Goal: Transaction & Acquisition: Purchase product/service

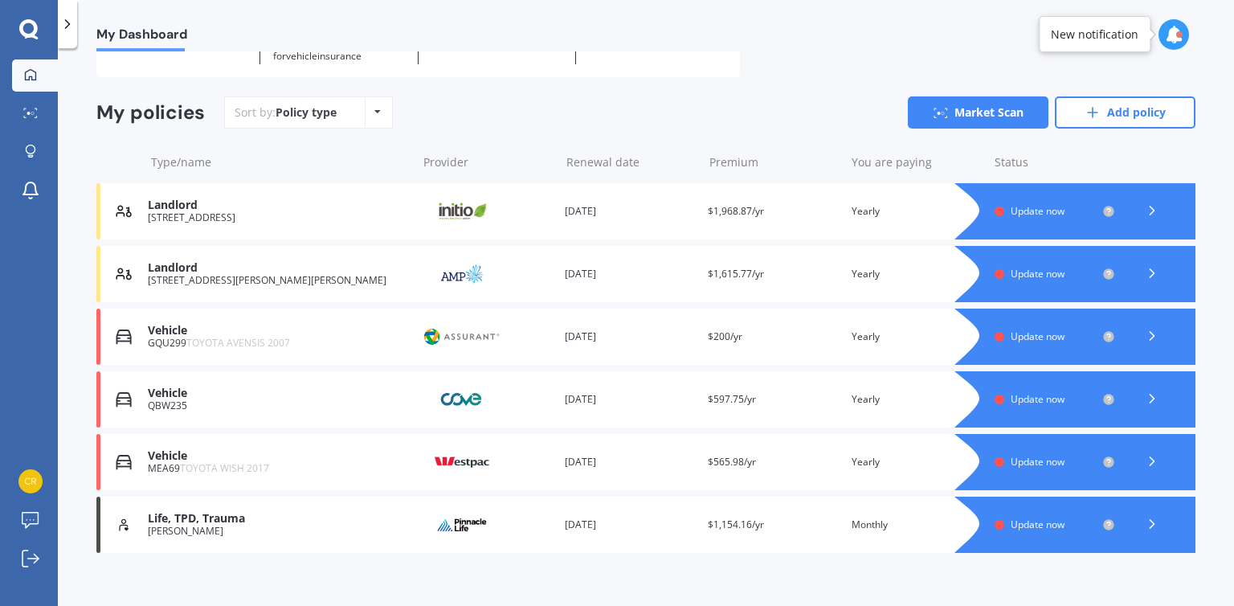
scroll to position [120, 0]
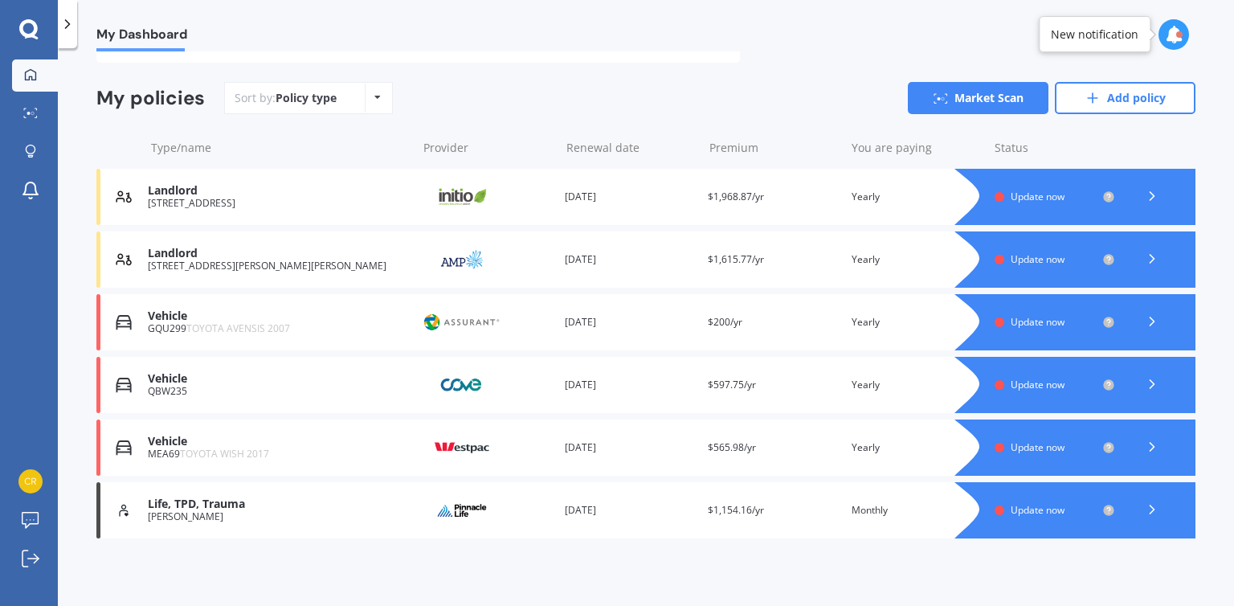
click at [1224, 113] on div "My Dashboard Overview TOTAL NUMBER OF POLICIES 6 NEXT POLICY RENEWING IN Overdu…" at bounding box center [646, 329] width 1176 height 557
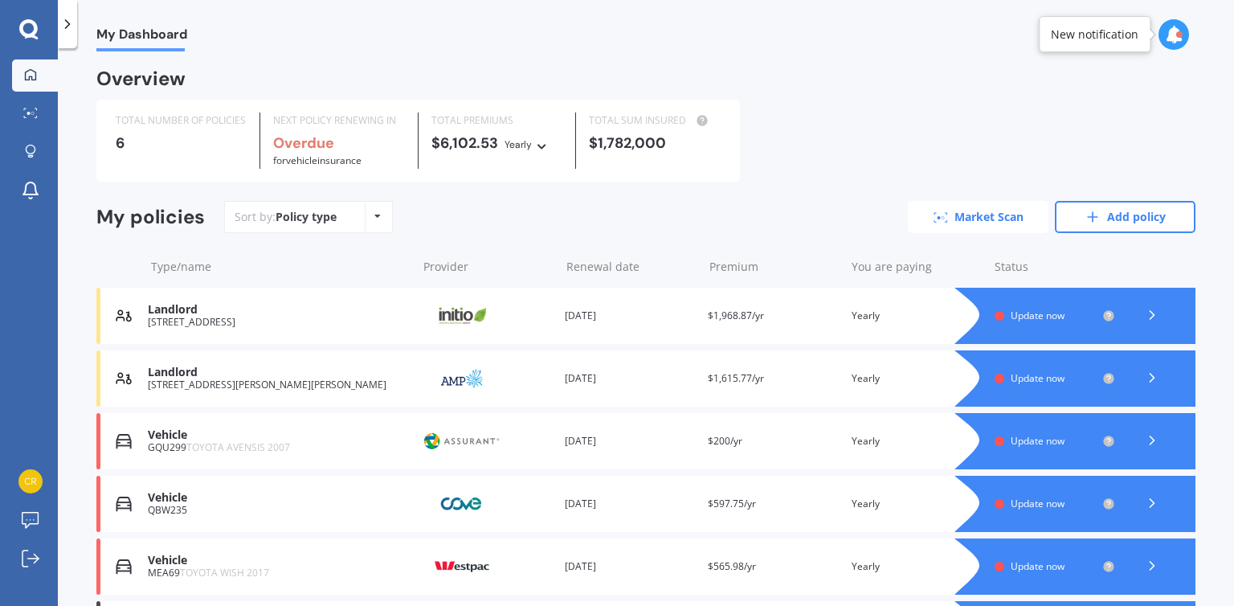
click at [948, 212] on link "Market Scan" at bounding box center [978, 217] width 141 height 32
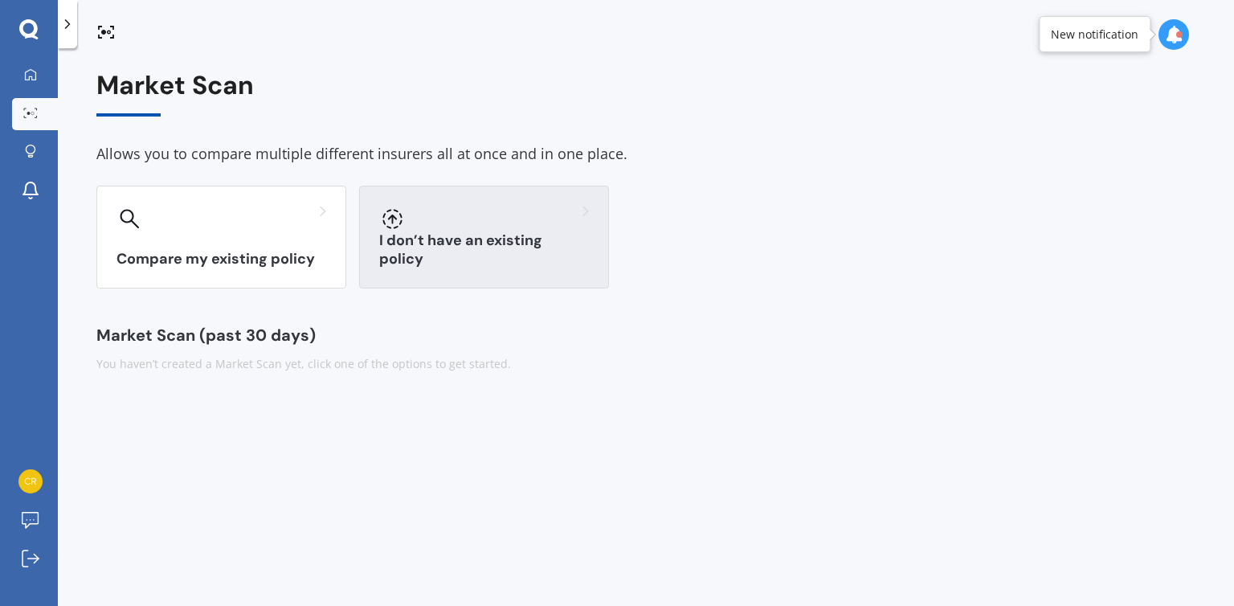
click at [396, 234] on div "I don’t have an existing policy" at bounding box center [484, 237] width 250 height 103
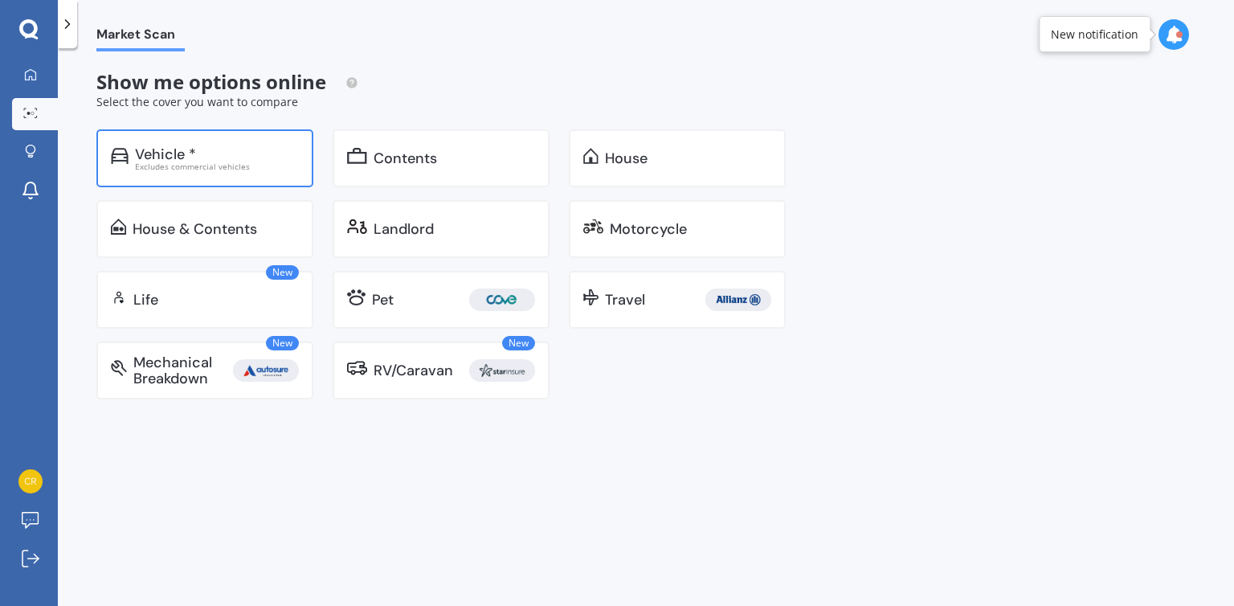
click at [184, 152] on div "Vehicle *" at bounding box center [165, 154] width 61 height 16
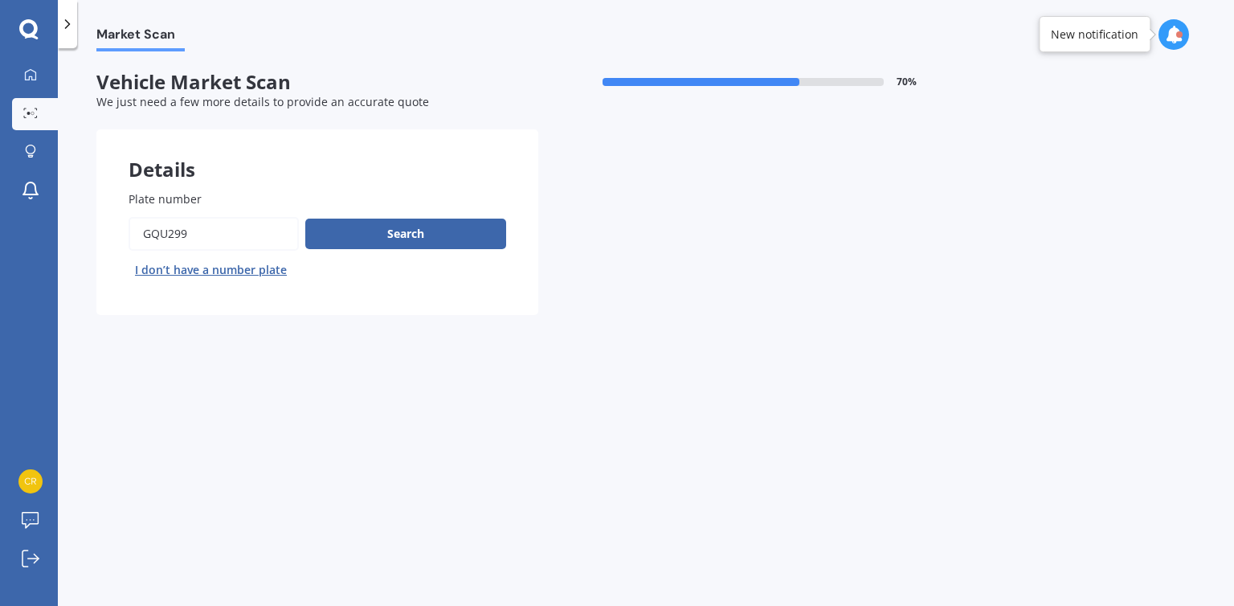
click at [221, 227] on input "Plate number" at bounding box center [214, 234] width 170 height 34
type input "g"
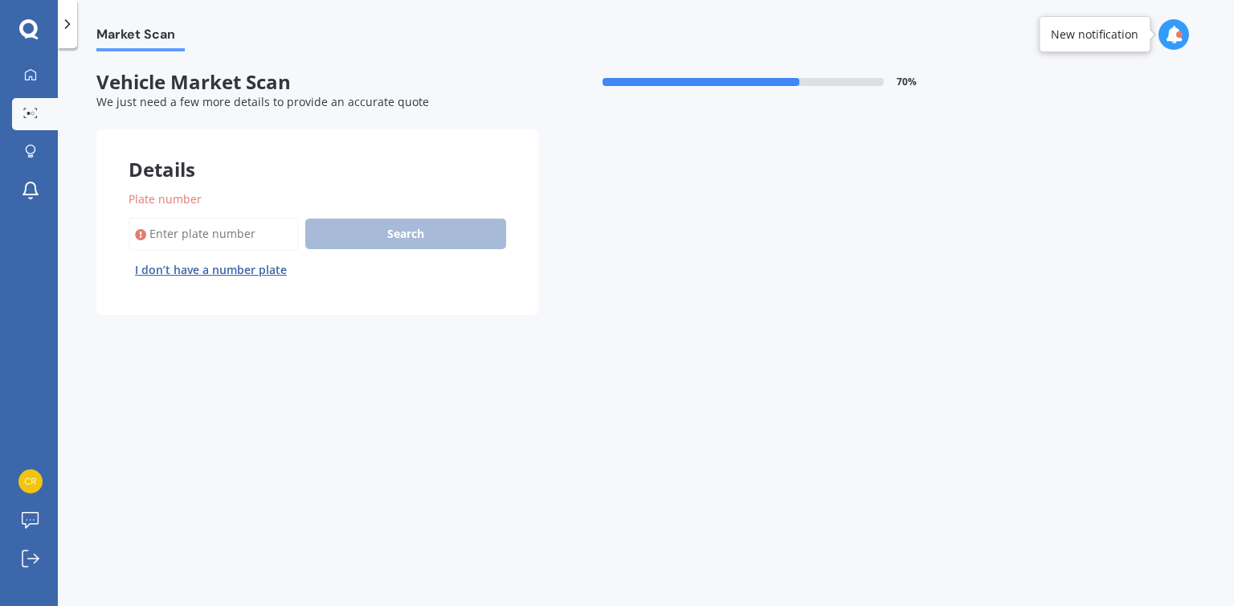
click at [221, 227] on input "Plate number" at bounding box center [214, 234] width 170 height 34
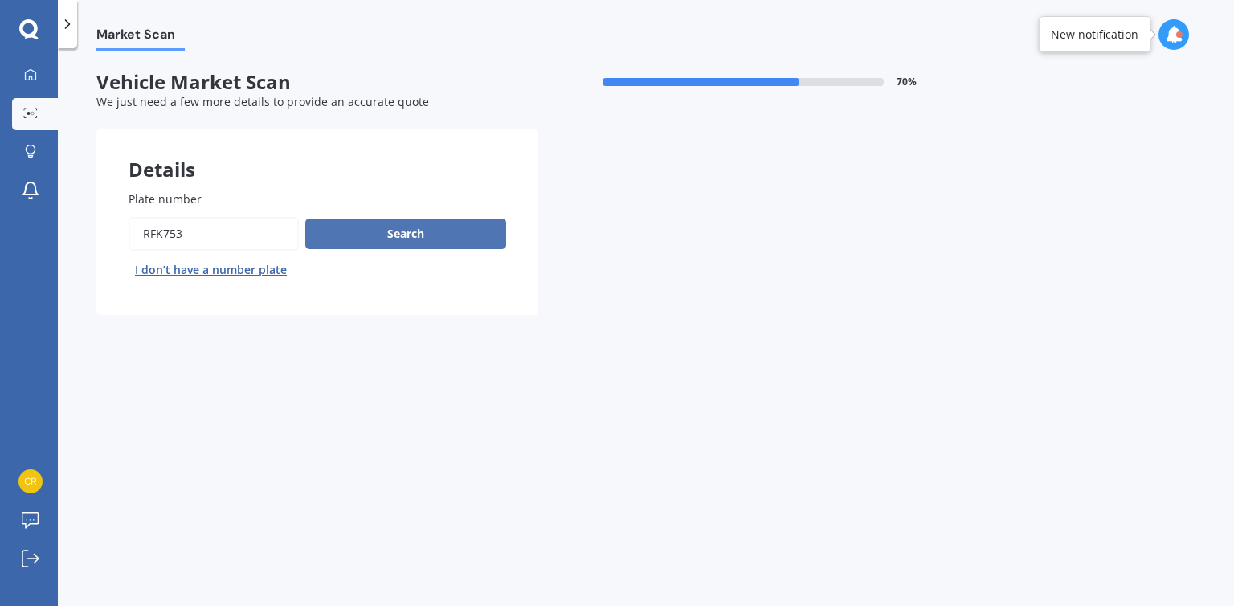
type input "rfk753"
click at [377, 236] on button "Search" at bounding box center [405, 233] width 201 height 31
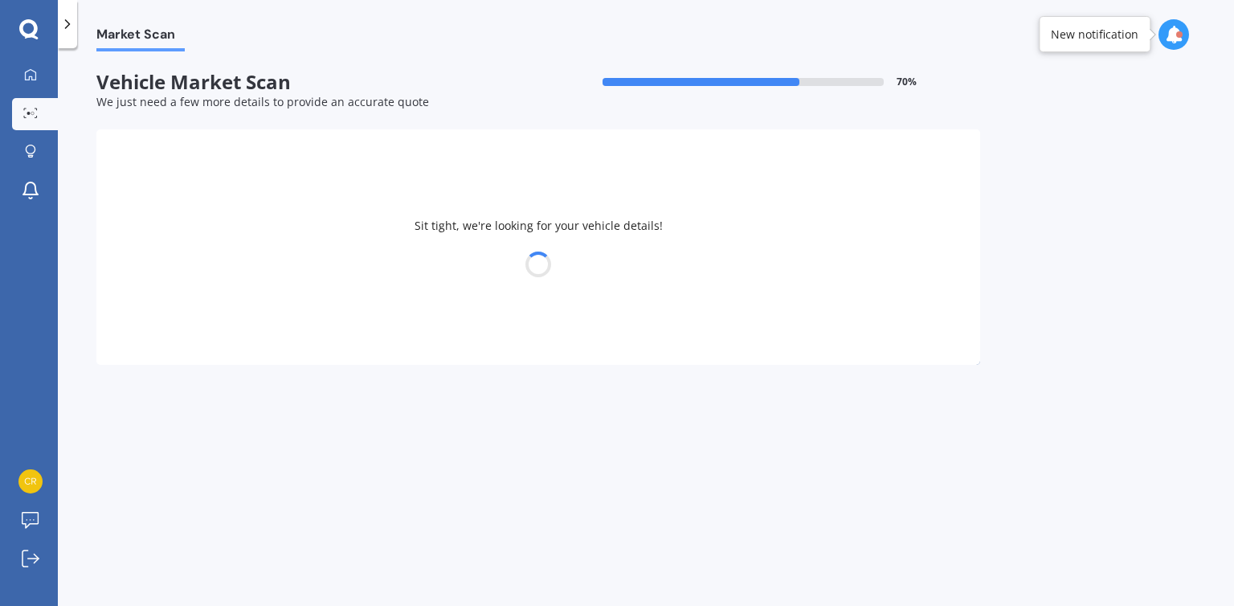
select select "NISSAN"
select select "SERENA"
select select "17"
select select "07"
select select "1977"
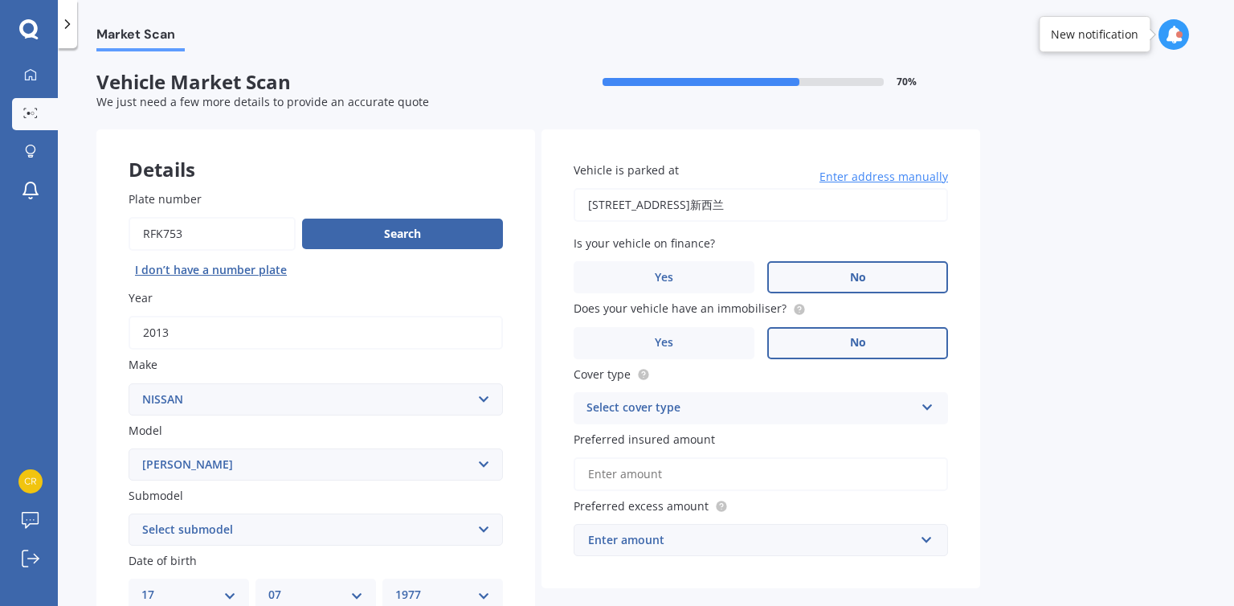
click at [163, 232] on input "Plate number" at bounding box center [212, 234] width 167 height 34
type input "rkf753"
click at [362, 246] on button "Search" at bounding box center [402, 233] width 201 height 31
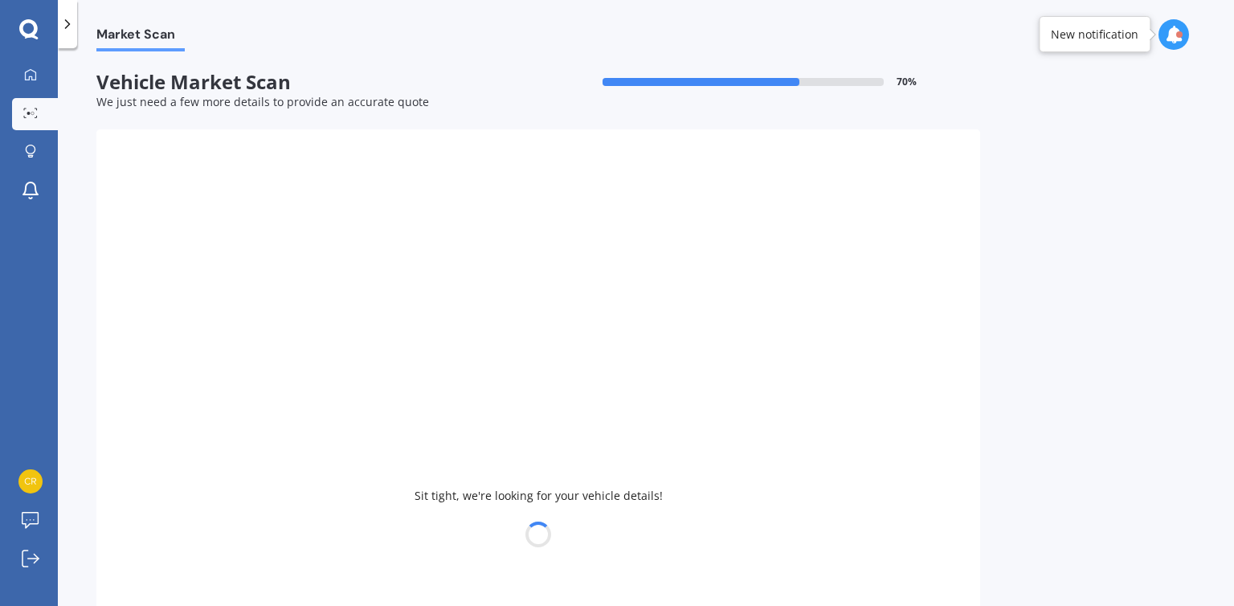
type input "2015"
select select "TOYOTA"
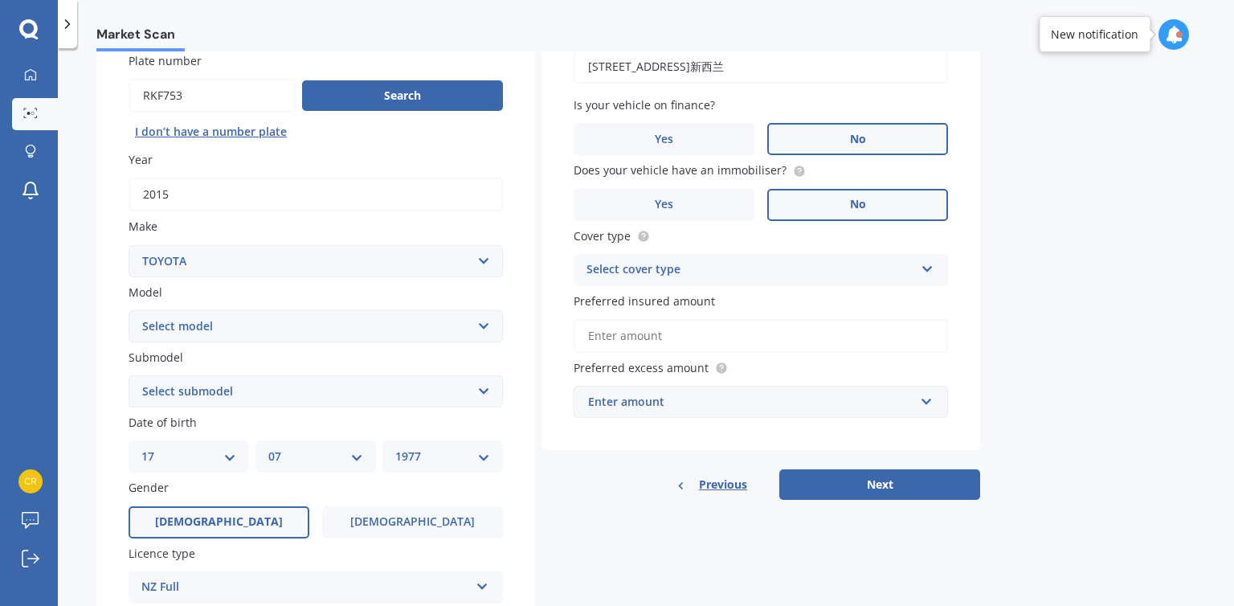
scroll to position [144, 0]
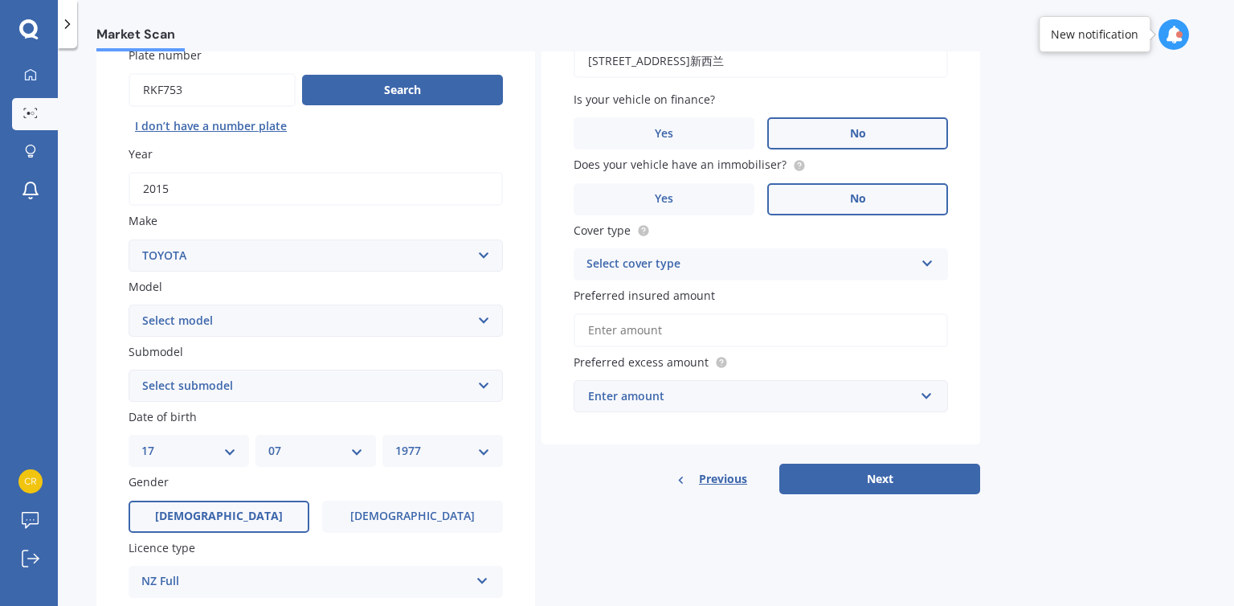
click at [480, 318] on select "Select model 4 Runner 86 Allex Allion Alphard Altezza Aqua Aristo Aurion Auris …" at bounding box center [316, 320] width 374 height 32
select select "PRIUS"
click at [129, 304] on select "Select model 4 Runner 86 Allex Allion Alphard Altezza Aqua Aristo Aurion Auris …" at bounding box center [316, 320] width 374 height 32
click at [330, 393] on select "Select submodel (All other) Hybrid" at bounding box center [316, 386] width 374 height 32
select select "HYBRID"
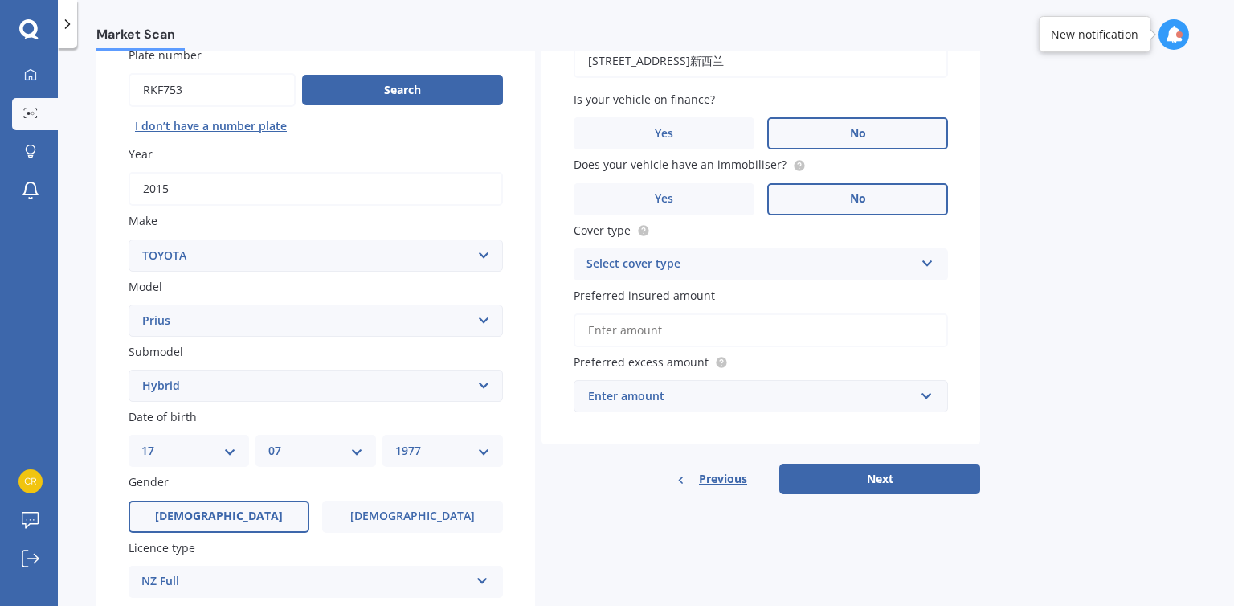
click at [129, 370] on select "Select submodel (All other) Hybrid" at bounding box center [316, 386] width 374 height 32
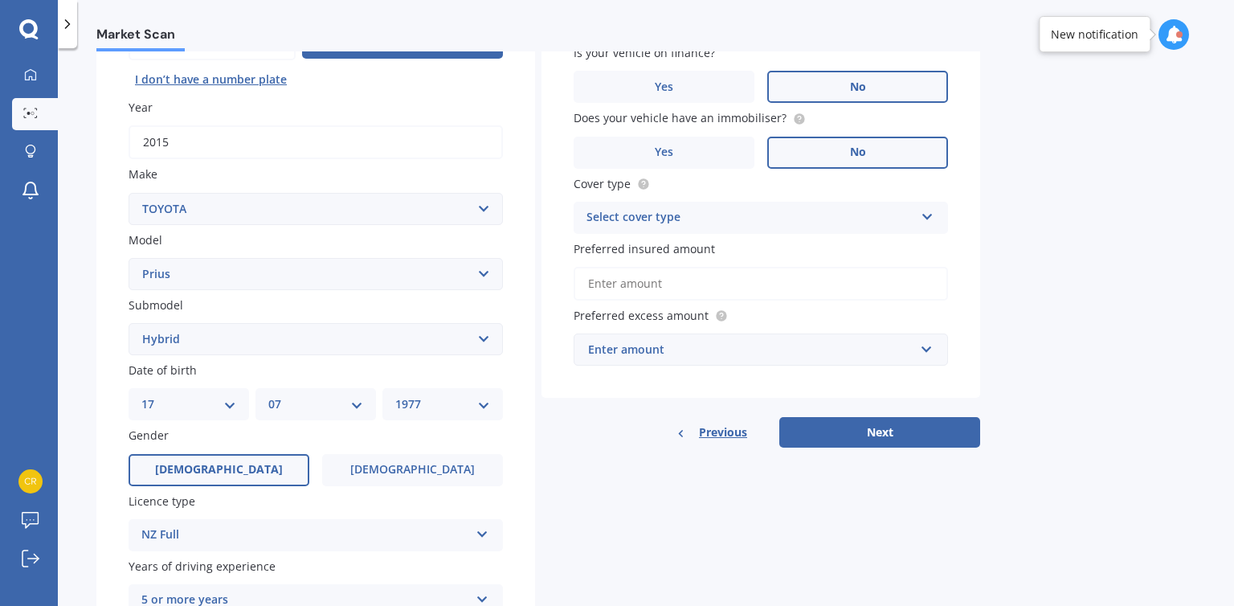
scroll to position [259, 0]
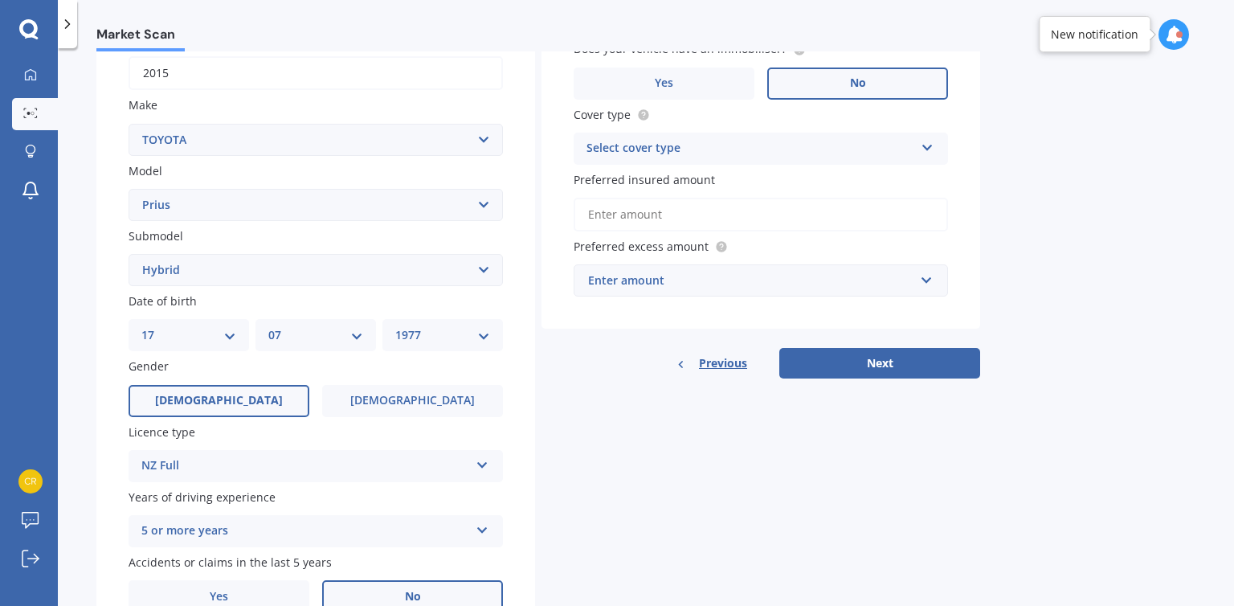
click at [484, 337] on select "YYYY 2025 2024 2023 2022 2021 2020 2019 2018 2017 2016 2015 2014 2013 2012 2011…" at bounding box center [442, 335] width 95 height 18
select select "1978"
click at [395, 327] on select "YYYY 2025 2024 2023 2022 2021 2020 2019 2018 2017 2016 2015 2014 2013 2012 2011…" at bounding box center [442, 335] width 95 height 18
click at [357, 336] on select "MM 01 02 03 04 05 06 07 08 09 10 11 12" at bounding box center [315, 335] width 95 height 18
select select "09"
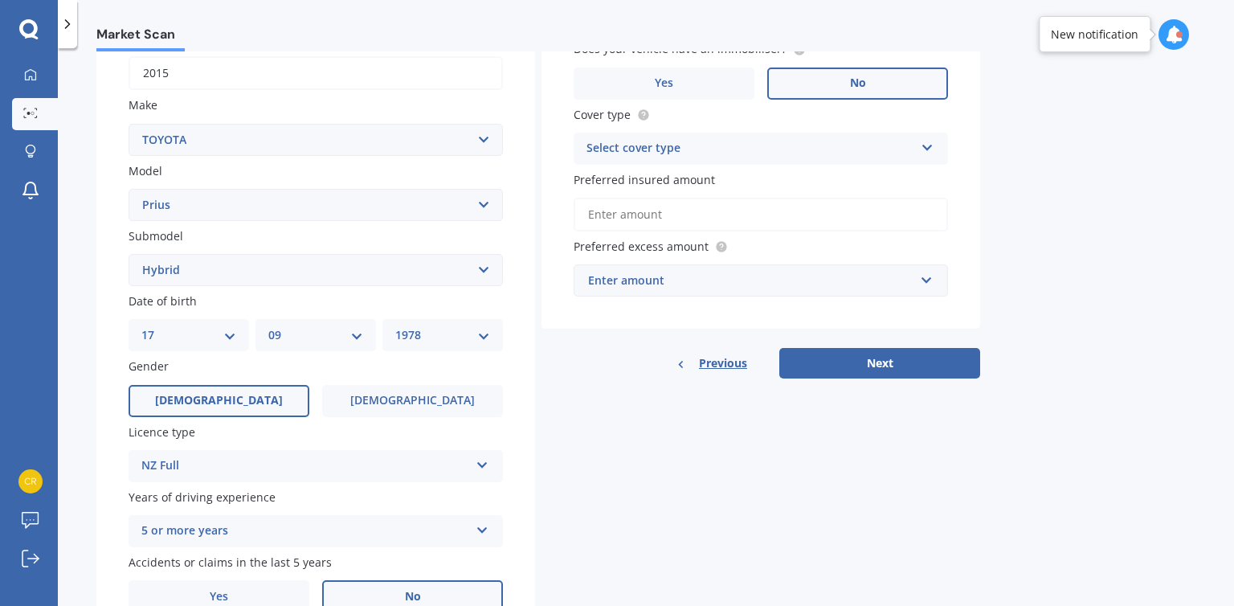
click at [268, 327] on select "MM 01 02 03 04 05 06 07 08 09 10 11 12" at bounding box center [315, 335] width 95 height 18
click at [228, 341] on select "DD 01 02 03 04 05 06 07 08 09 10 11 12 13 14 15 16 17 18 19 20 21 22 23 24 25 2…" at bounding box center [188, 335] width 95 height 18
select select "07"
click at [141, 327] on select "DD 01 02 03 04 05 06 07 08 09 10 11 12 13 14 15 16 17 18 19 20 21 22 23 24 25 2…" at bounding box center [188, 335] width 95 height 18
click at [388, 404] on label "Female" at bounding box center [412, 401] width 181 height 32
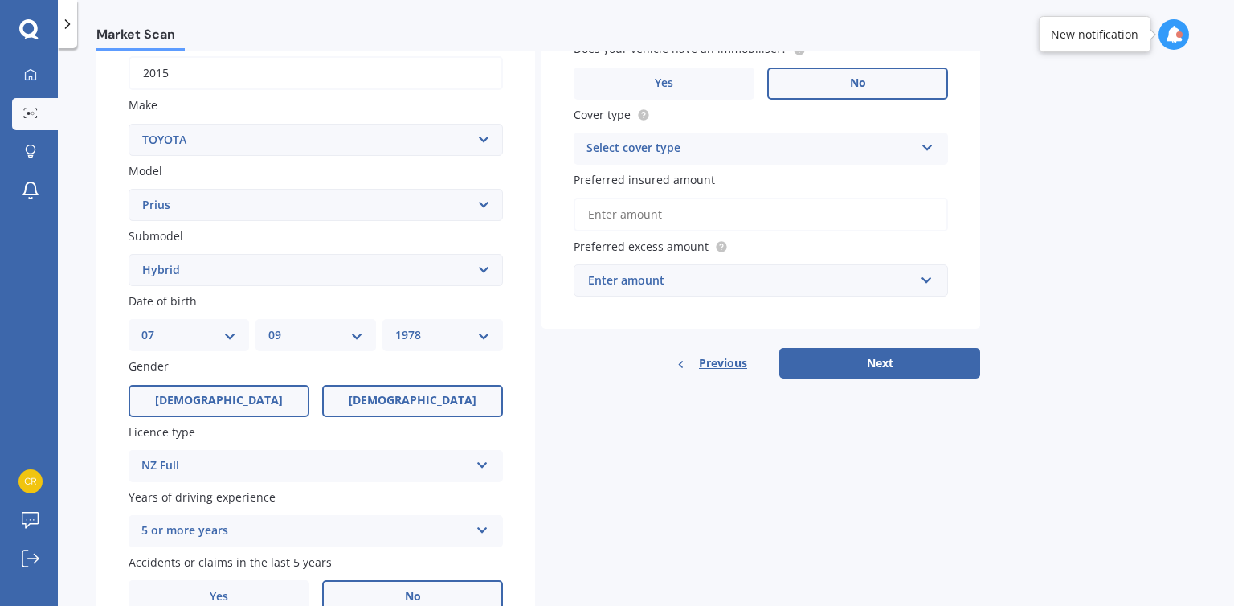
click at [0, 0] on input "Female" at bounding box center [0, 0] width 0 height 0
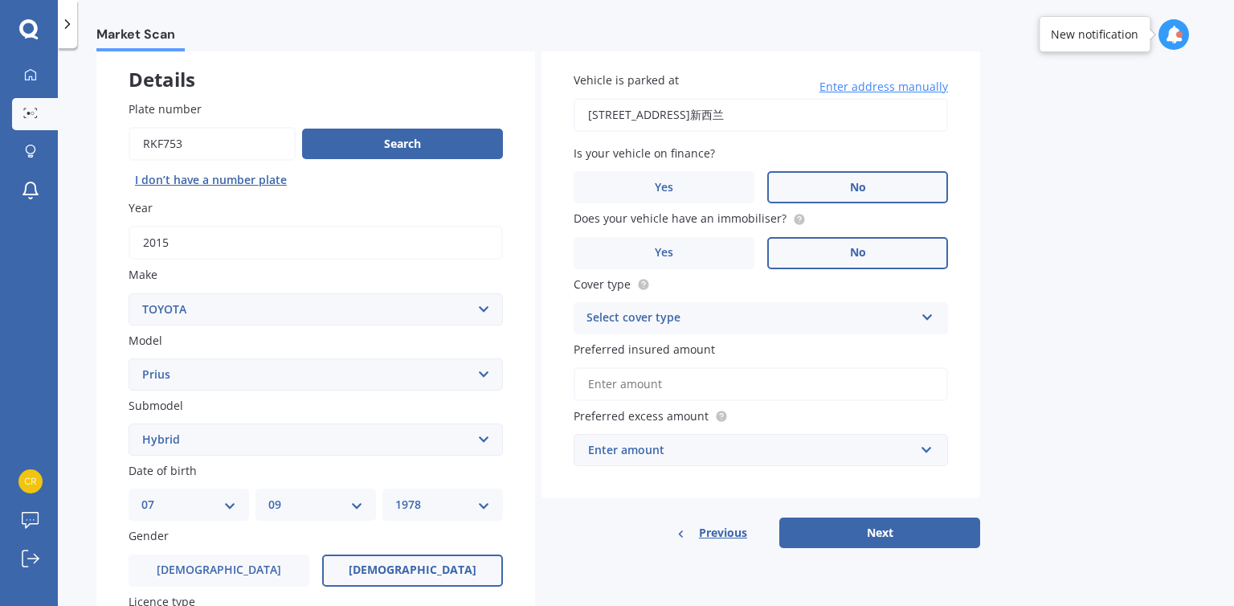
scroll to position [0, 0]
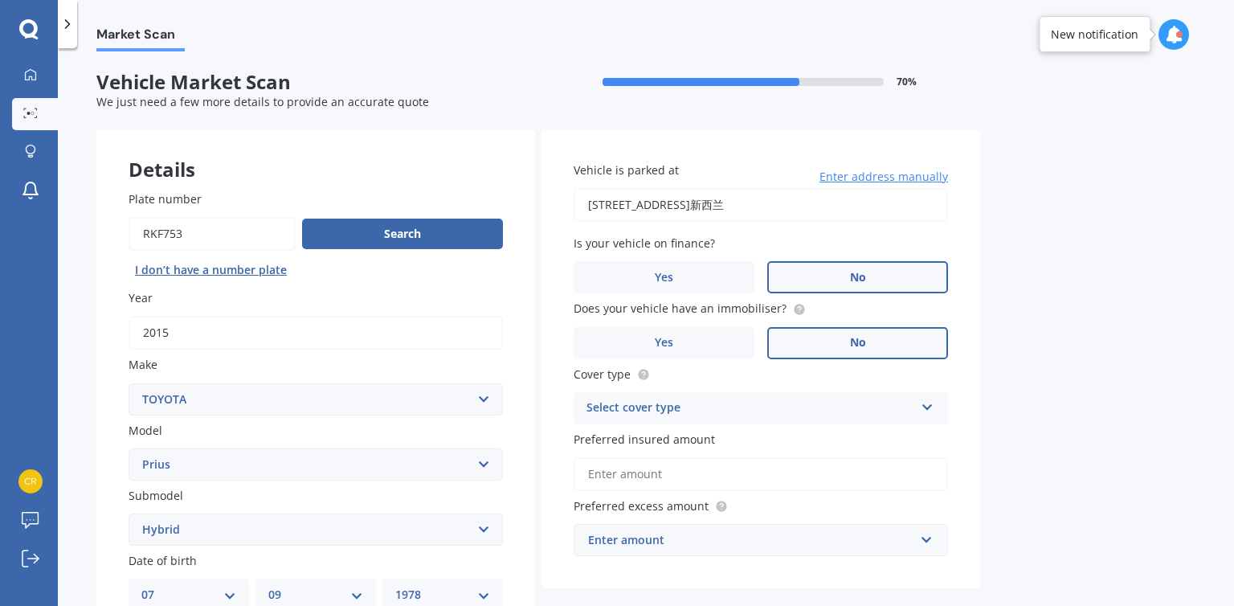
click at [874, 201] on input "164 Coronation Road, Hillcrest, Auckland 0627新西兰" at bounding box center [761, 205] width 374 height 34
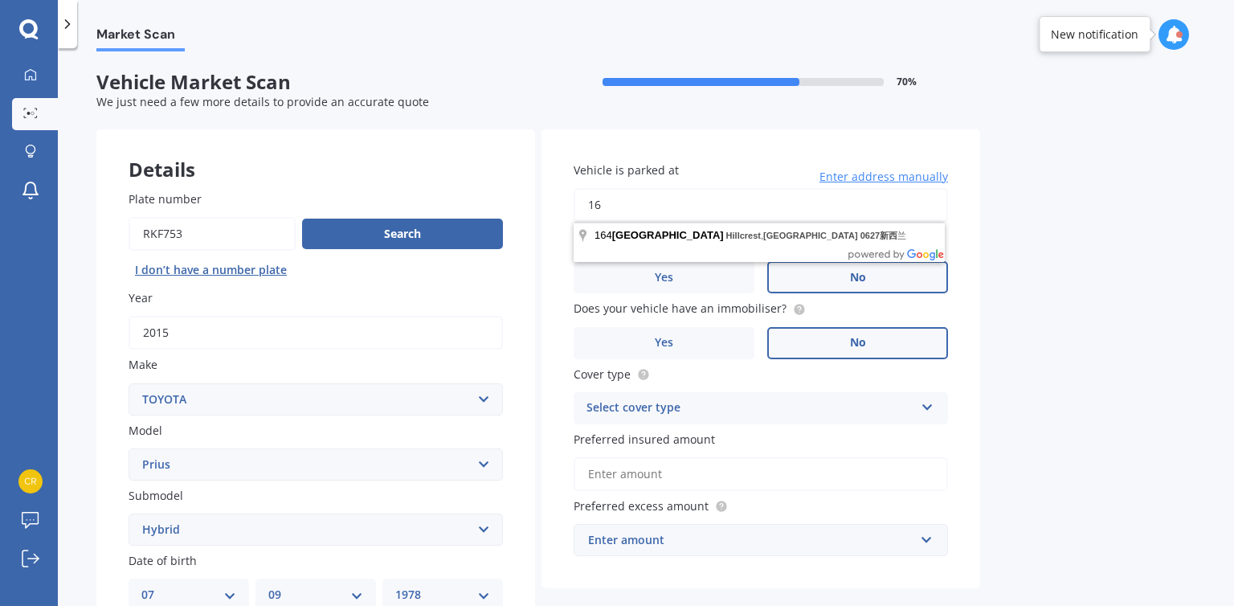
type input "1"
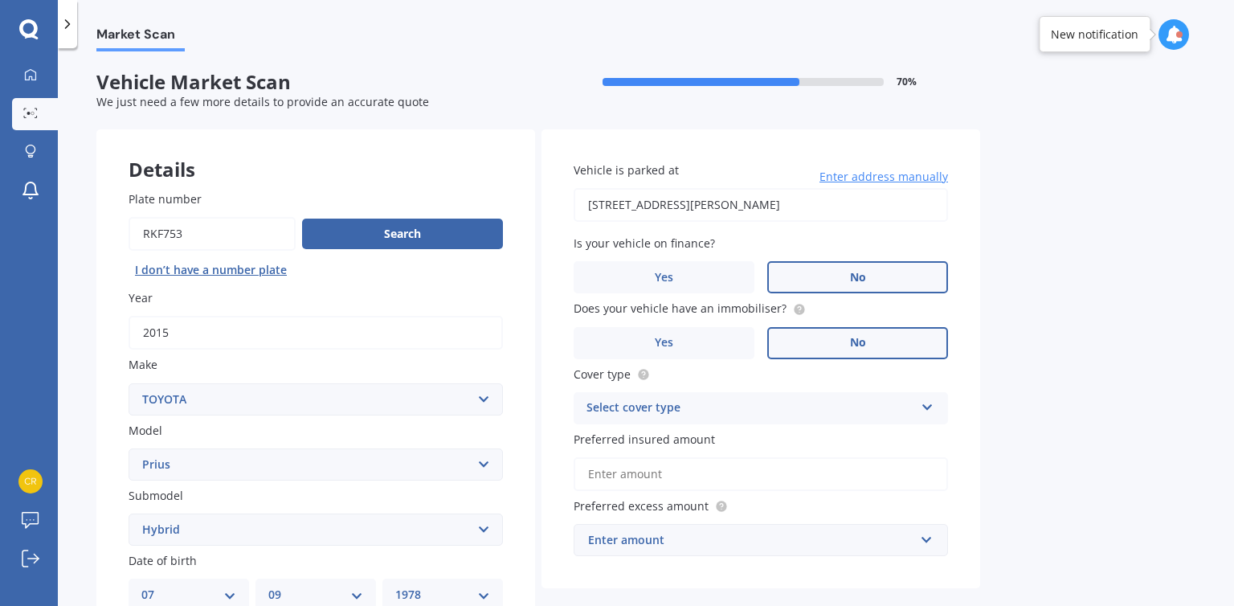
type input "[STREET_ADDRESS][PERSON_NAME]新西兰"
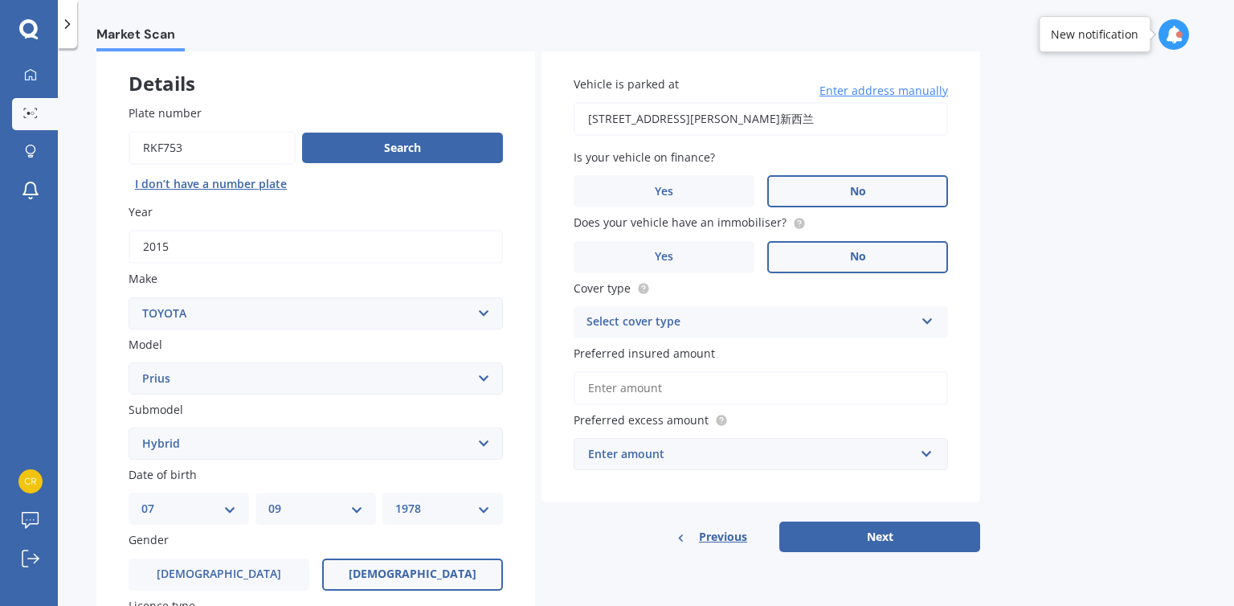
scroll to position [96, 0]
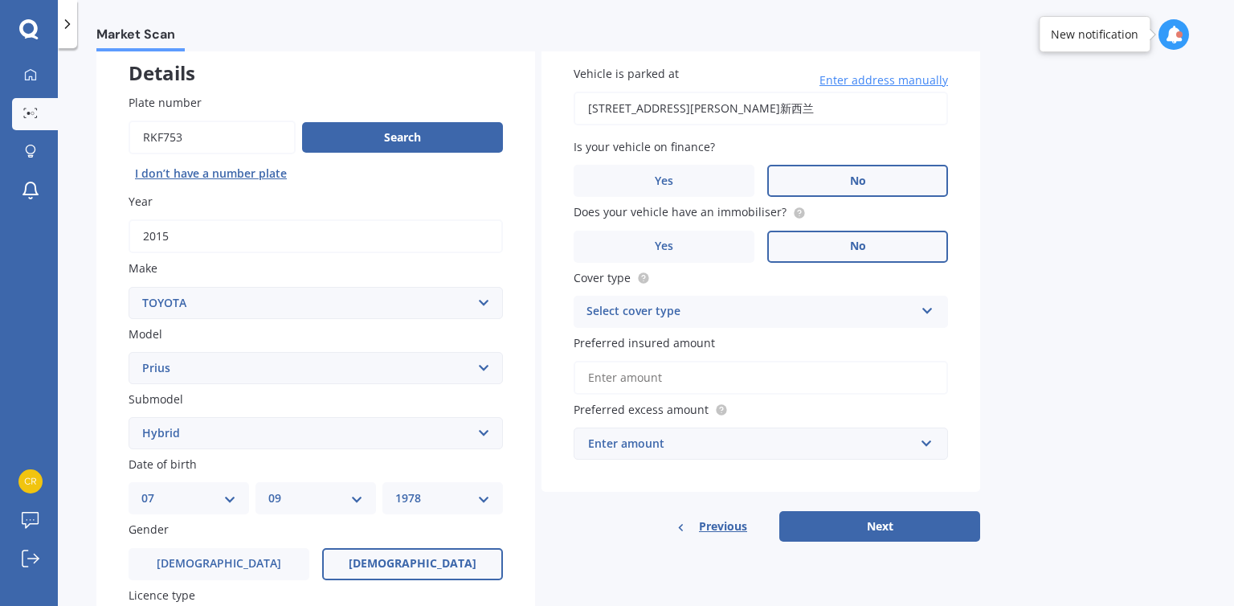
click at [925, 311] on icon at bounding box center [928, 307] width 14 height 11
click at [651, 336] on span "Comprehensive" at bounding box center [629, 342] width 85 height 15
click at [617, 383] on input "Preferred insured amount" at bounding box center [761, 378] width 374 height 34
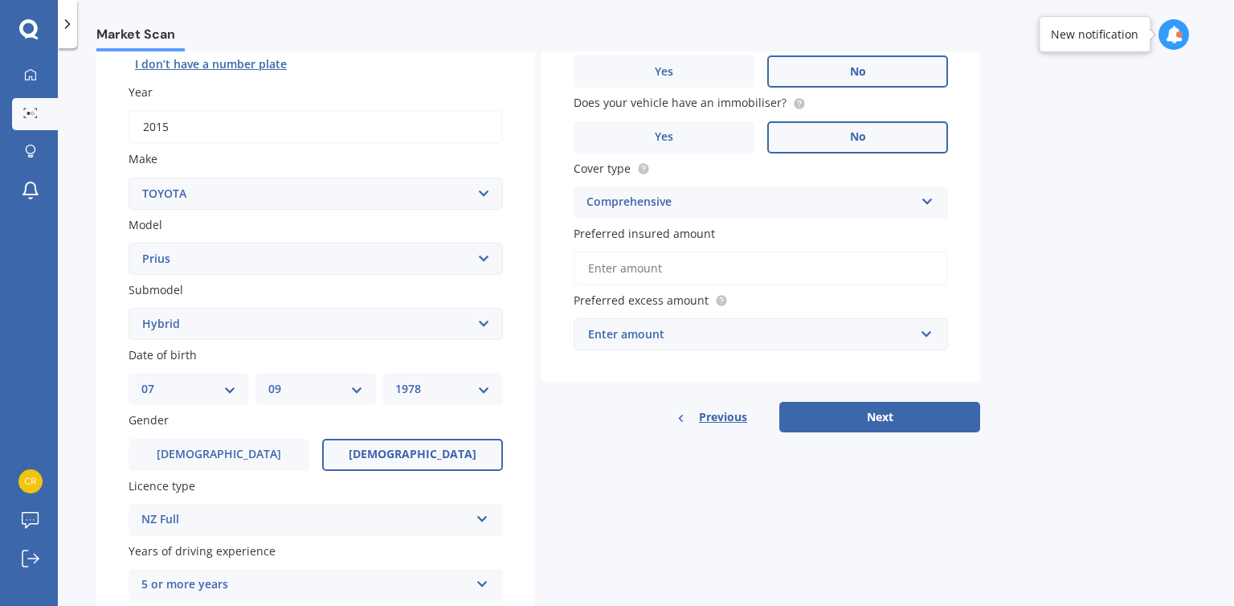
scroll to position [225, 0]
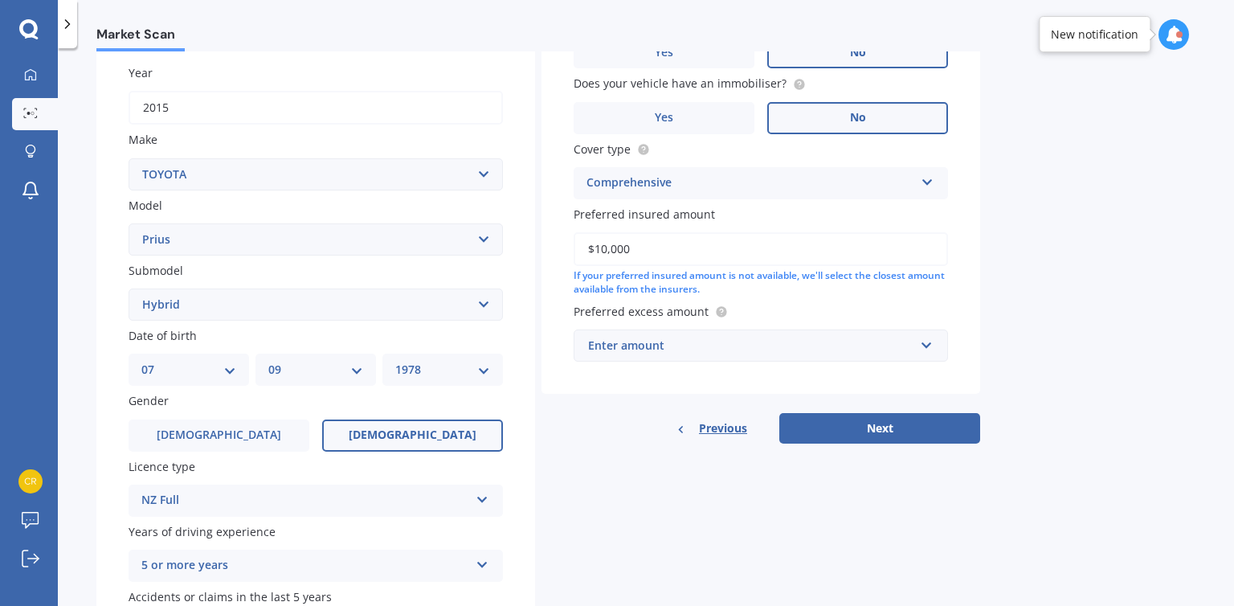
type input "$10,000"
click at [688, 344] on div "Enter amount" at bounding box center [751, 346] width 326 height 18
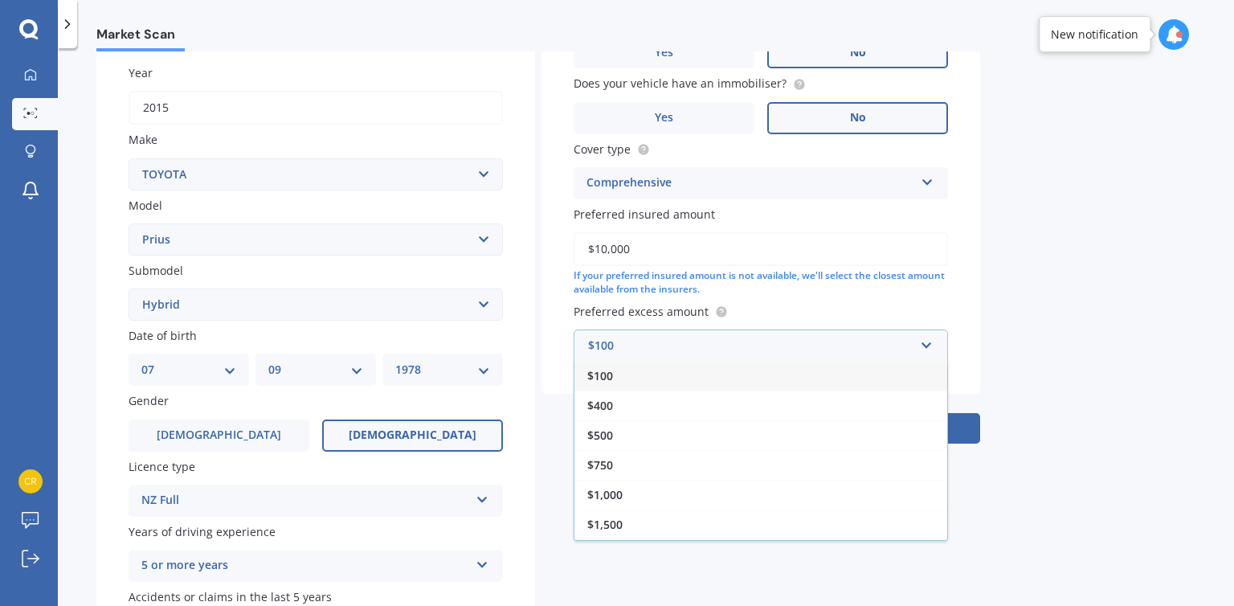
click at [1098, 298] on div "Market Scan Vehicle Market Scan 70 % We just need a few more details to provide…" at bounding box center [646, 329] width 1176 height 557
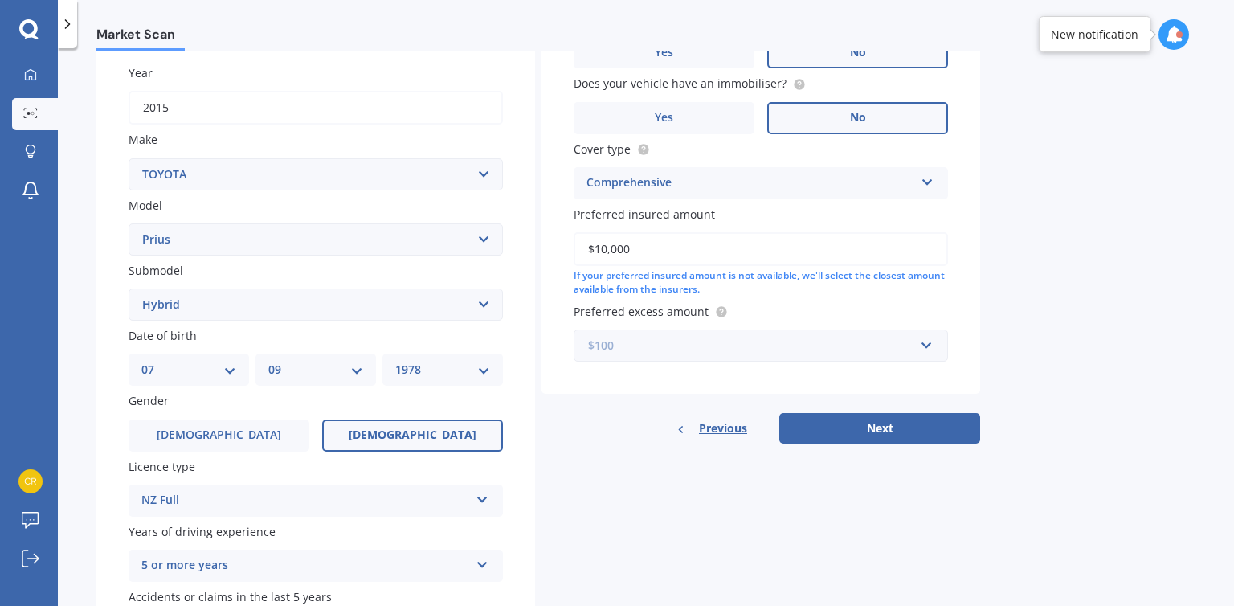
click at [835, 354] on input "text" at bounding box center [755, 345] width 360 height 31
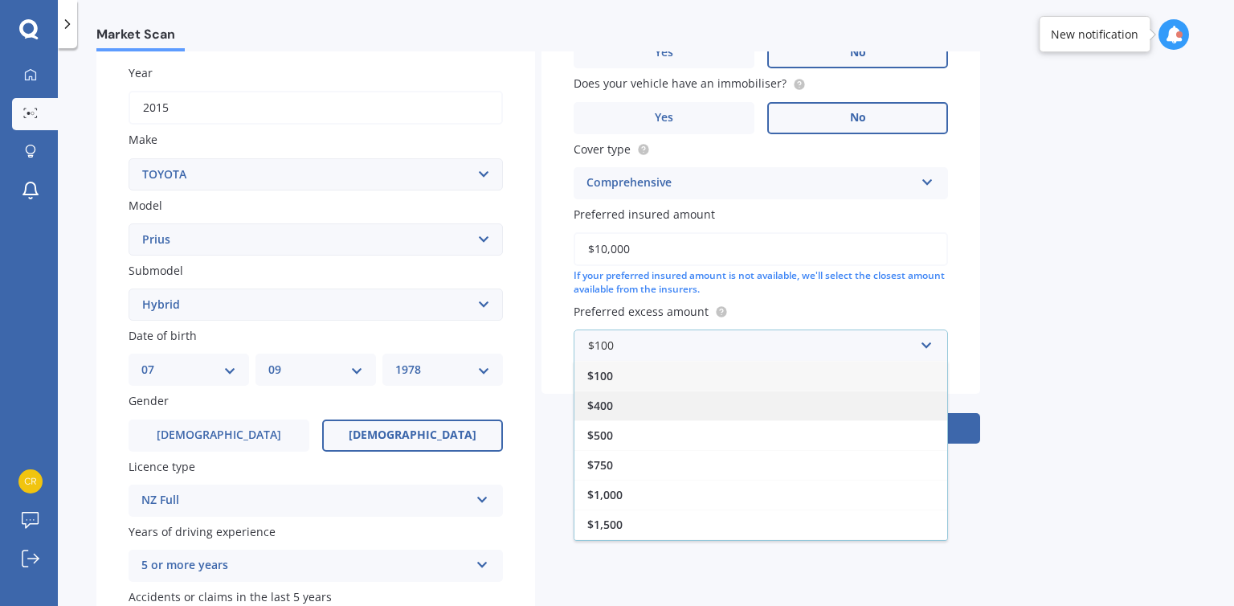
click at [607, 406] on span "$400" at bounding box center [600, 405] width 26 height 15
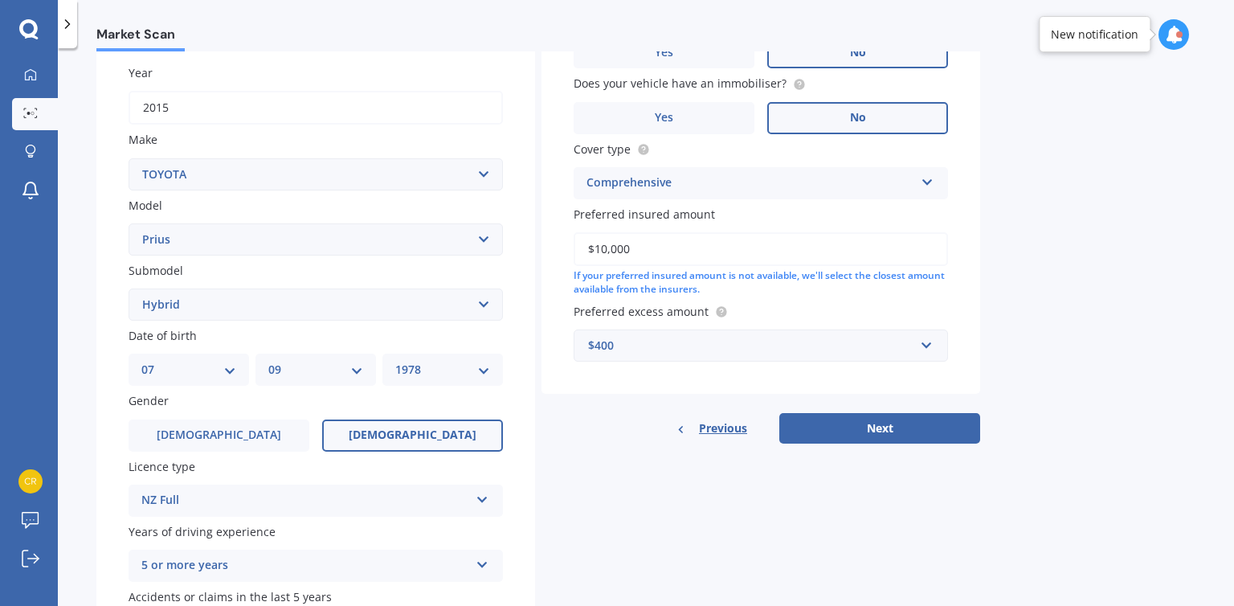
click at [1014, 360] on div "Market Scan Vehicle Market Scan 70 % We just need a few more details to provide…" at bounding box center [646, 329] width 1176 height 557
click at [851, 431] on button "Next" at bounding box center [879, 428] width 201 height 31
select select "07"
select select "09"
select select "1978"
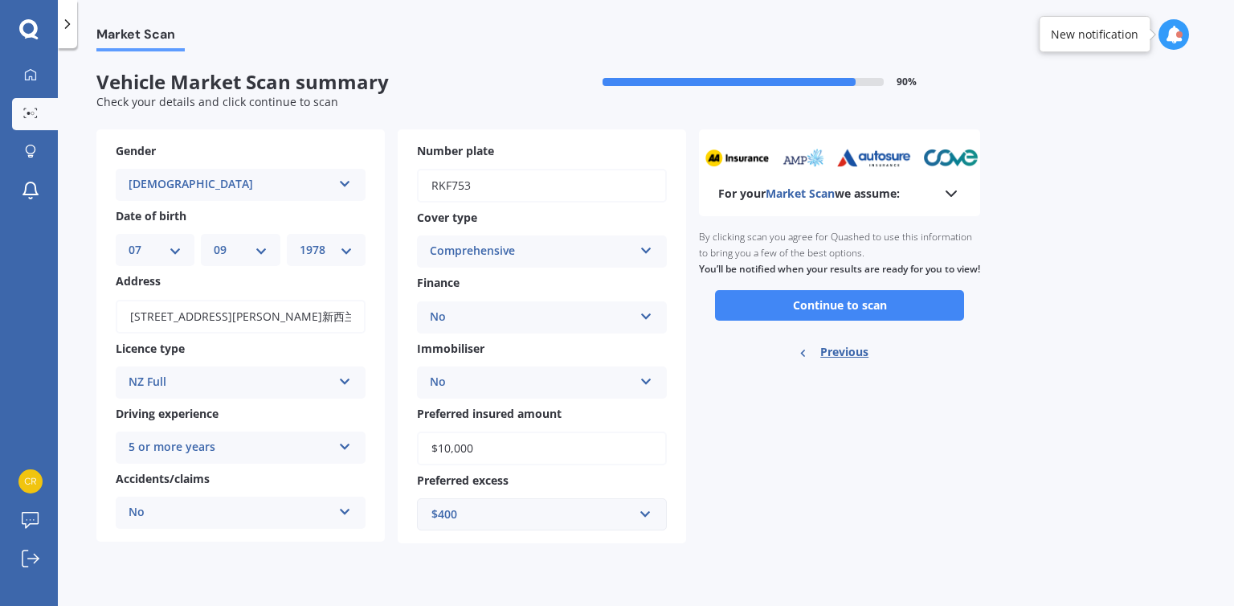
scroll to position [0, 0]
click at [957, 191] on icon at bounding box center [950, 193] width 19 height 19
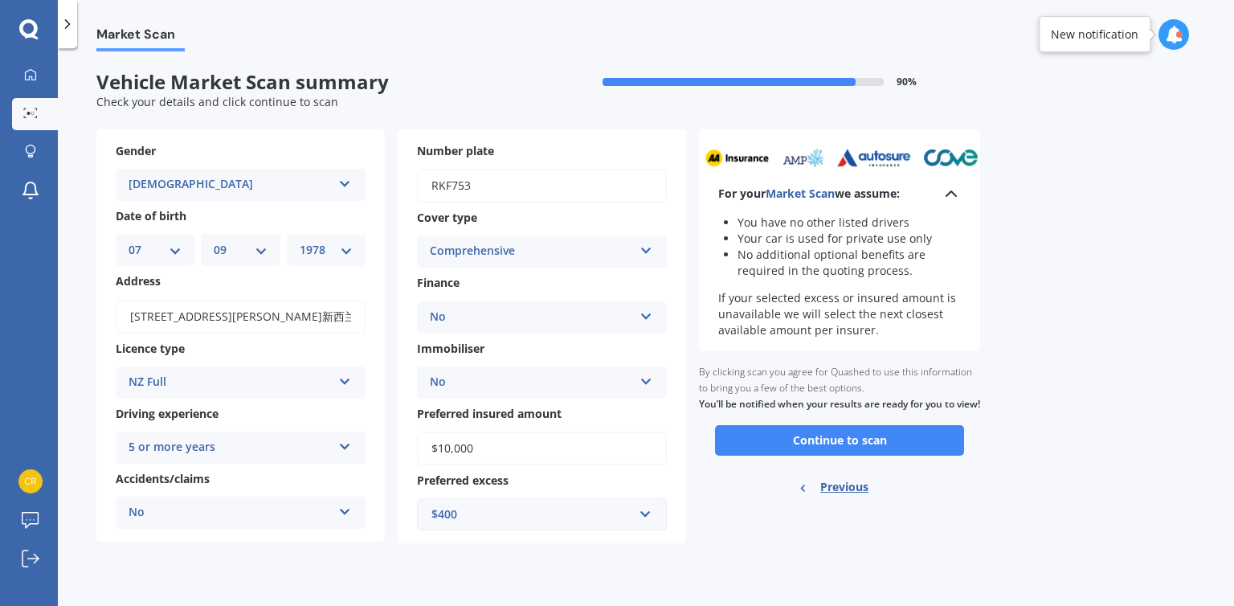
click at [957, 191] on icon at bounding box center [950, 193] width 19 height 19
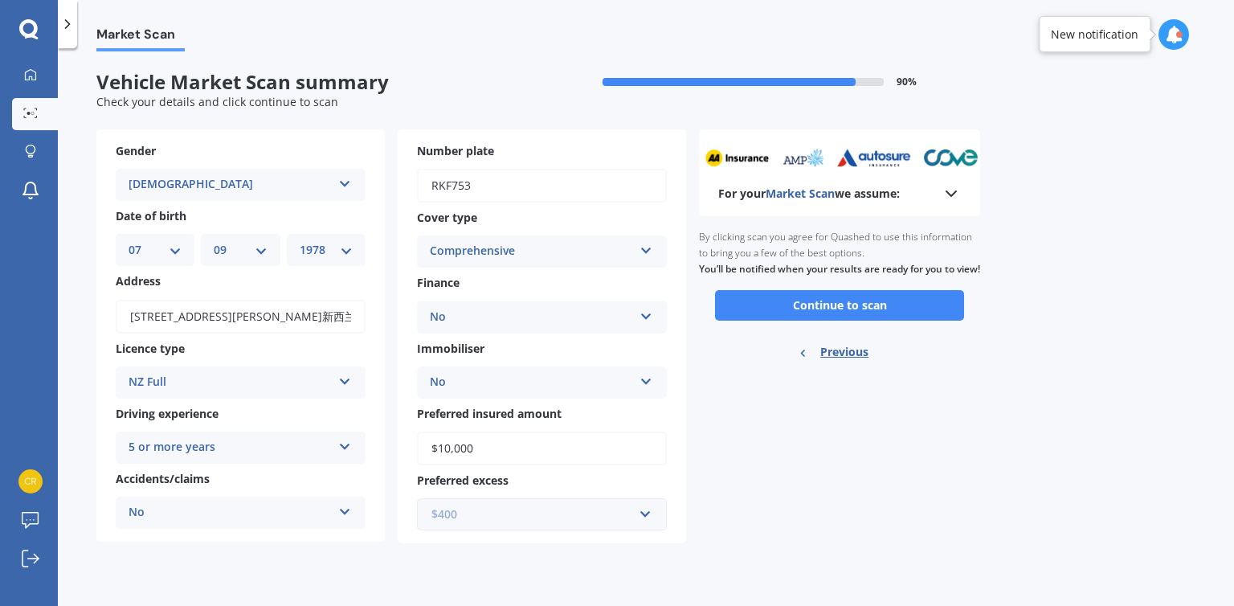
click at [647, 515] on input "text" at bounding box center [536, 514] width 235 height 31
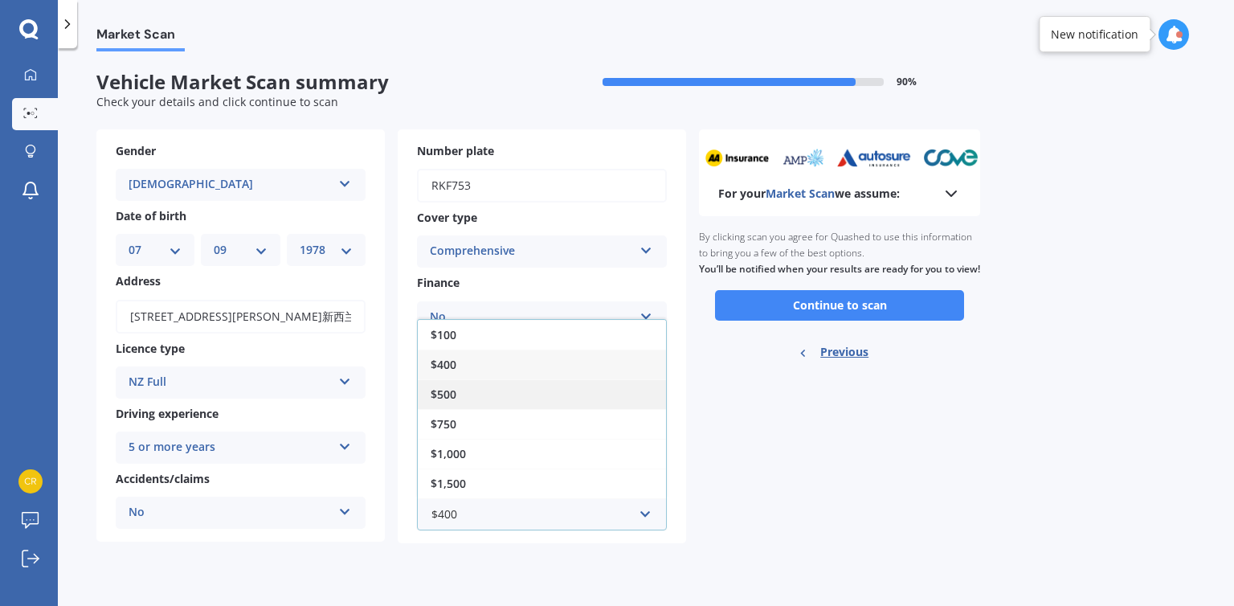
click at [472, 402] on div "$500" at bounding box center [542, 394] width 248 height 30
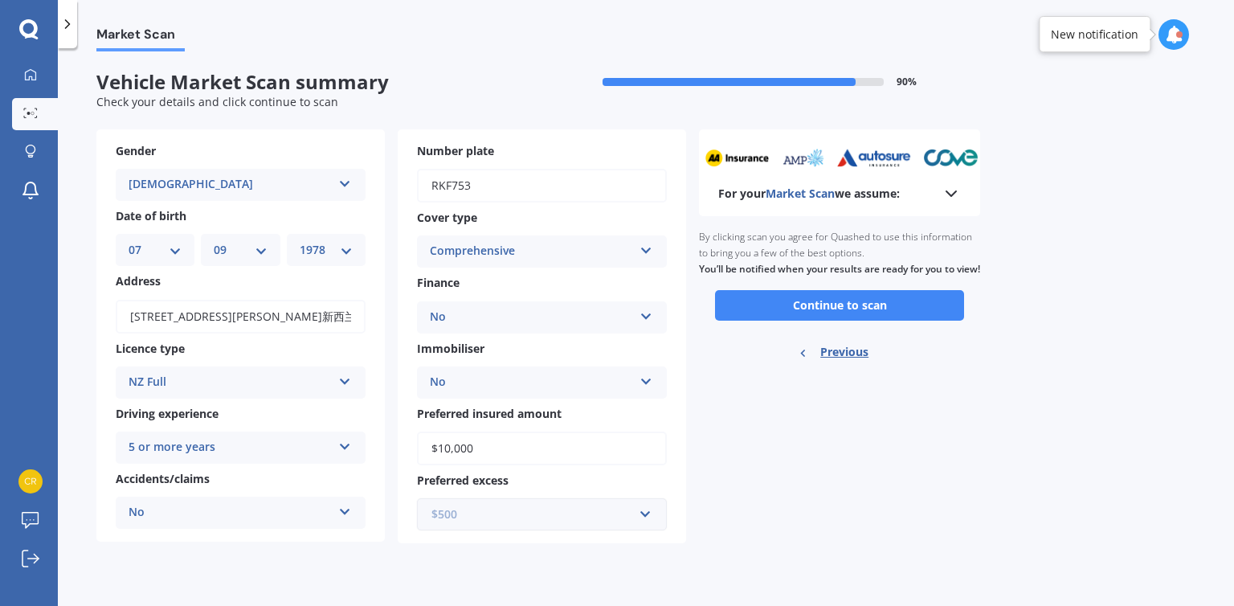
click at [584, 503] on input "text" at bounding box center [536, 514] width 235 height 31
click at [742, 451] on div "For your Market Scan we assume: Ready to go By clicking scan you agree for Quas…" at bounding box center [839, 336] width 281 height 414
click at [853, 312] on button "Continue to scan" at bounding box center [839, 305] width 249 height 31
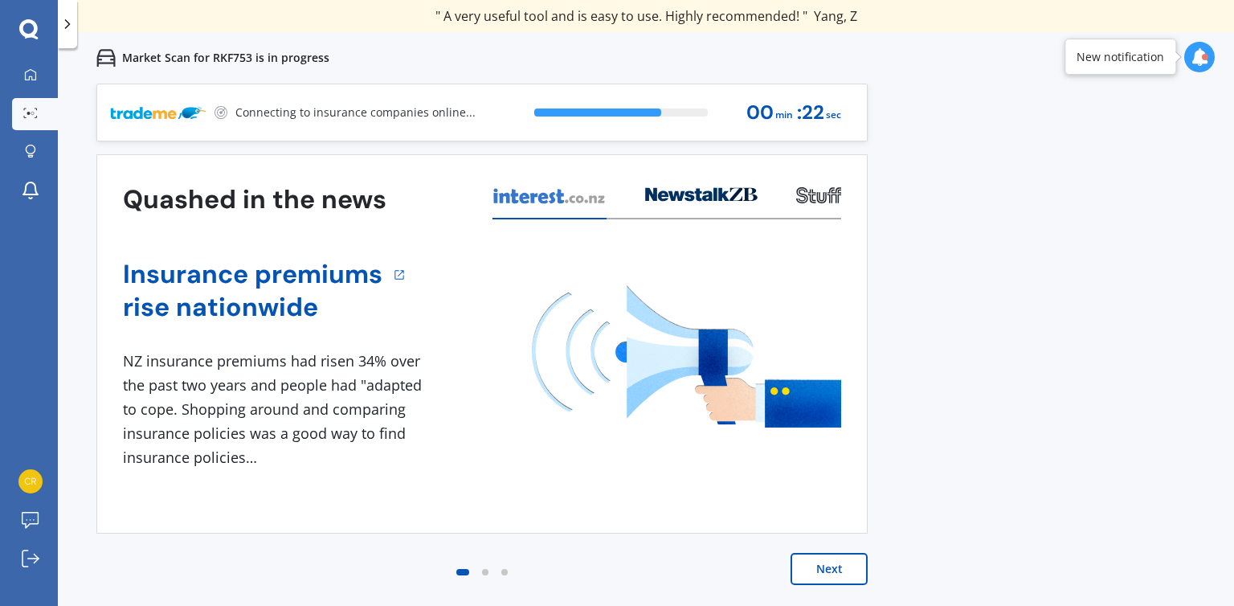
click at [1106, 301] on div "Previous 60,000+ Kiwis have signed up to shop and save on insurance with us " H…" at bounding box center [646, 387] width 1176 height 606
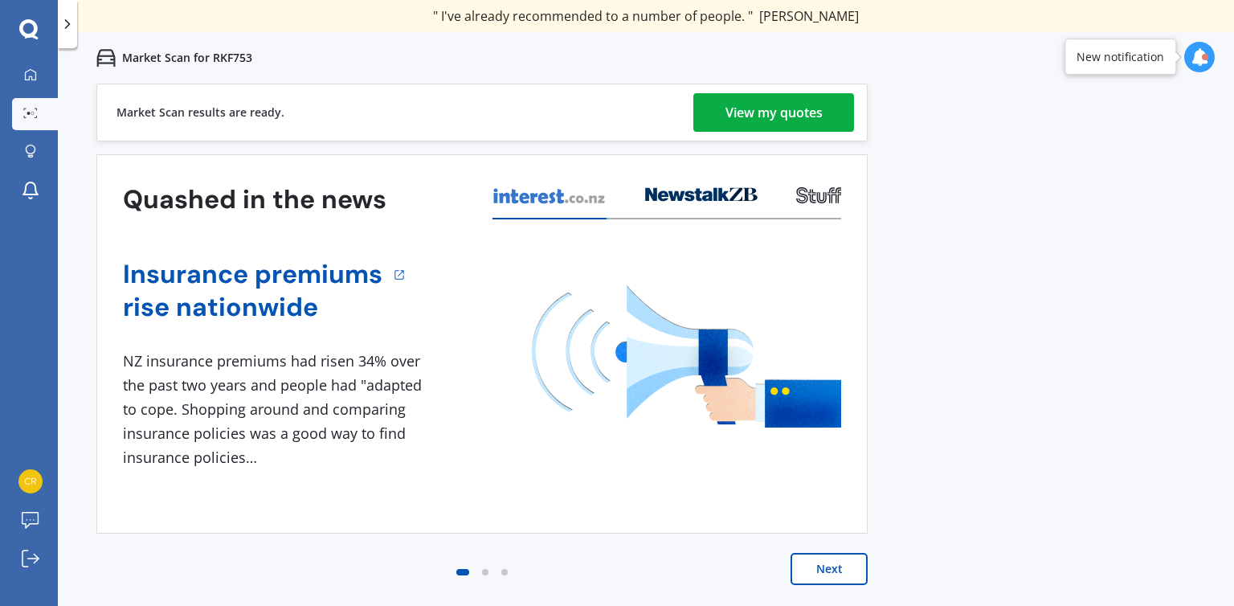
click at [844, 574] on button "Next" at bounding box center [828, 569] width 77 height 32
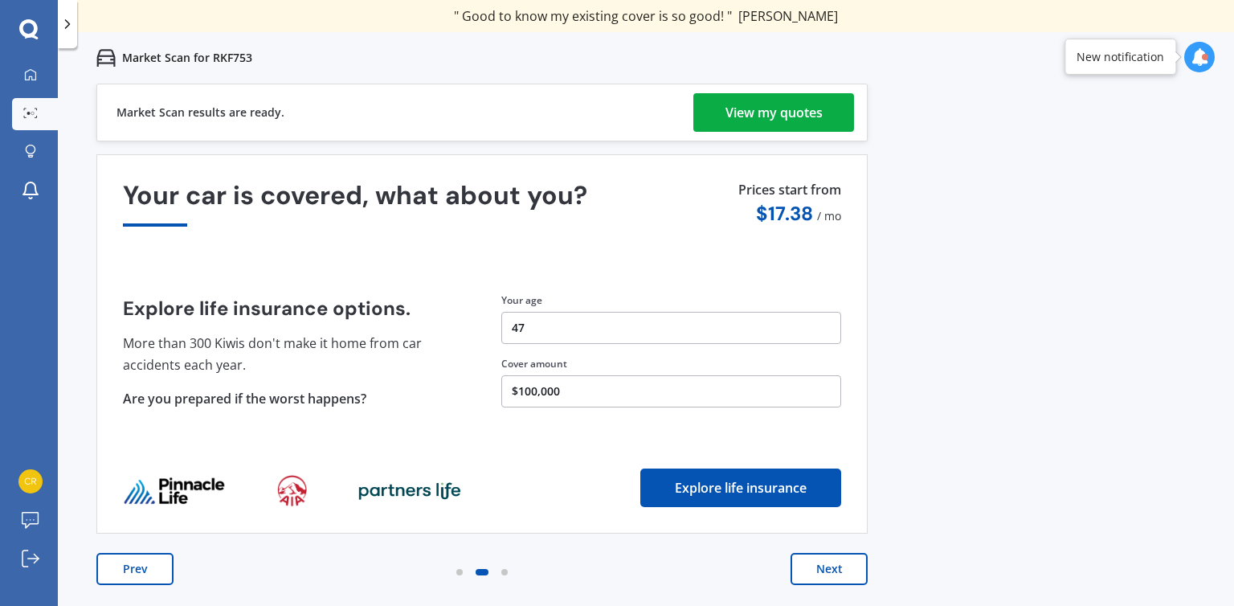
click at [836, 588] on div "Prev Next" at bounding box center [481, 585] width 771 height 64
click at [839, 566] on button "Next" at bounding box center [828, 569] width 77 height 32
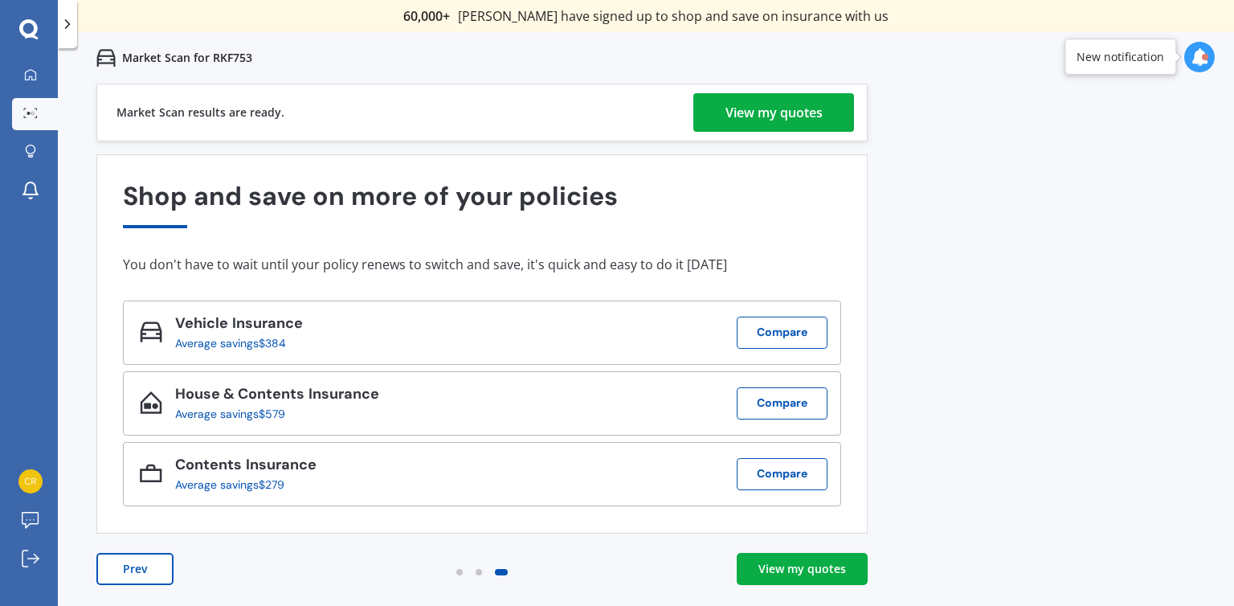
click at [839, 566] on div "View my quotes" at bounding box center [802, 569] width 88 height 16
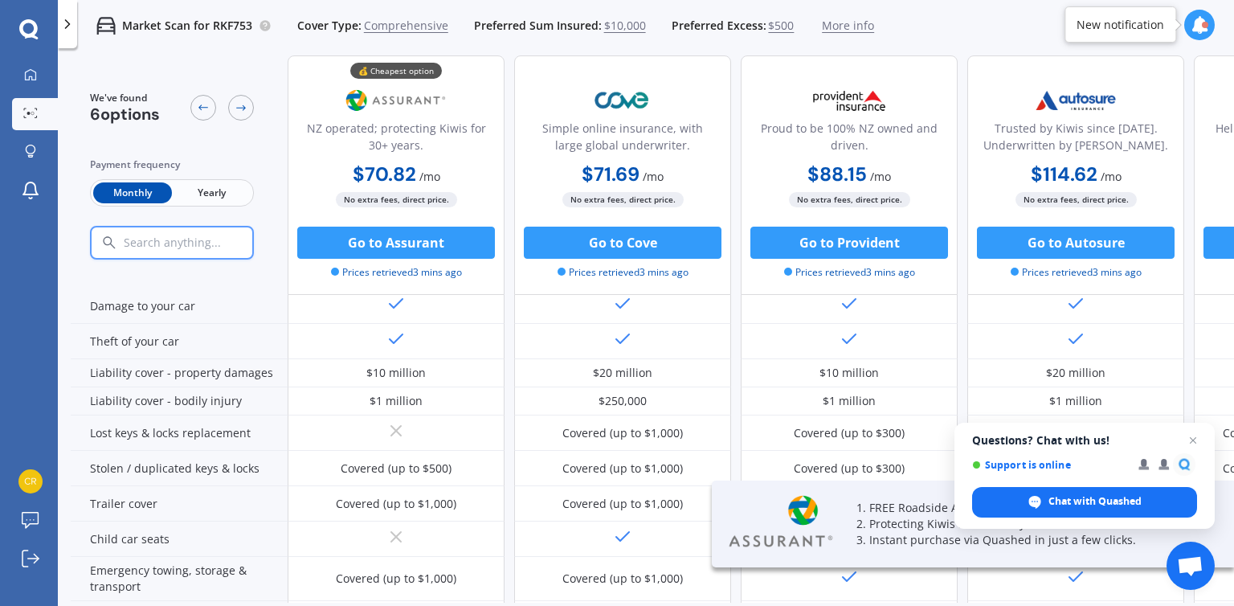
scroll to position [127, 0]
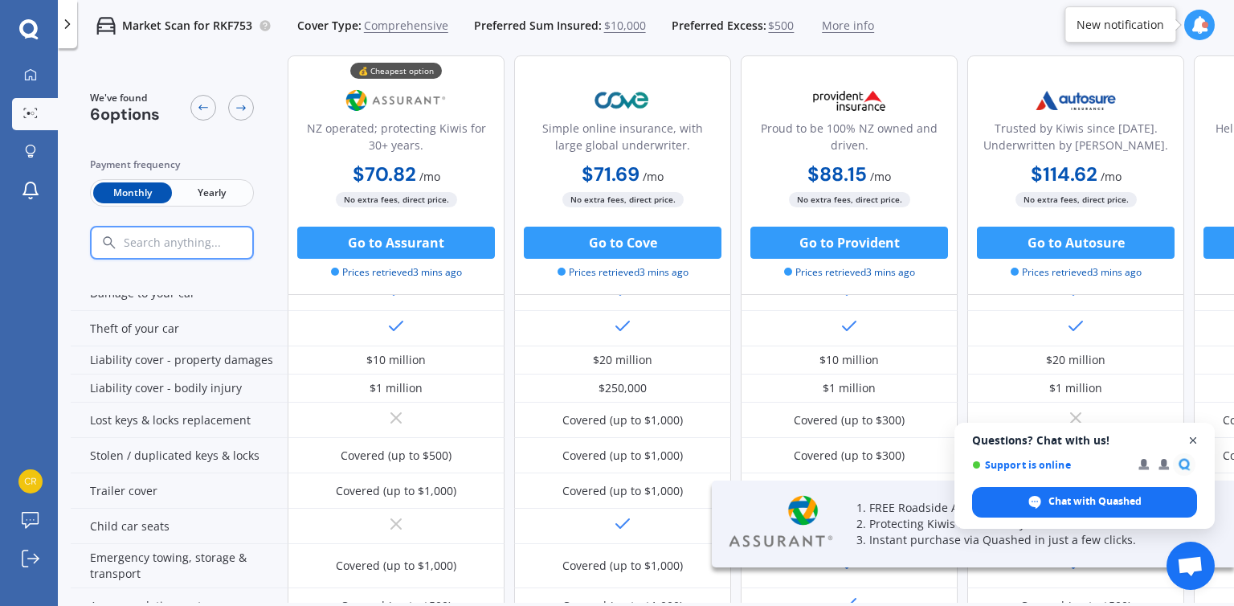
click at [1195, 443] on span "Close chat" at bounding box center [1193, 441] width 20 height 20
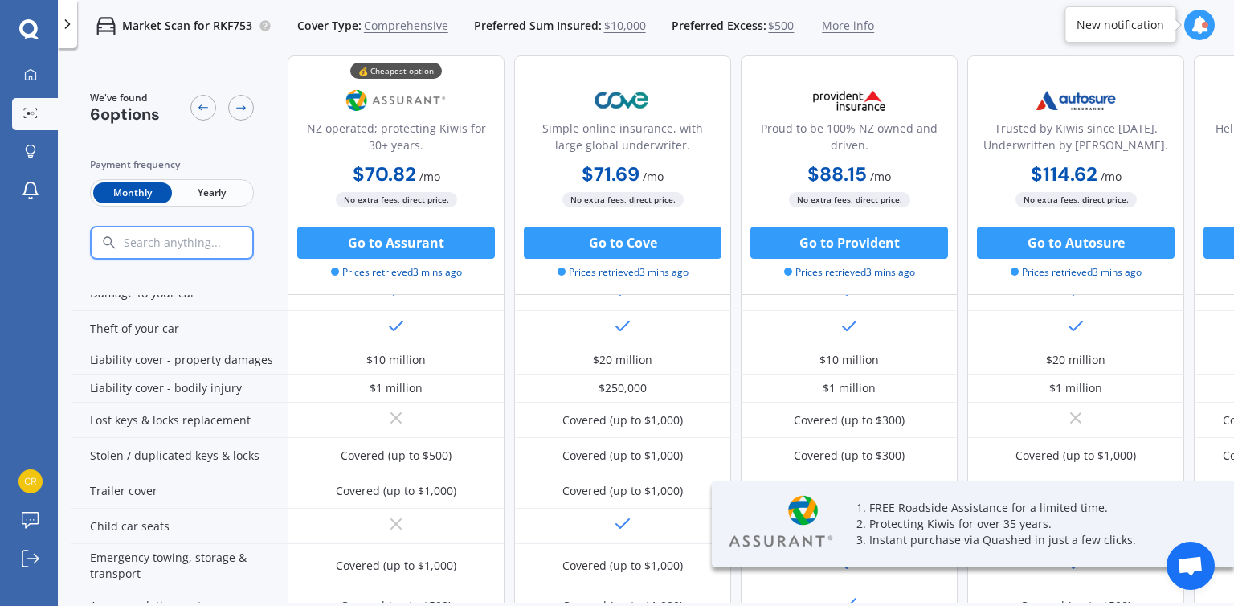
scroll to position [0, 0]
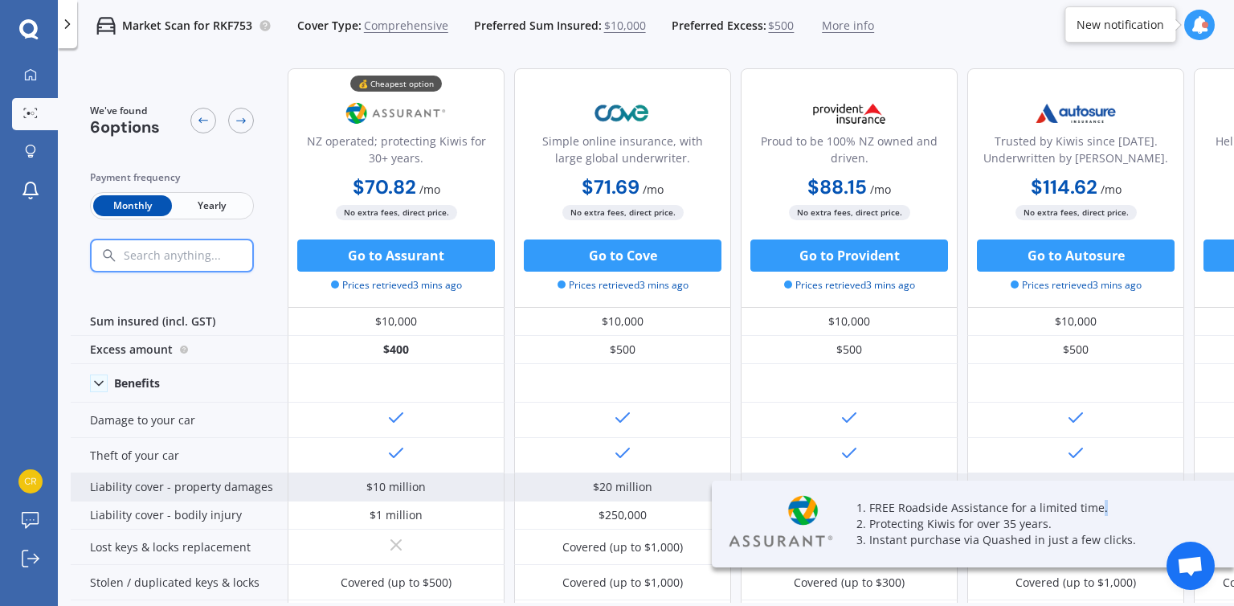
drag, startPoint x: 1108, startPoint y: 492, endPoint x: 672, endPoint y: 473, distance: 435.8
click at [672, 473] on div "We've found 6 options Payment frequency Monthly Yearly 💰 Cheapest option NZ ope…" at bounding box center [652, 356] width 1163 height 602
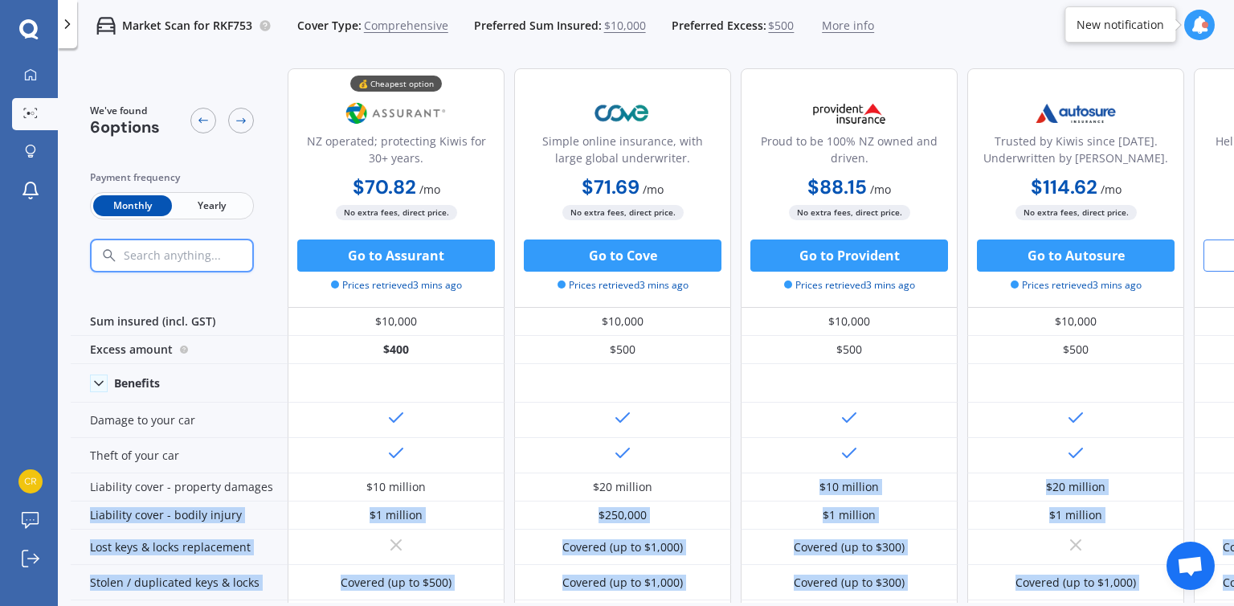
drag, startPoint x: 1211, startPoint y: 262, endPoint x: 1215, endPoint y: 239, distance: 22.7
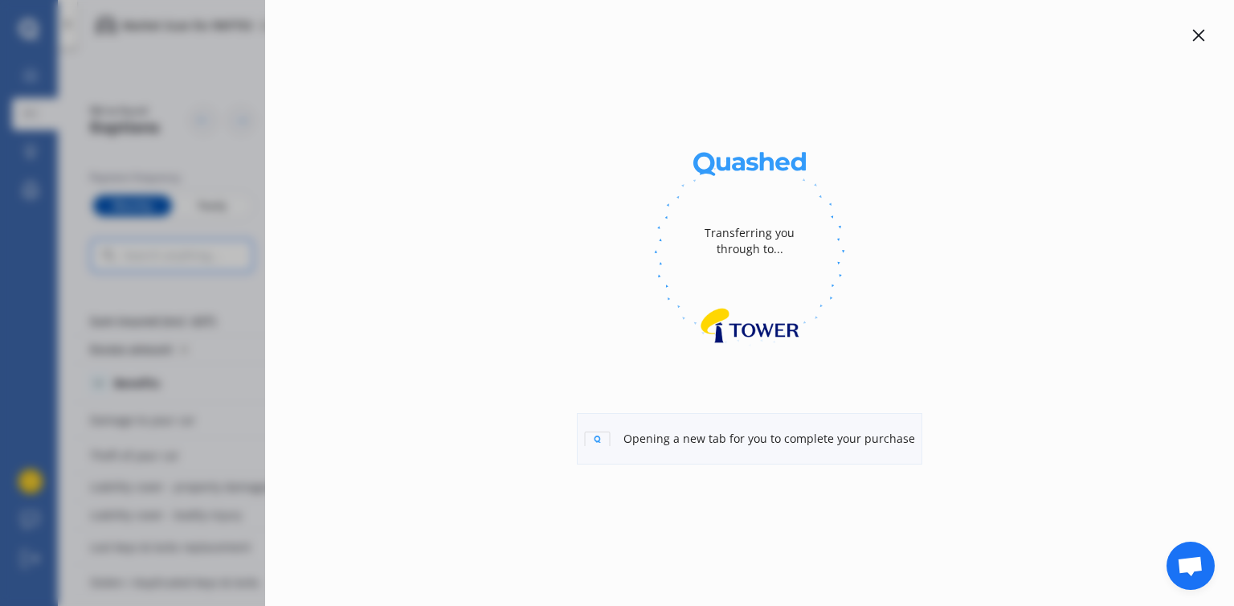
click at [1194, 37] on icon at bounding box center [1198, 35] width 13 height 13
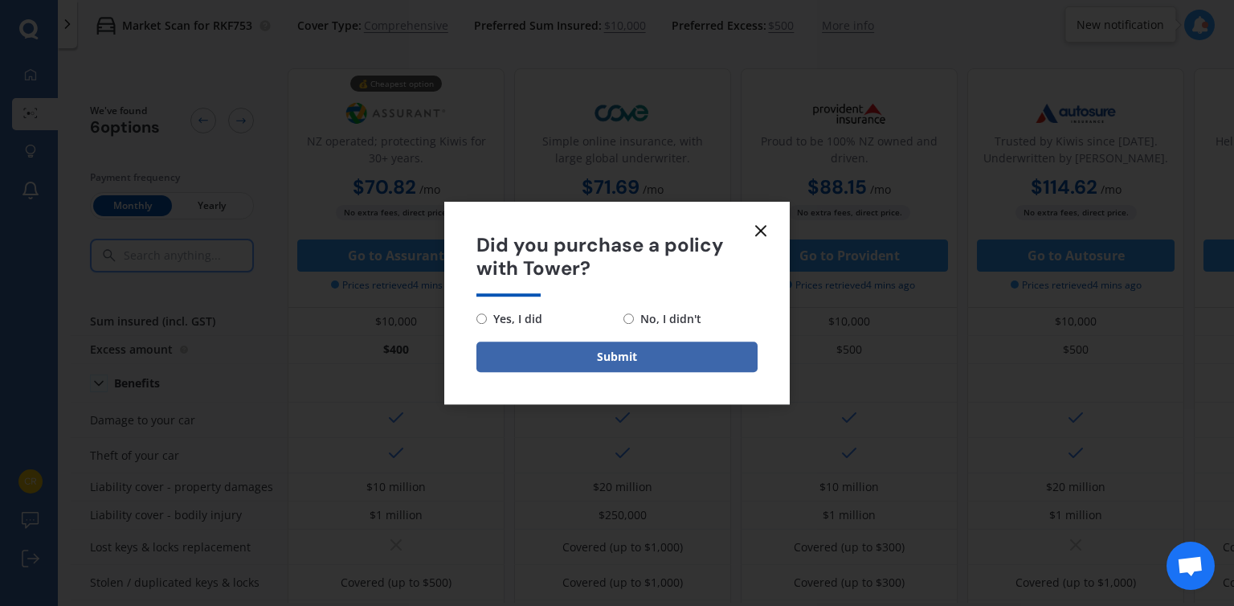
click at [766, 222] on icon at bounding box center [760, 230] width 19 height 19
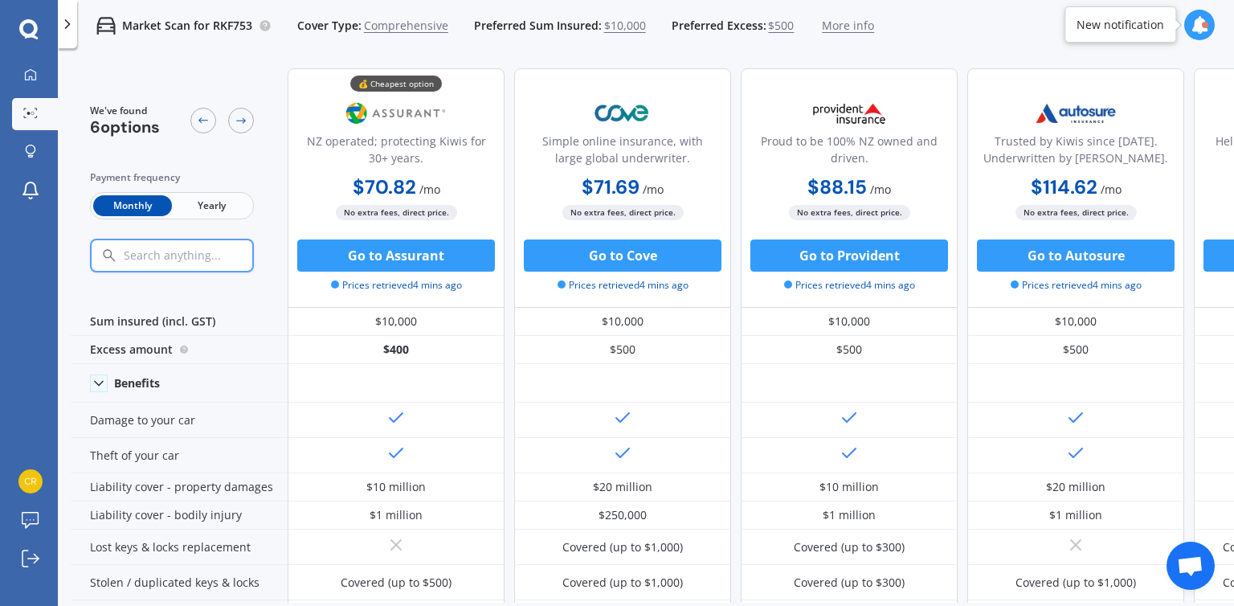
click at [194, 205] on span "Yearly" at bounding box center [211, 205] width 79 height 21
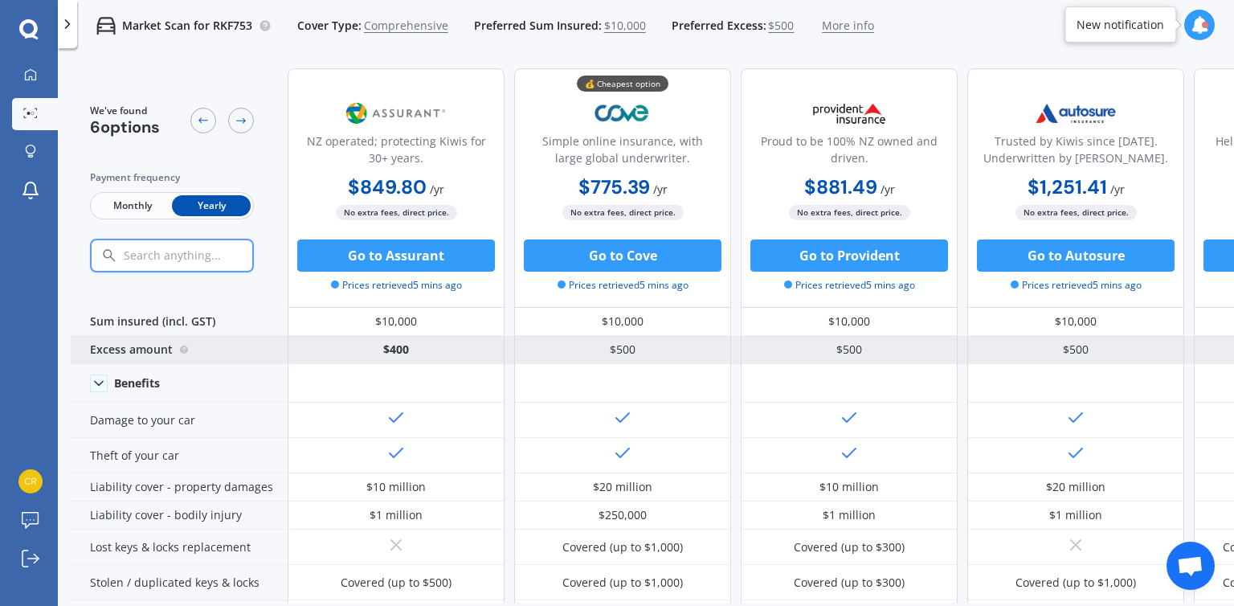
click at [135, 353] on div "Excess amount" at bounding box center [179, 350] width 217 height 28
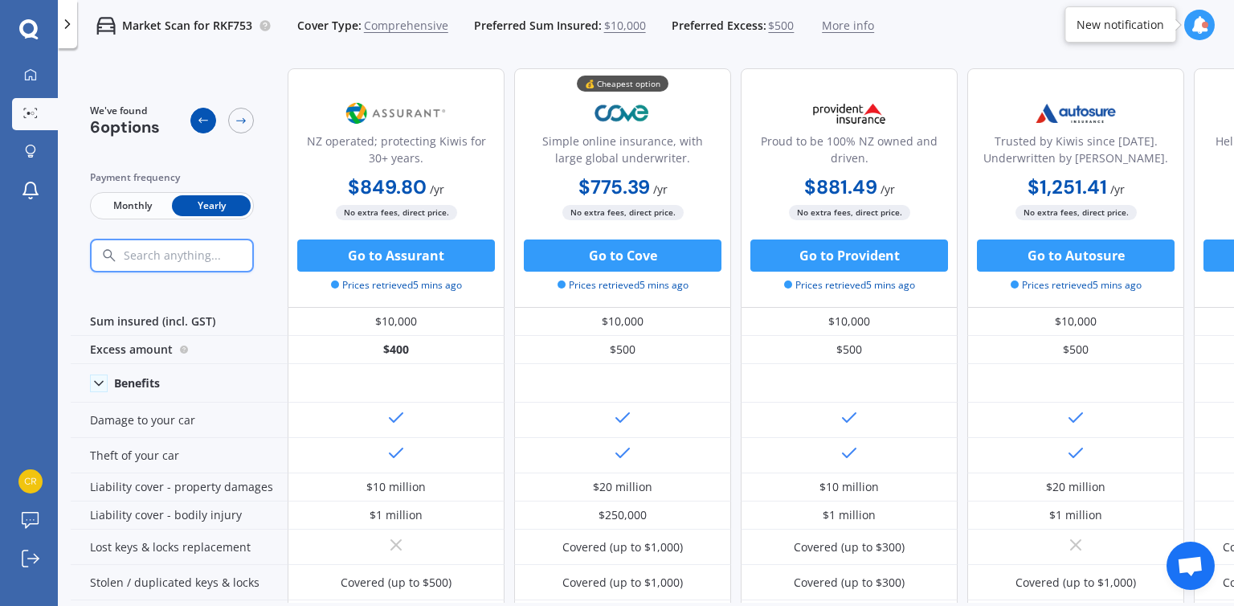
click at [200, 118] on icon at bounding box center [203, 120] width 10 height 6
click at [628, 26] on span "$10,000" at bounding box center [625, 26] width 42 height 16
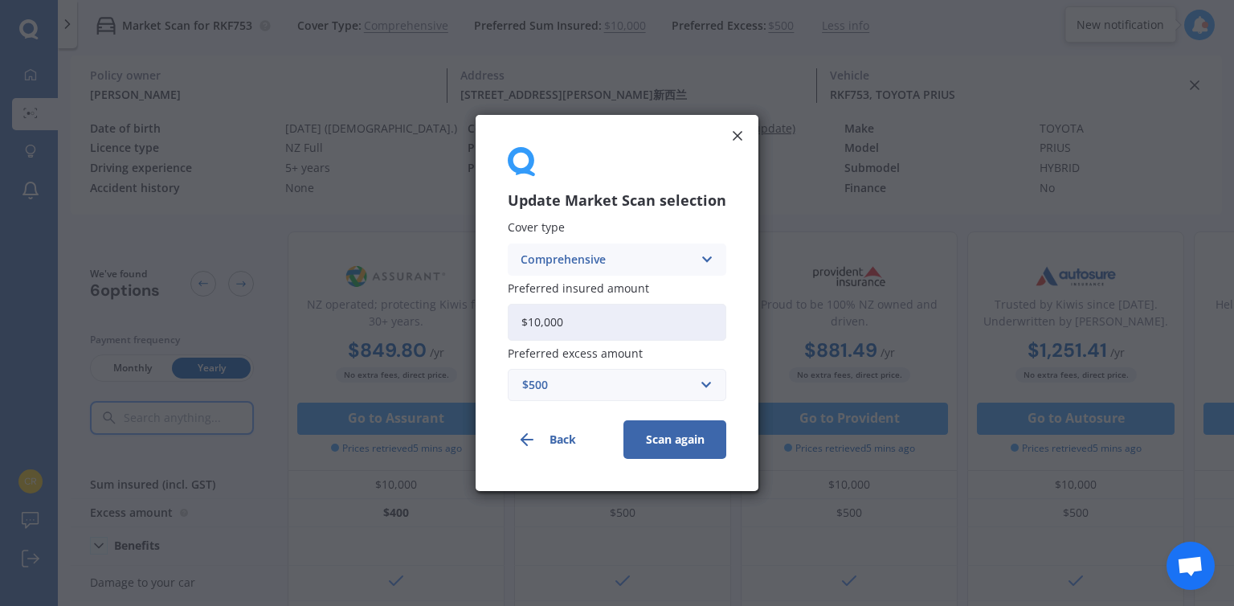
click at [542, 321] on input "$10,000" at bounding box center [617, 322] width 218 height 37
type input "$12,000"
click at [647, 436] on button "Scan again" at bounding box center [674, 439] width 103 height 39
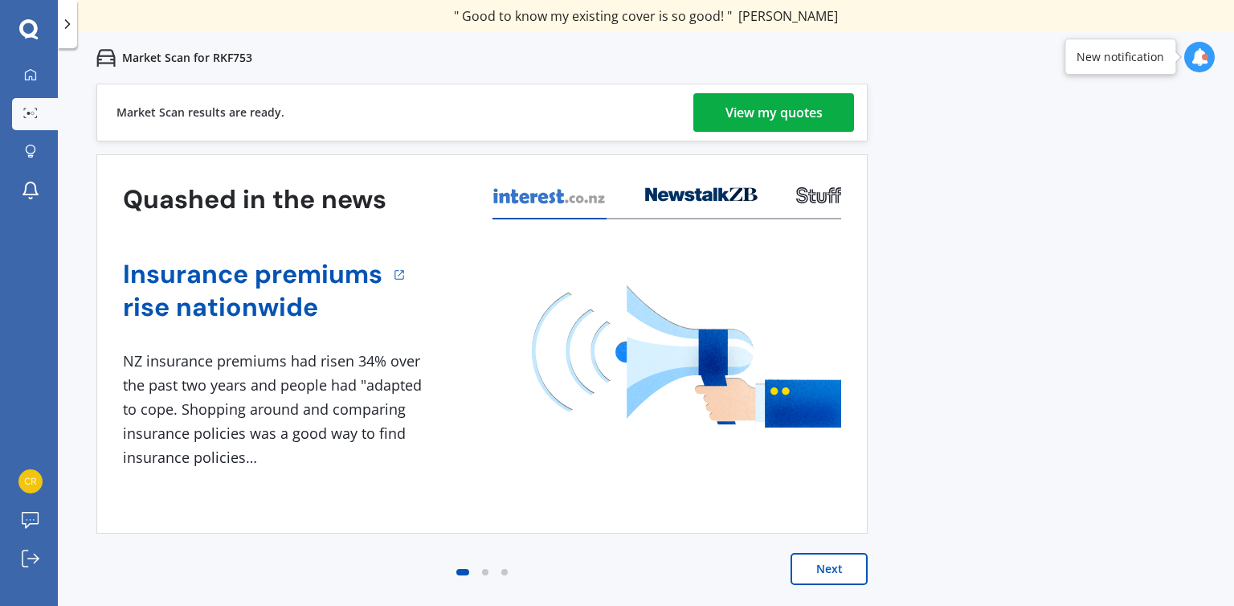
click at [753, 112] on div "View my quotes" at bounding box center [773, 112] width 97 height 39
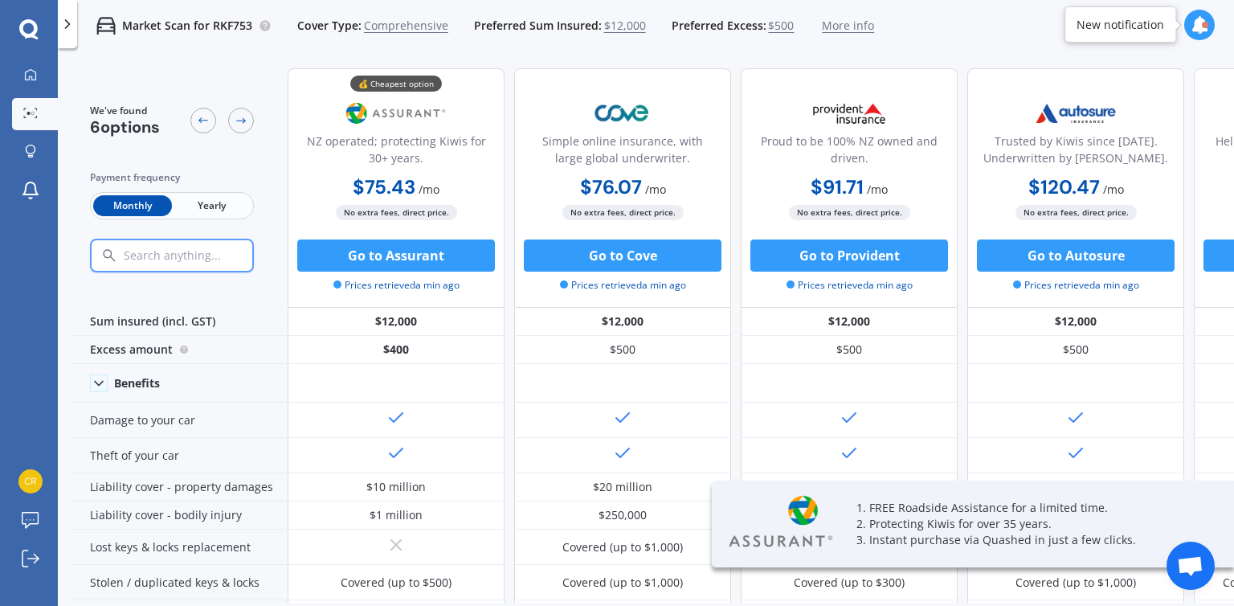
click at [182, 203] on span "Yearly" at bounding box center [211, 205] width 79 height 21
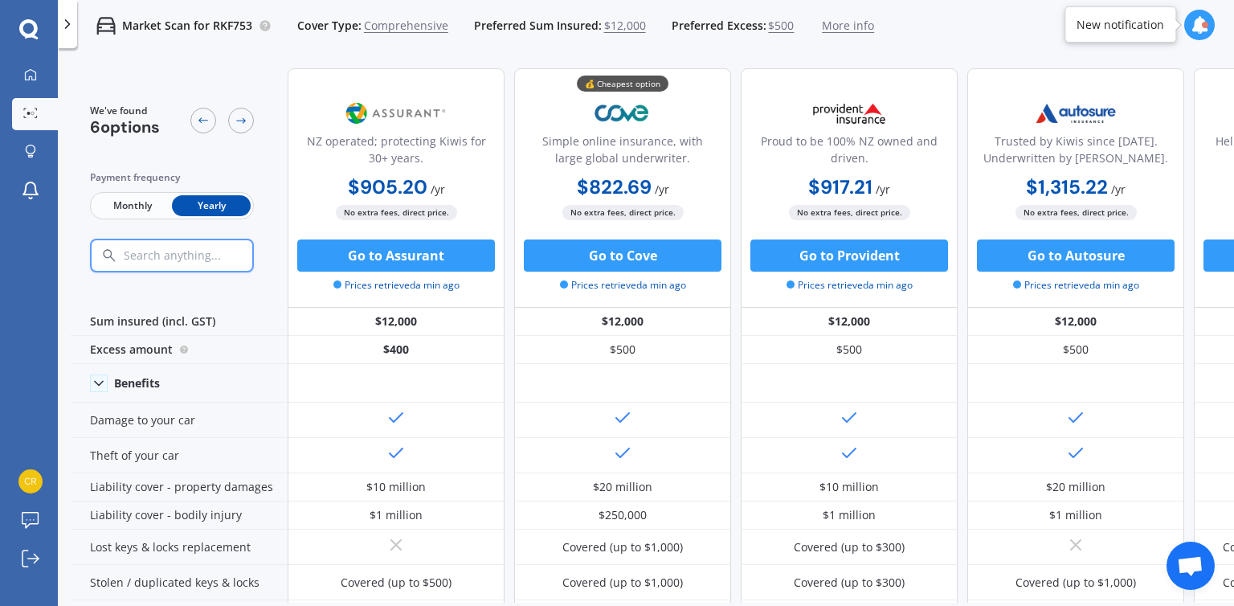
scroll to position [0, 411]
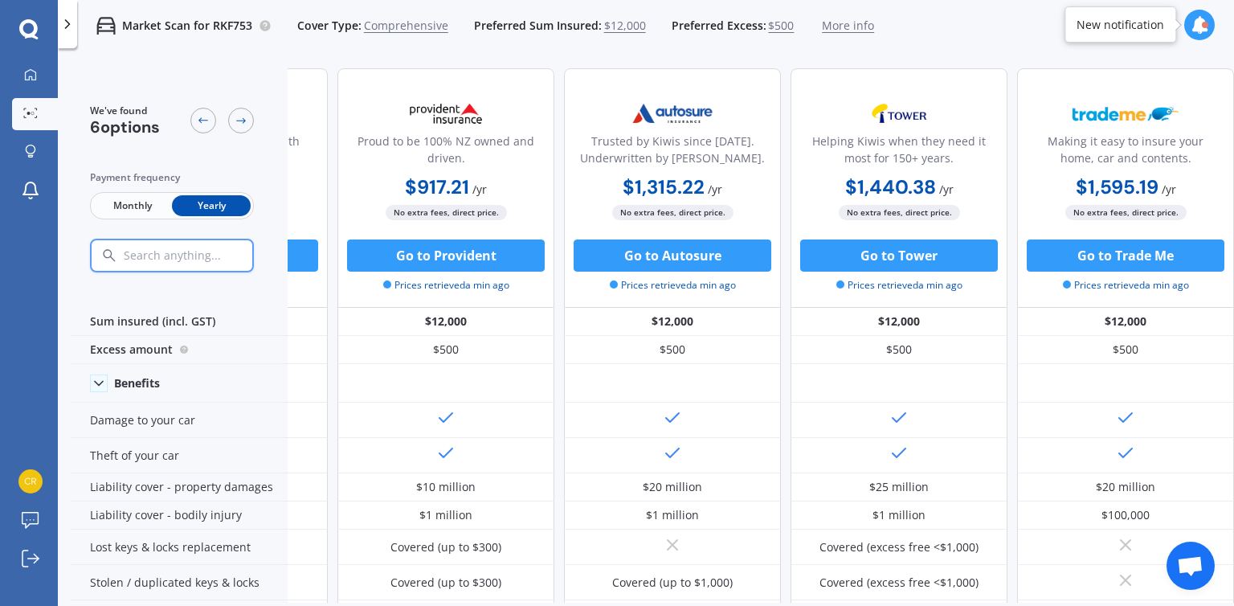
click at [935, 14] on div "Market Scan for RKF753 Cover Type: Comprehensive Preferred Sum Insured: $12,000…" at bounding box center [646, 25] width 1176 height 51
click at [1233, 33] on div "Market Scan for RKF753 Cover Type: Comprehensive Preferred Sum Insured: $12,000…" at bounding box center [646, 25] width 1176 height 51
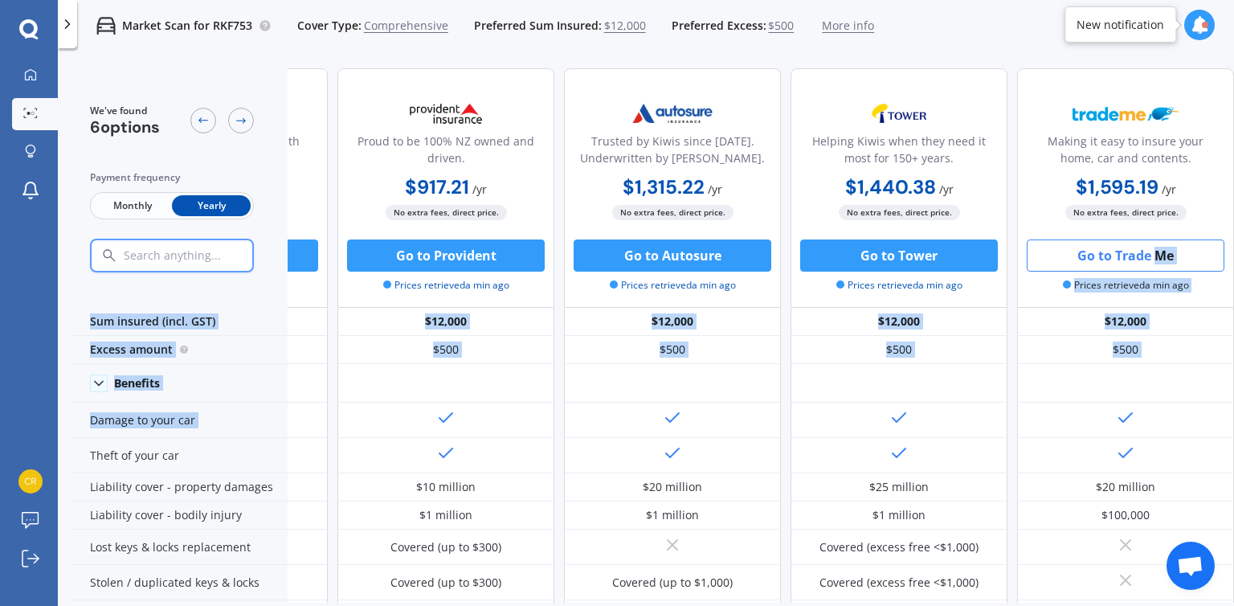
drag, startPoint x: 1205, startPoint y: 402, endPoint x: 1142, endPoint y: 260, distance: 155.4
copy div "Me Prices retrieved a min ago Sum insured (incl. GST) $12,000 $12,000 $12,000 $…"
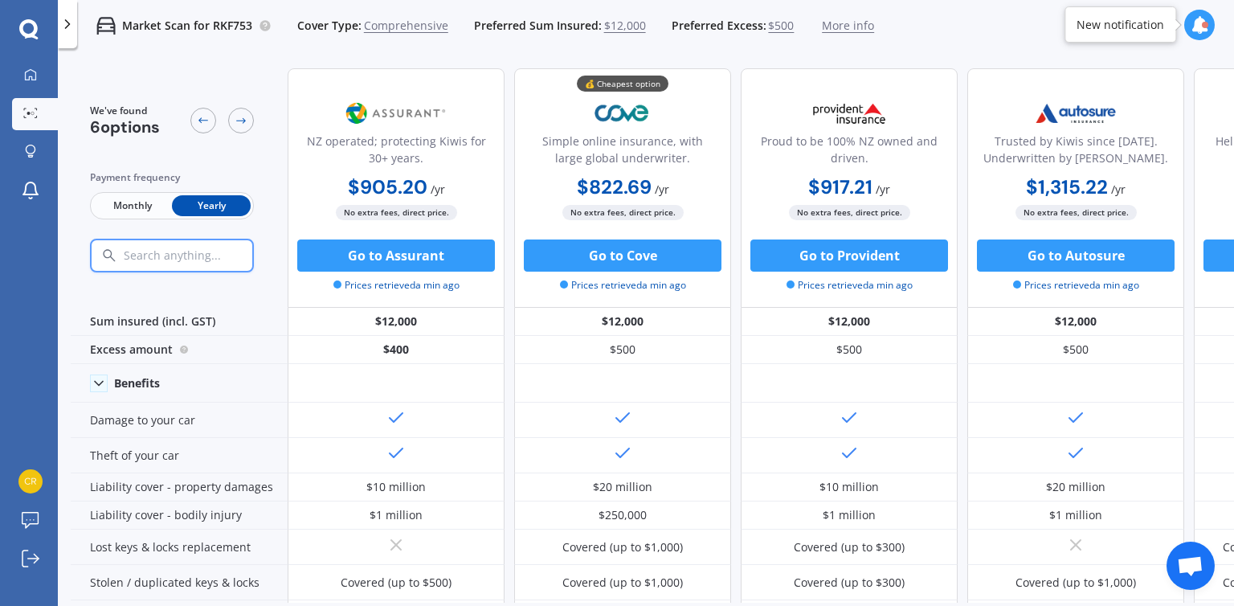
click at [623, 30] on span "$12,000" at bounding box center [625, 26] width 42 height 16
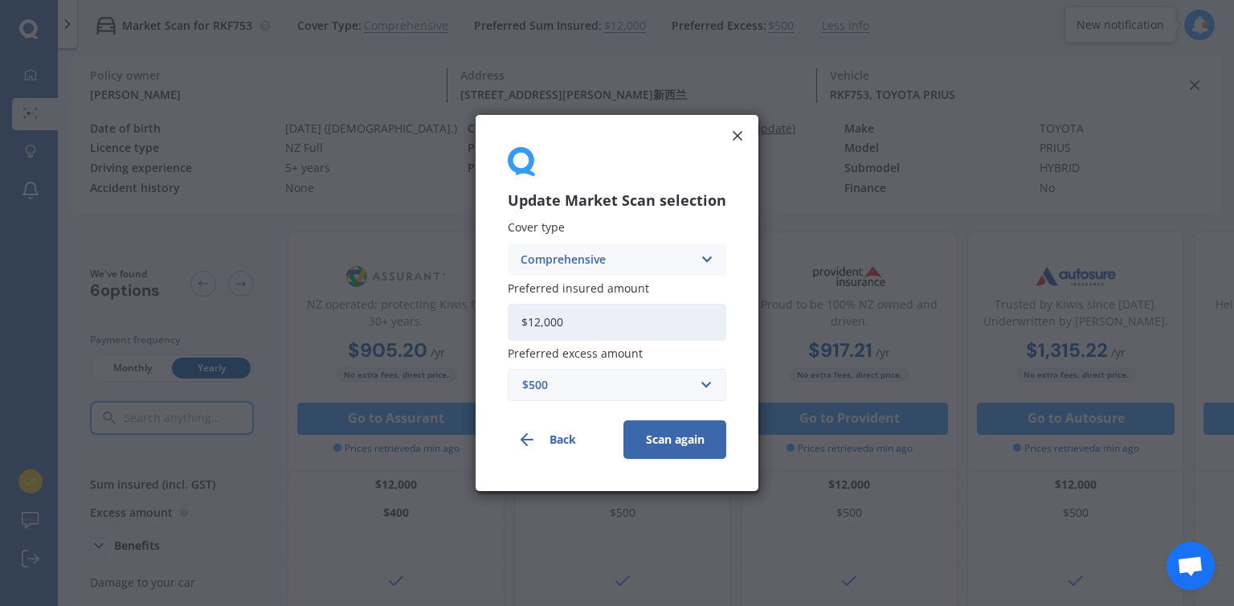
click at [538, 322] on input "$12,000" at bounding box center [617, 322] width 218 height 37
type input "$10,000"
click at [677, 440] on button "Scan again" at bounding box center [674, 439] width 103 height 39
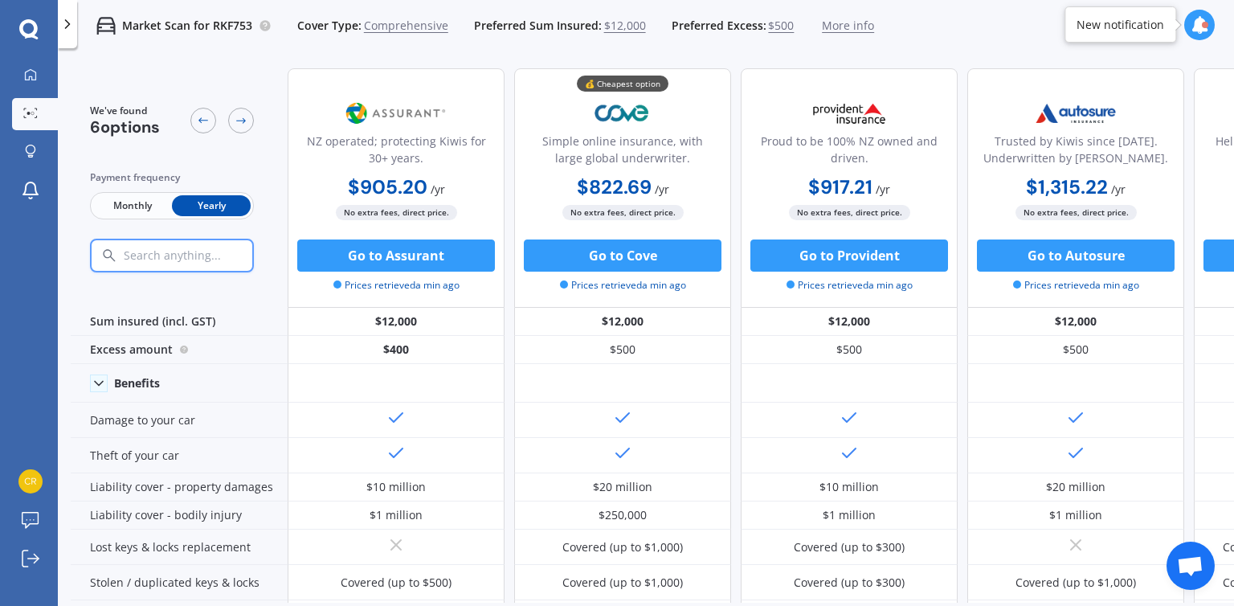
click at [614, 30] on span "$12,000" at bounding box center [625, 26] width 42 height 16
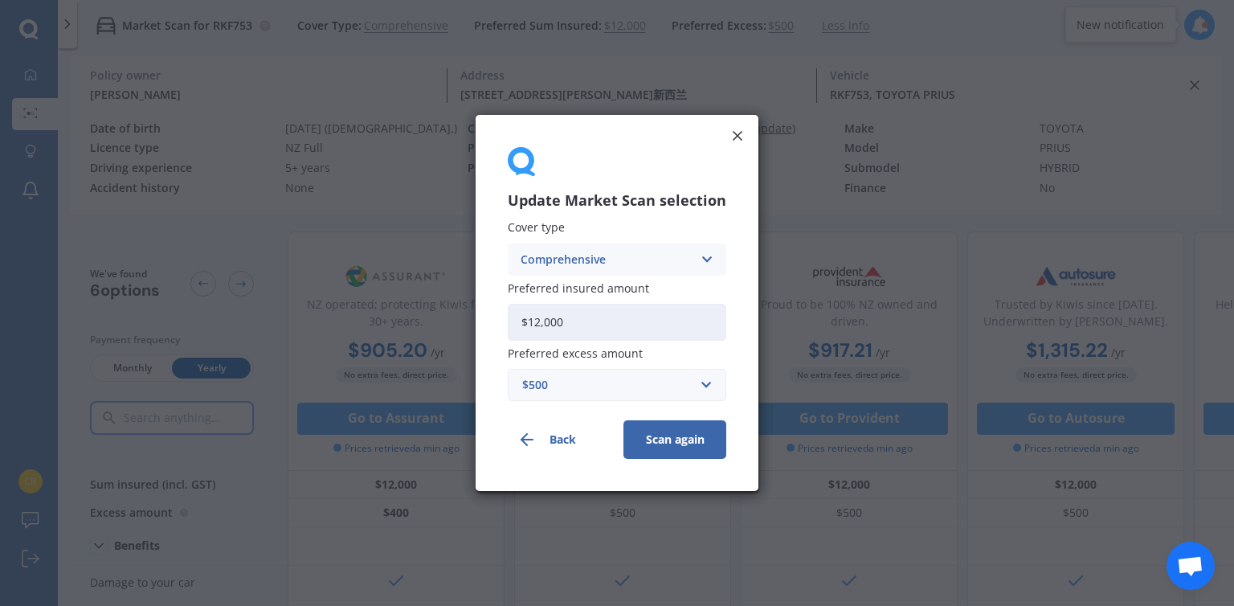
click at [540, 322] on input "$12,000" at bounding box center [617, 322] width 218 height 37
type input "$10,000"
click at [660, 431] on button "Scan again" at bounding box center [674, 439] width 103 height 39
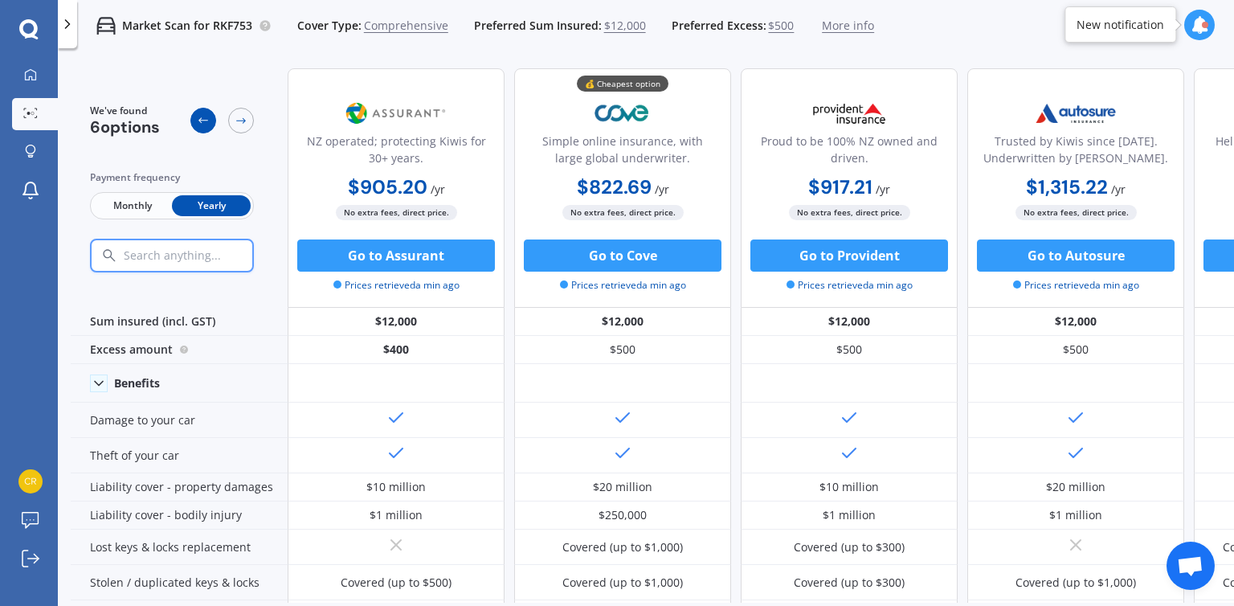
click at [206, 112] on div at bounding box center [203, 121] width 26 height 26
click at [604, 20] on span "$12,000" at bounding box center [625, 26] width 42 height 16
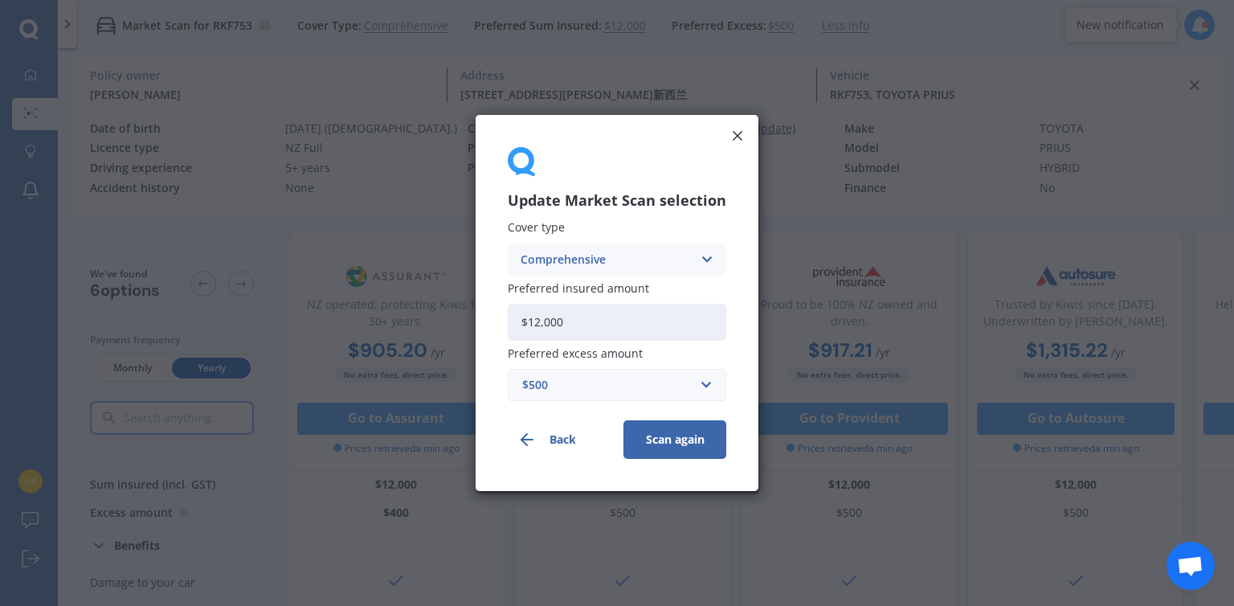
click at [601, 319] on input "$12,000" at bounding box center [617, 322] width 218 height 37
type input "$10,000"
click at [684, 439] on button "Scan again" at bounding box center [674, 439] width 103 height 39
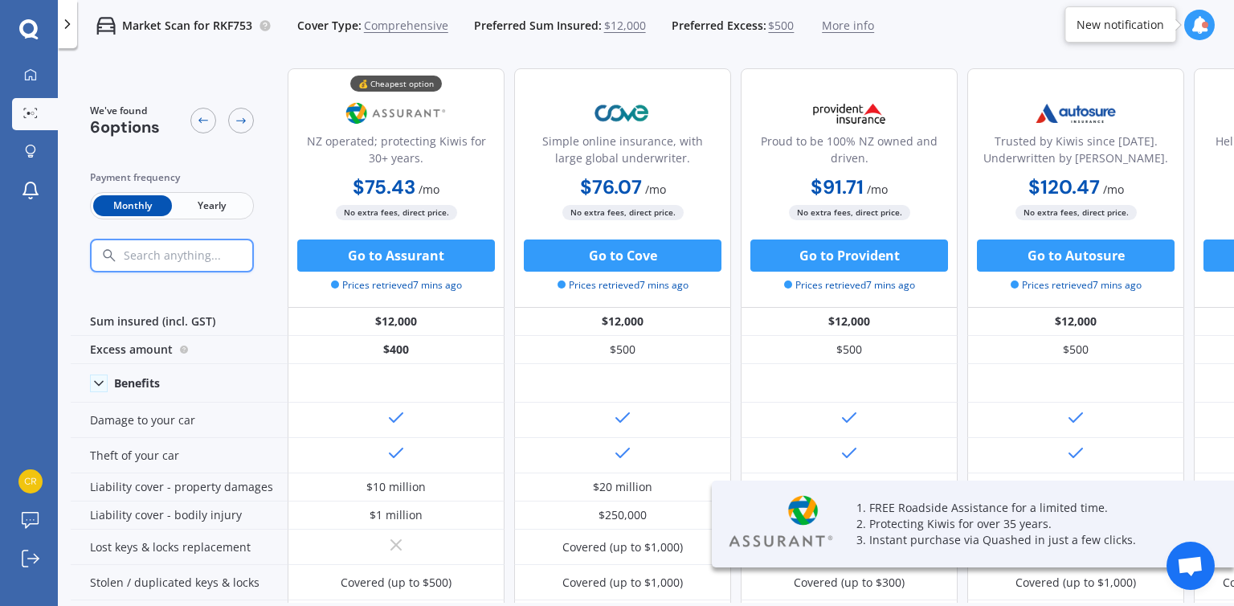
click at [613, 19] on span "$12,000" at bounding box center [625, 26] width 42 height 16
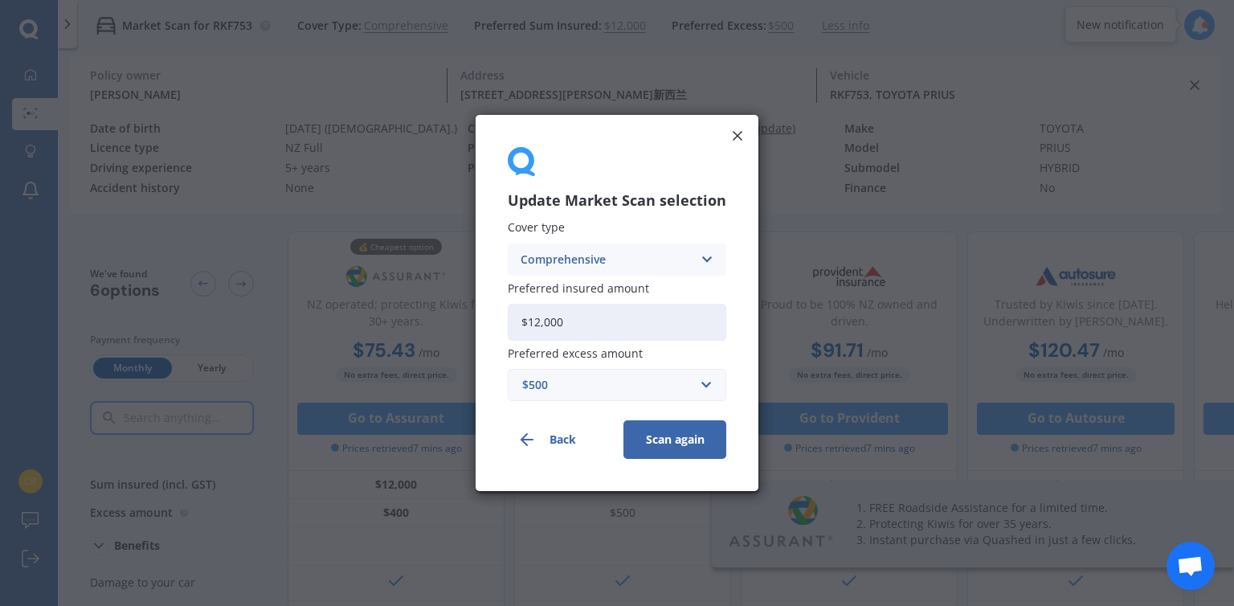
click at [617, 319] on input "$12,000" at bounding box center [617, 322] width 218 height 37
type input "$1"
click at [643, 325] on input "$1,000" at bounding box center [617, 322] width 218 height 37
type input "$10,000"
click at [664, 438] on button "Scan again" at bounding box center [674, 439] width 103 height 39
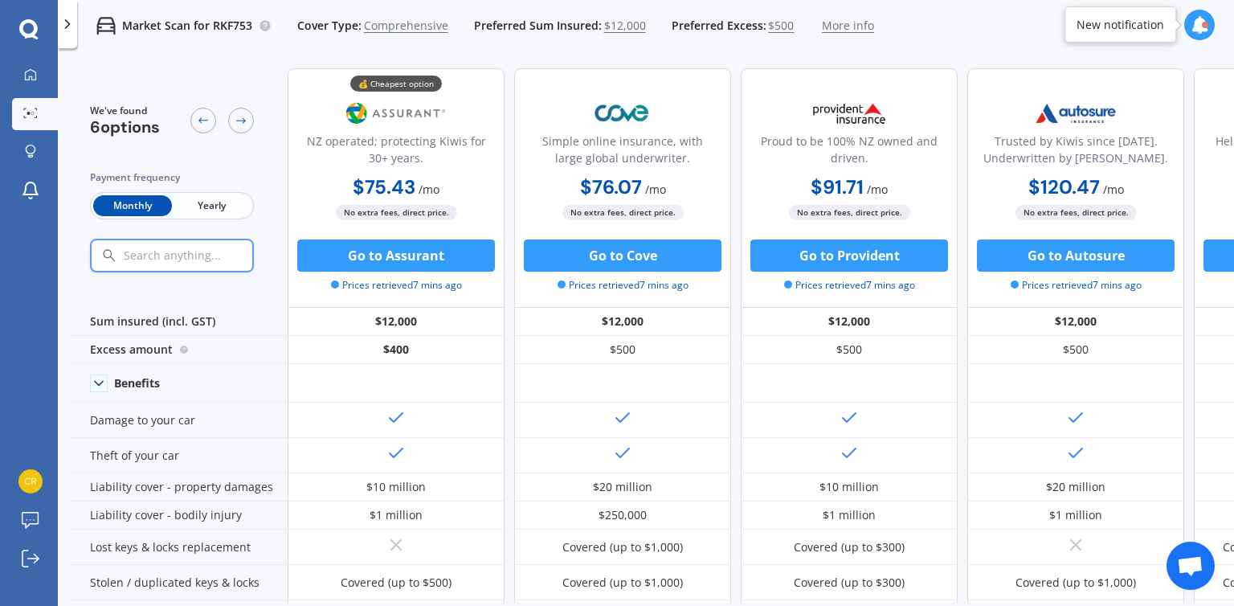
click at [210, 198] on span "Yearly" at bounding box center [211, 205] width 79 height 21
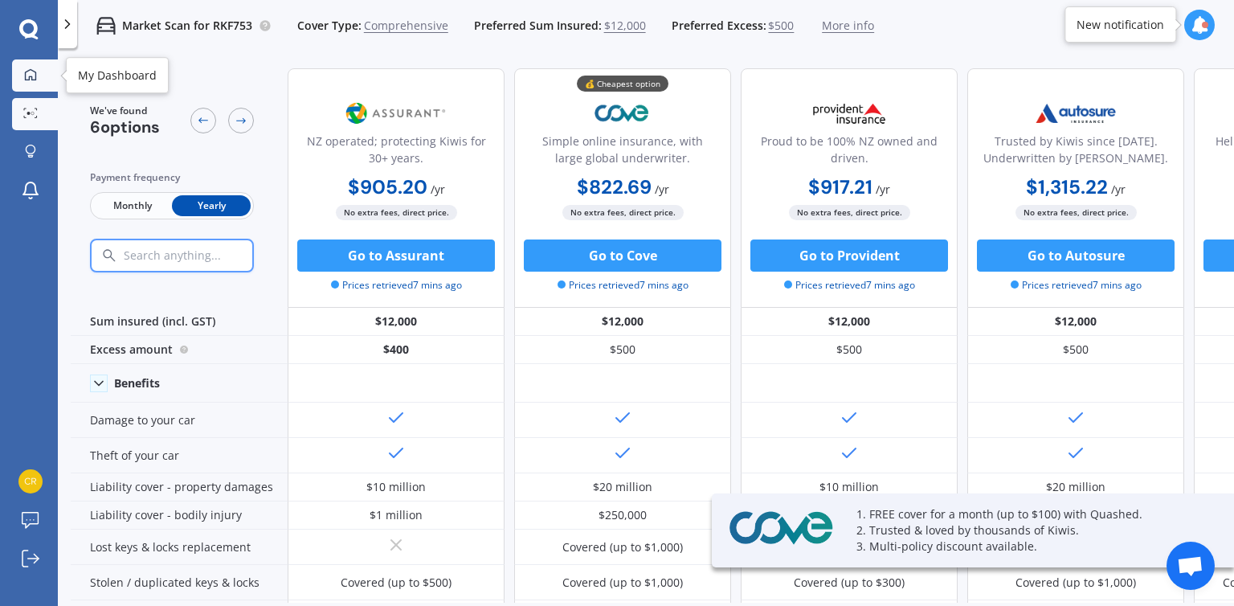
click at [28, 76] on icon at bounding box center [30, 74] width 13 height 13
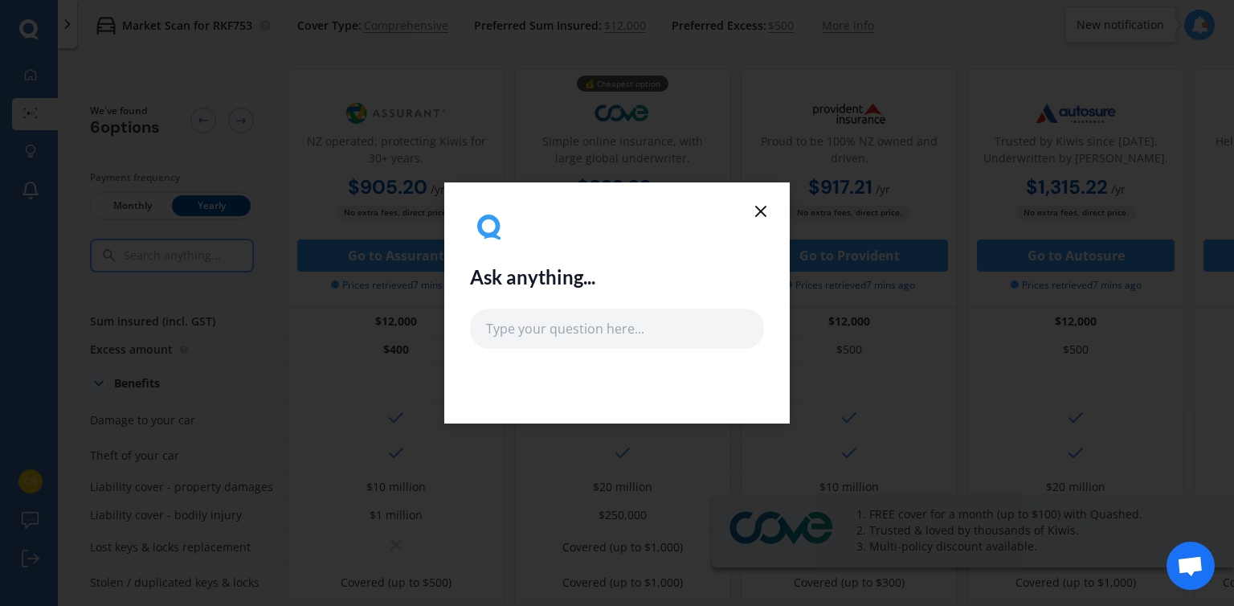
click at [766, 210] on icon at bounding box center [760, 211] width 19 height 19
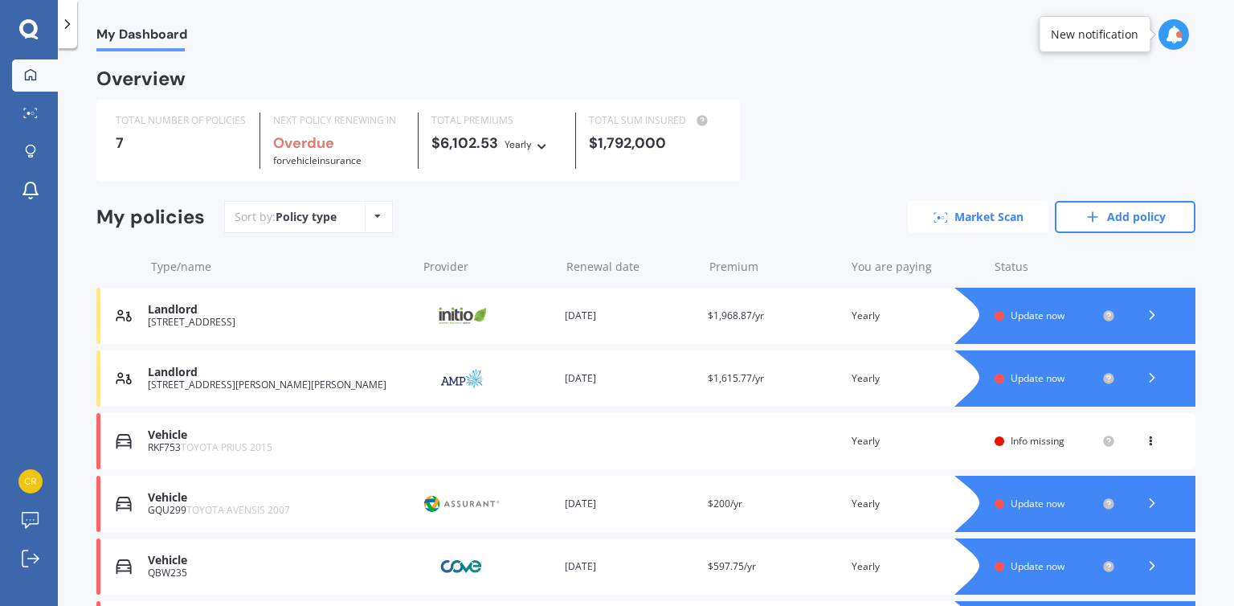
click at [986, 213] on link "Market Scan" at bounding box center [978, 217] width 141 height 32
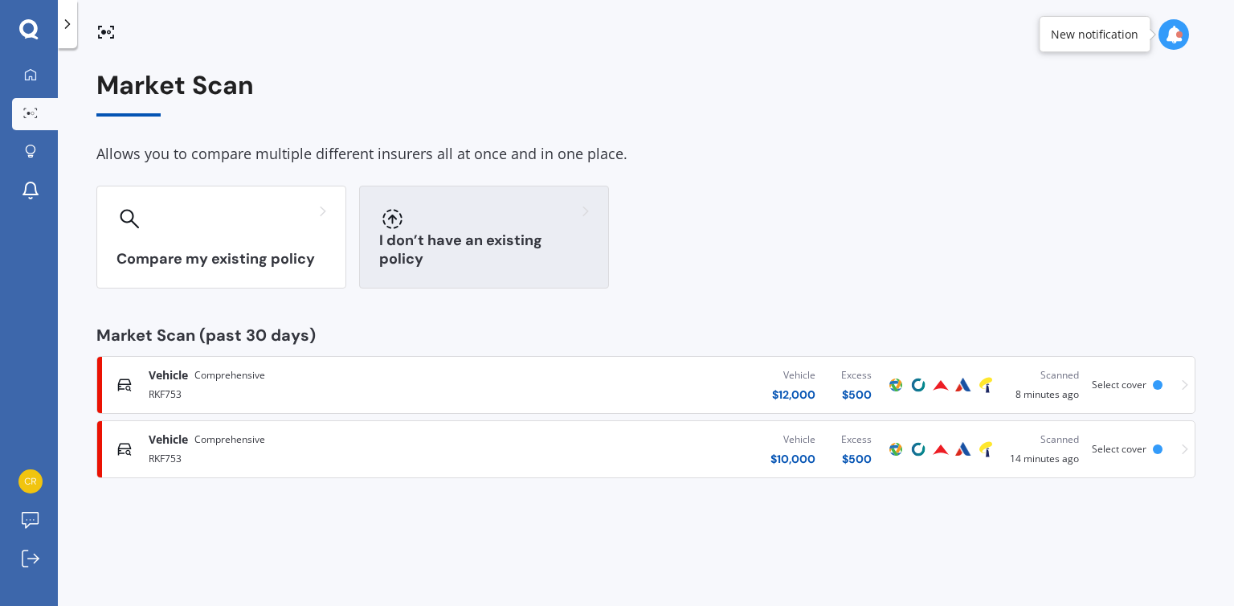
click at [475, 273] on div "I don’t have an existing policy" at bounding box center [484, 237] width 250 height 103
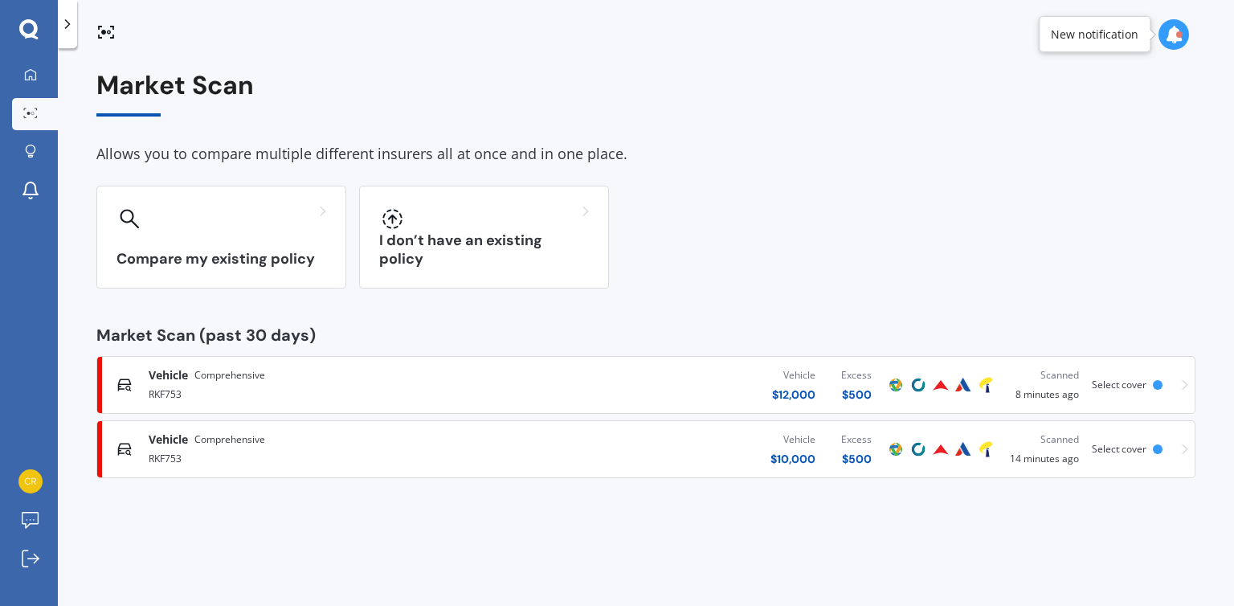
click at [815, 451] on div "$ 10,000" at bounding box center [792, 459] width 45 height 16
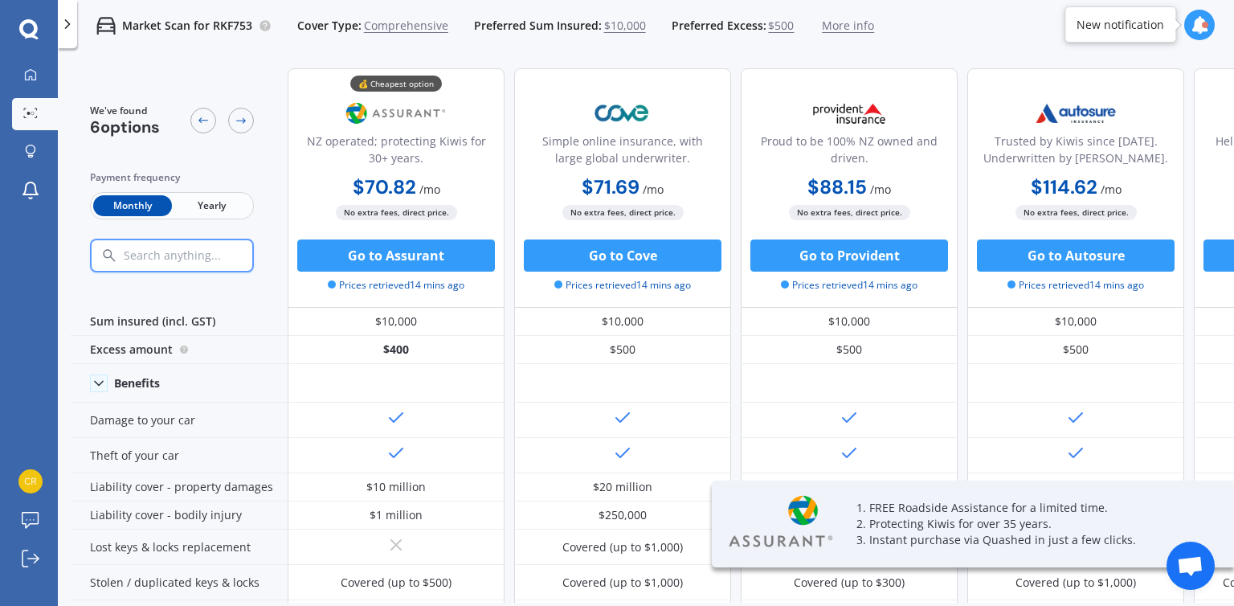
click at [218, 210] on span "Yearly" at bounding box center [211, 205] width 79 height 21
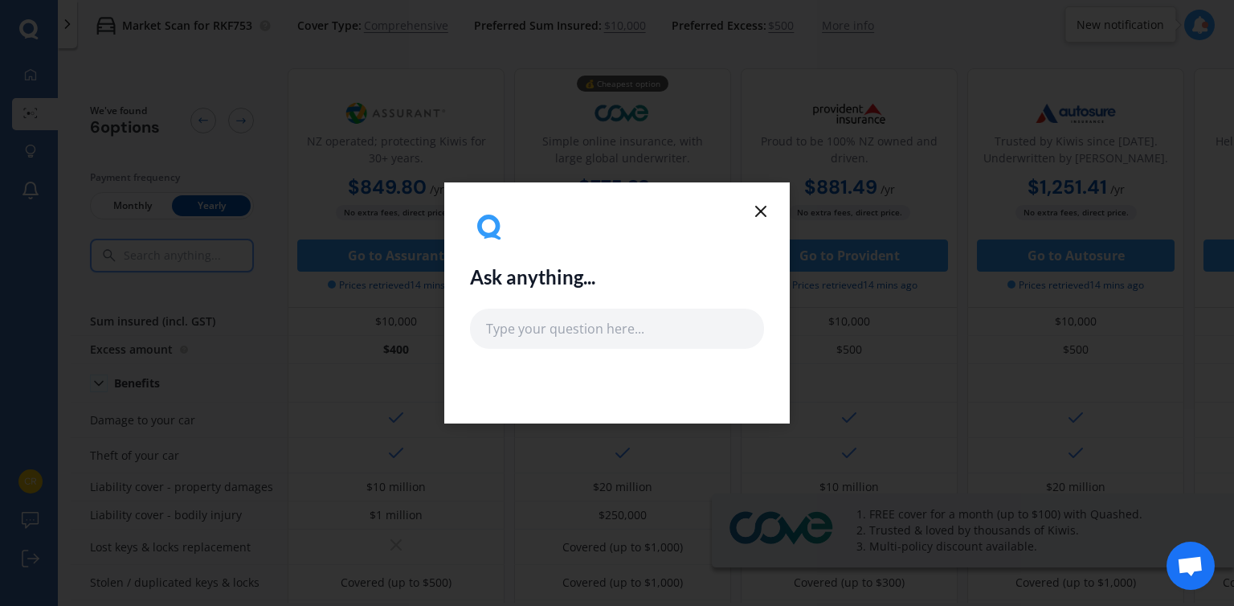
click at [764, 210] on icon at bounding box center [760, 211] width 19 height 19
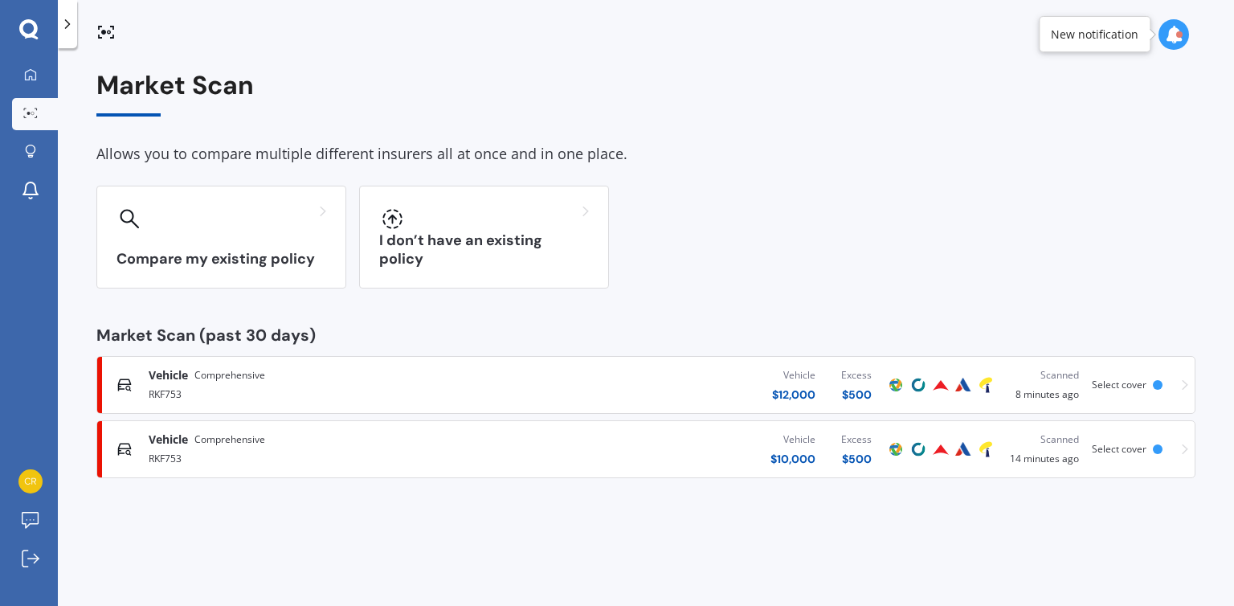
click at [645, 391] on div "Vehicle $ 12,000 Excess $ 500" at bounding box center [692, 385] width 384 height 48
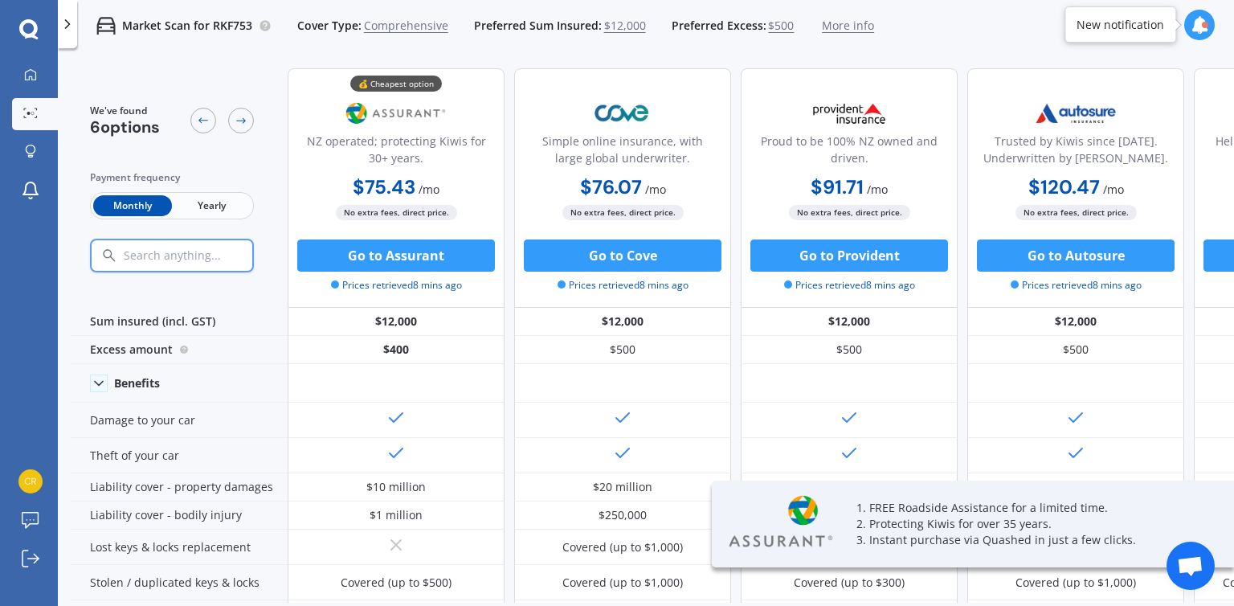
click at [623, 25] on span "$12,000" at bounding box center [625, 26] width 42 height 16
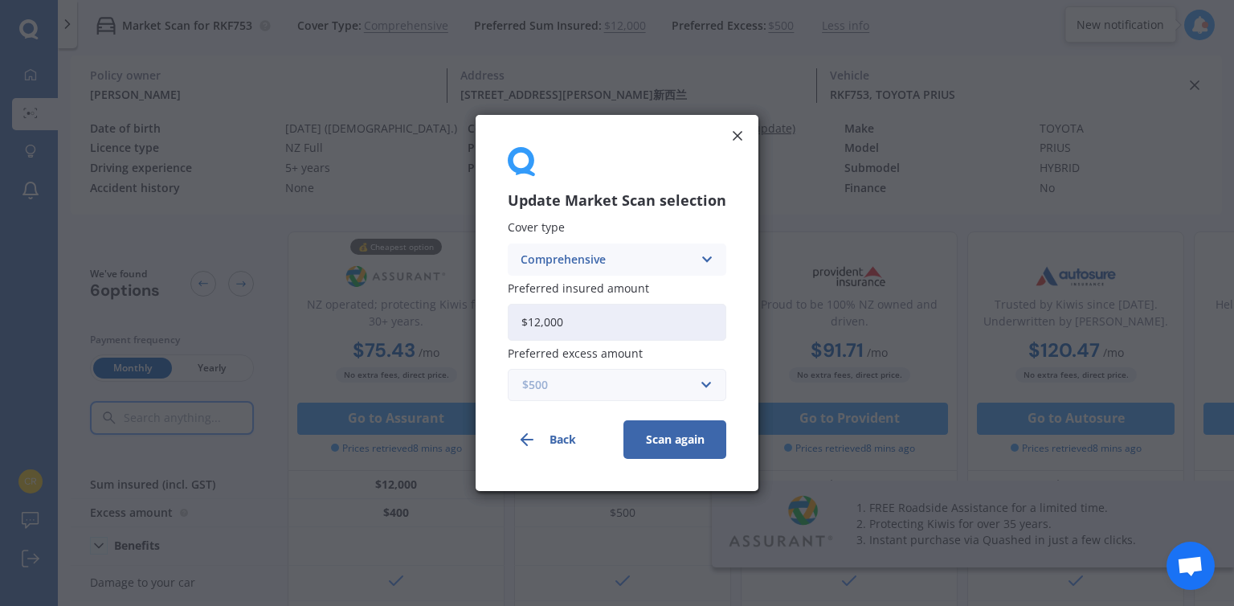
click at [700, 386] on input "text" at bounding box center [611, 385] width 204 height 31
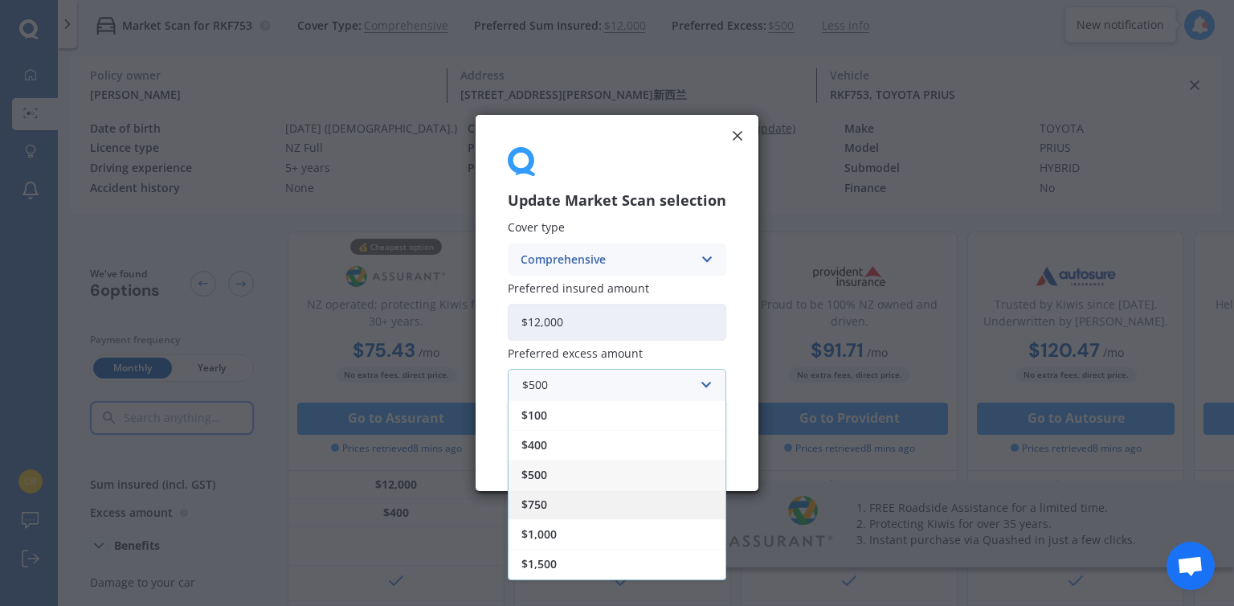
click at [545, 502] on span "$750" at bounding box center [534, 504] width 26 height 11
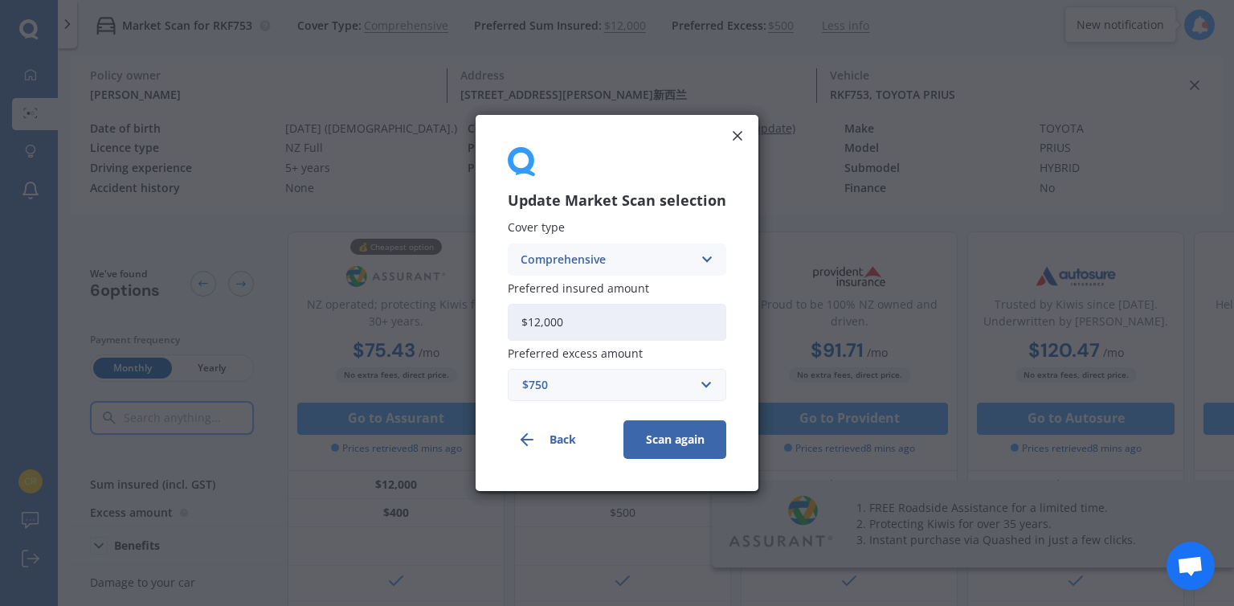
click at [679, 439] on button "Scan again" at bounding box center [674, 439] width 103 height 39
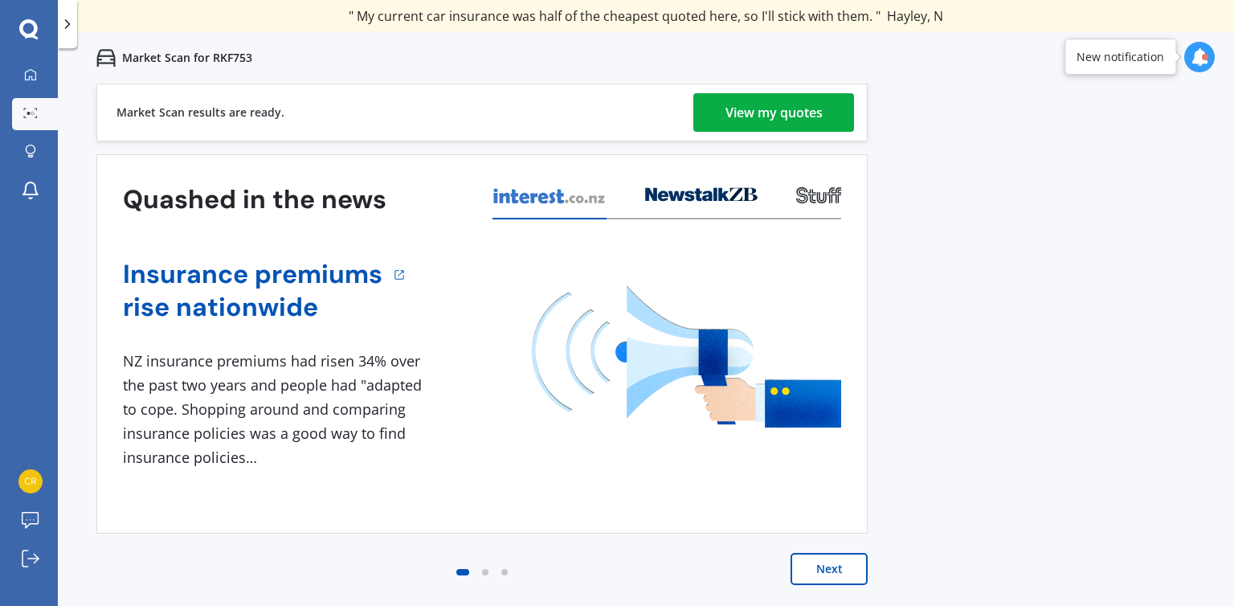
click at [793, 104] on div "View my quotes" at bounding box center [773, 112] width 97 height 39
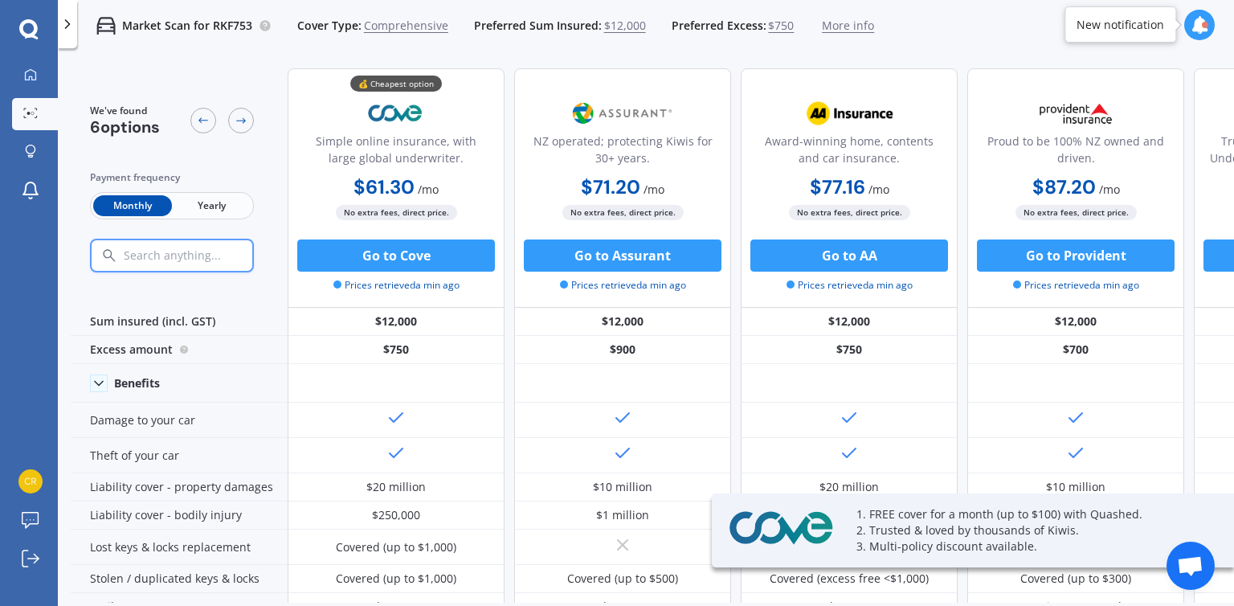
click at [206, 212] on span "Yearly" at bounding box center [211, 205] width 79 height 21
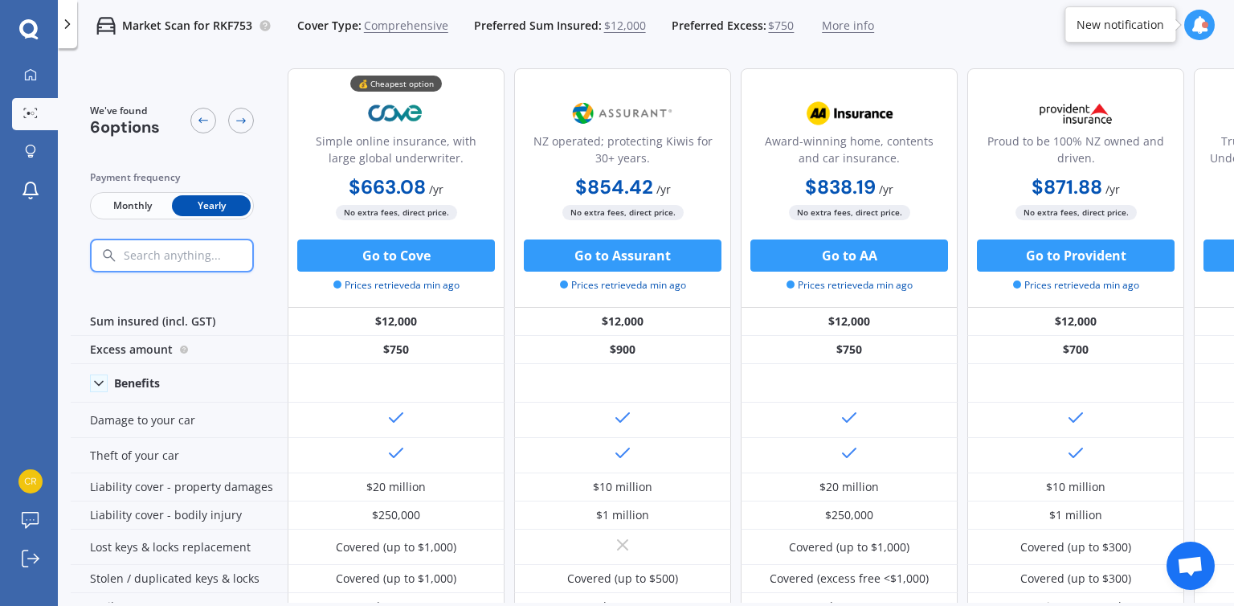
click at [619, 19] on span "$12,000" at bounding box center [625, 26] width 42 height 16
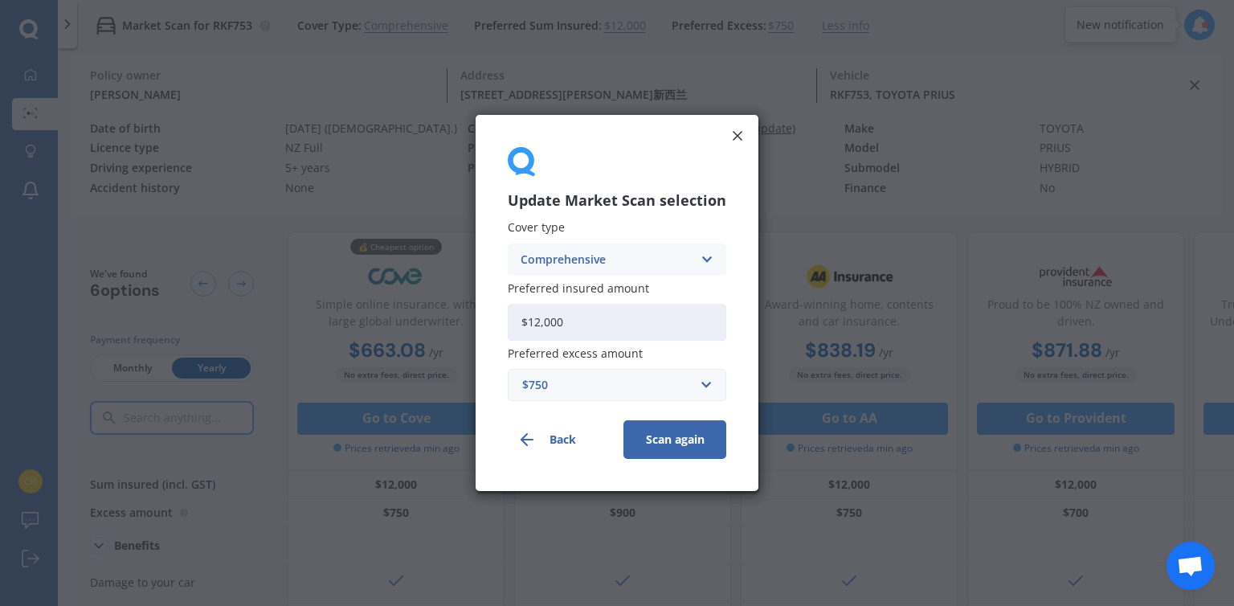
click at [580, 312] on input "$12,000" at bounding box center [617, 322] width 218 height 37
click at [649, 321] on input "$12,000" at bounding box center [617, 322] width 218 height 37
click at [611, 309] on input "$12,000" at bounding box center [617, 322] width 218 height 37
type input "$15,000"
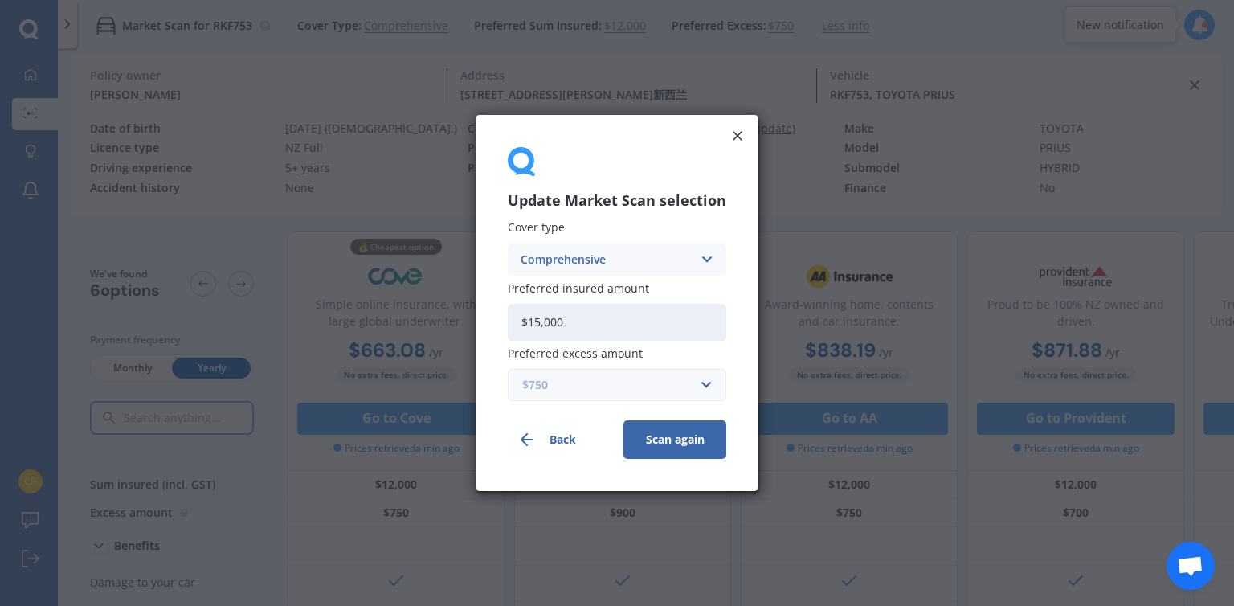
click at [706, 382] on input "text" at bounding box center [611, 385] width 204 height 31
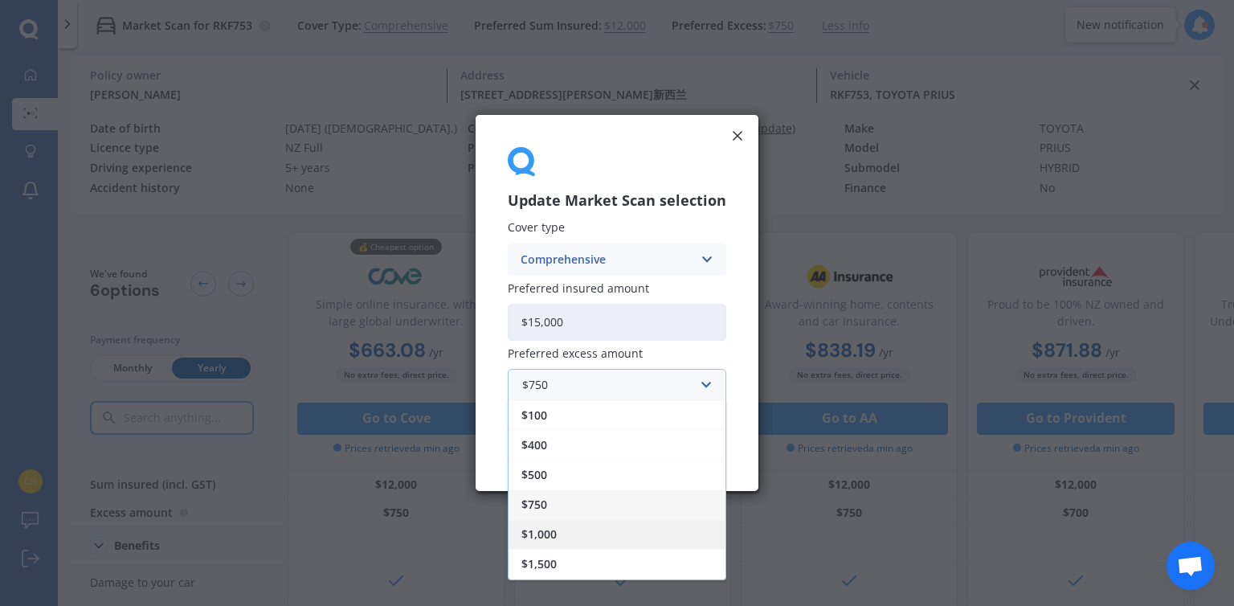
click at [538, 531] on span "$1,000" at bounding box center [538, 534] width 35 height 11
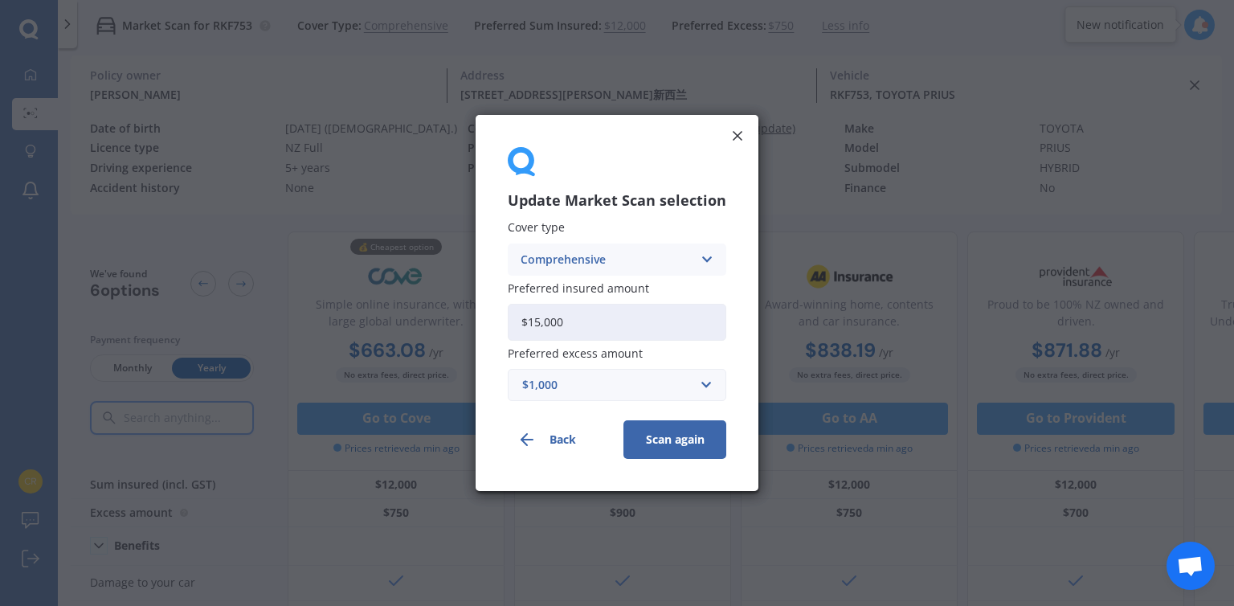
click at [681, 439] on button "Scan again" at bounding box center [674, 439] width 103 height 39
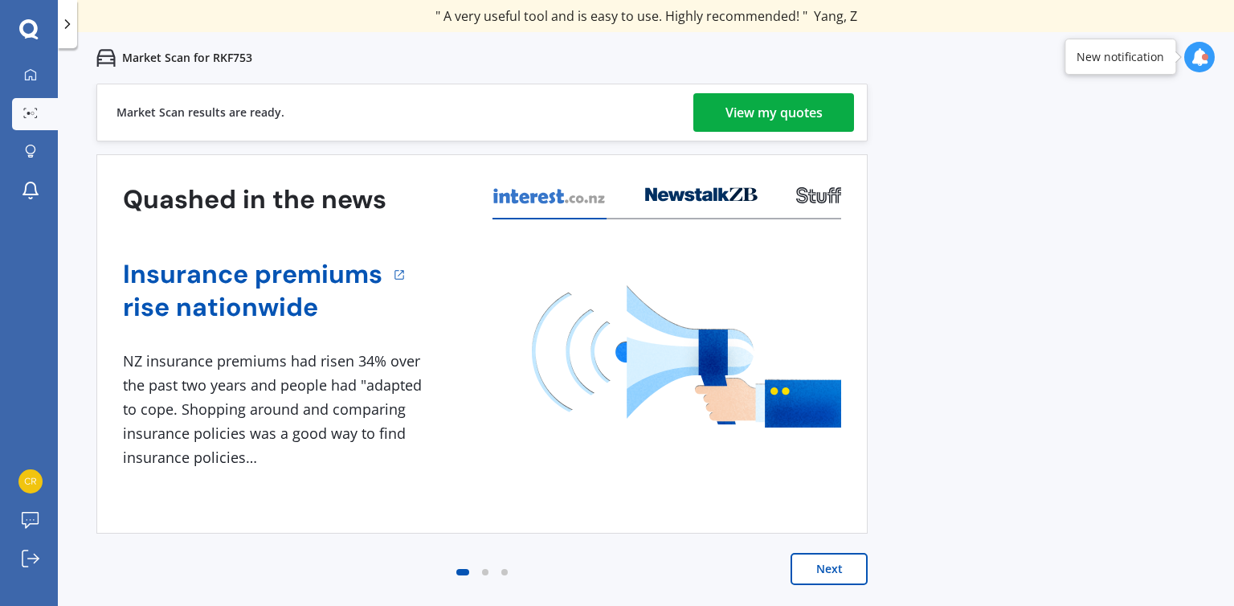
click at [802, 106] on div "View my quotes" at bounding box center [773, 112] width 97 height 39
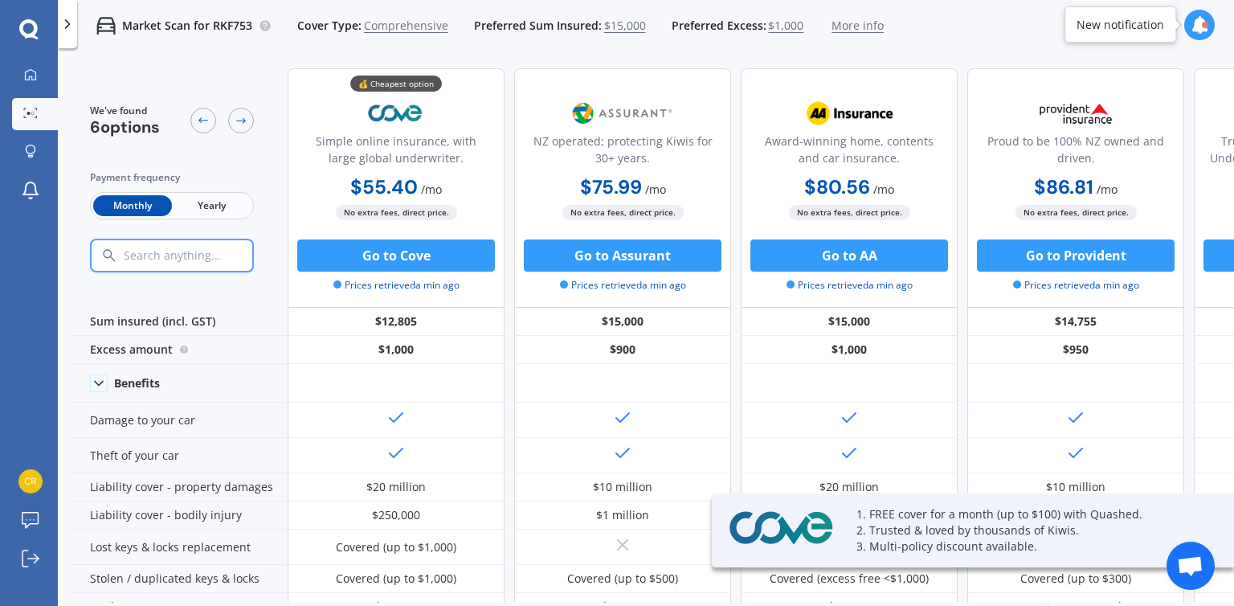
click at [211, 200] on span "Yearly" at bounding box center [211, 205] width 79 height 21
click at [129, 206] on span "Monthly" at bounding box center [132, 205] width 79 height 21
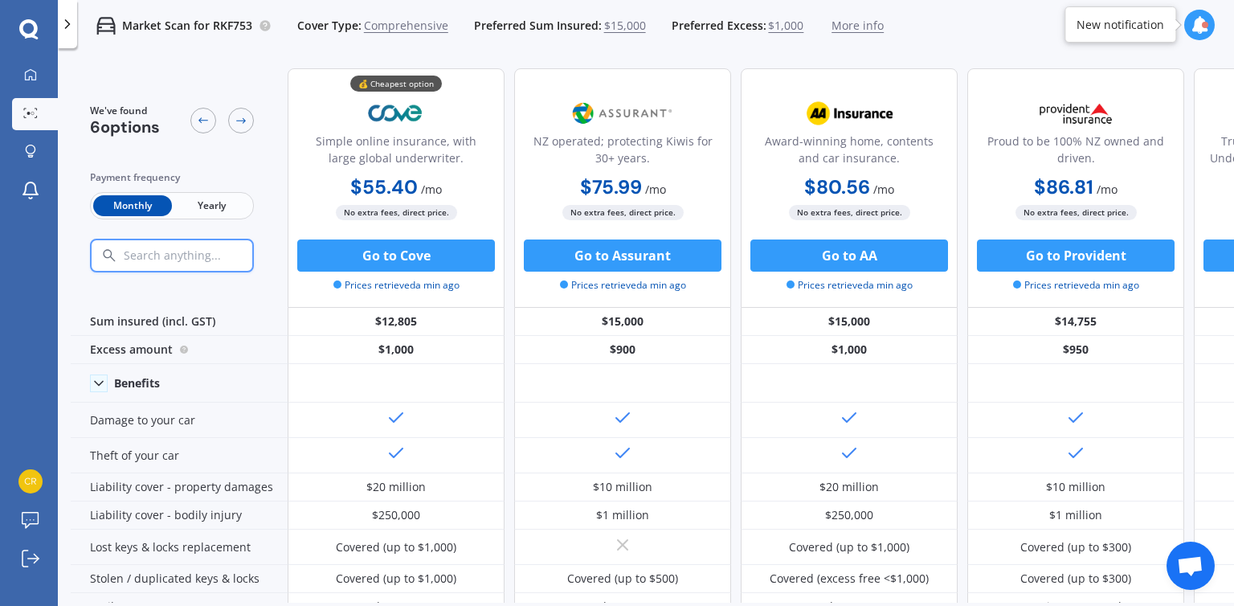
click at [202, 200] on span "Yearly" at bounding box center [211, 205] width 79 height 21
click at [75, 197] on div "We've found 6 options Payment frequency Monthly Yearly" at bounding box center [179, 187] width 217 height 239
click at [122, 206] on span "Monthly" at bounding box center [132, 205] width 79 height 21
click at [194, 200] on span "Yearly" at bounding box center [211, 205] width 79 height 21
click at [112, 205] on span "Monthly" at bounding box center [132, 205] width 79 height 21
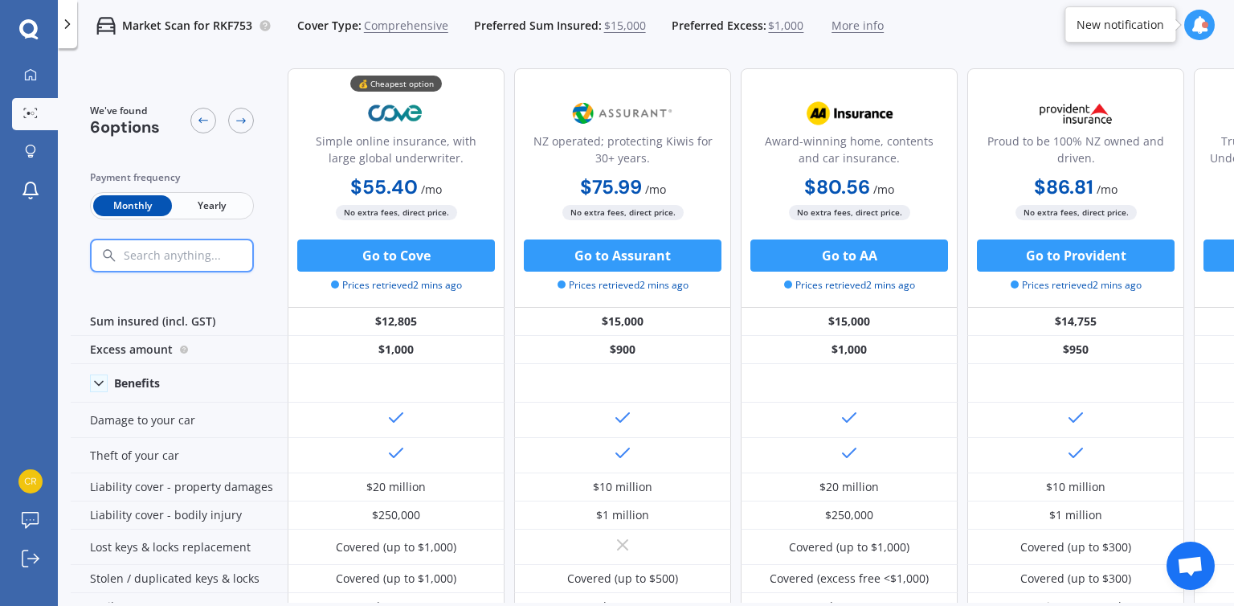
click at [202, 200] on span "Yearly" at bounding box center [211, 205] width 79 height 21
click at [778, 24] on span "$1,000" at bounding box center [785, 26] width 35 height 16
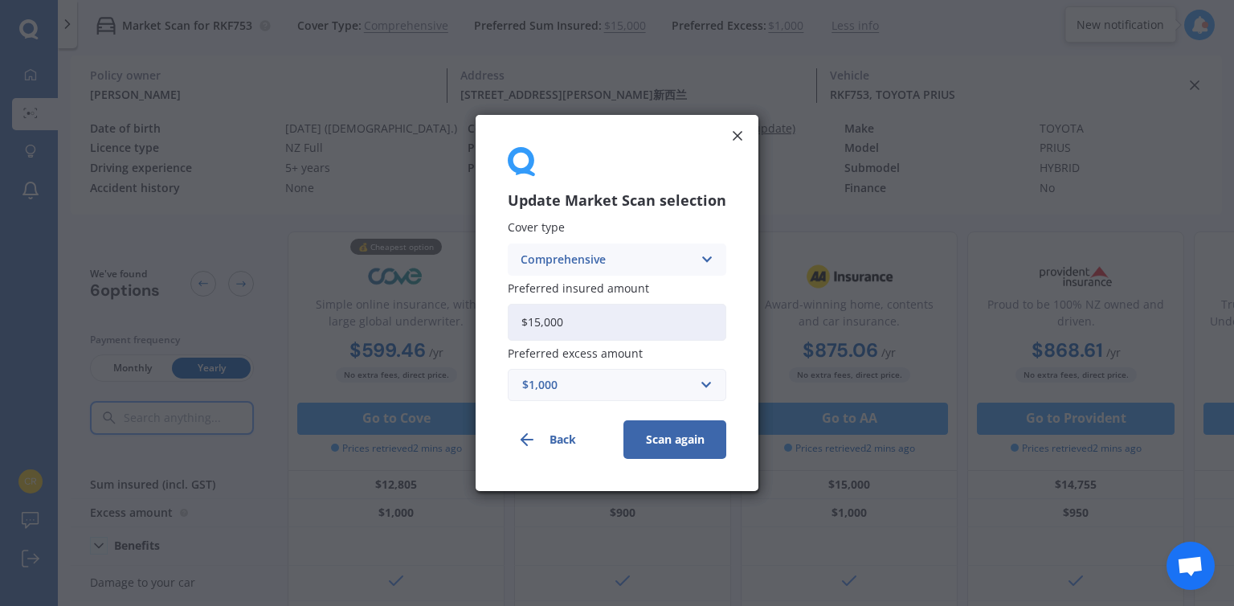
click at [713, 390] on div "$1,000 $100 $400 $500 $750 $1,000 $1,500 $2,000" at bounding box center [617, 385] width 218 height 32
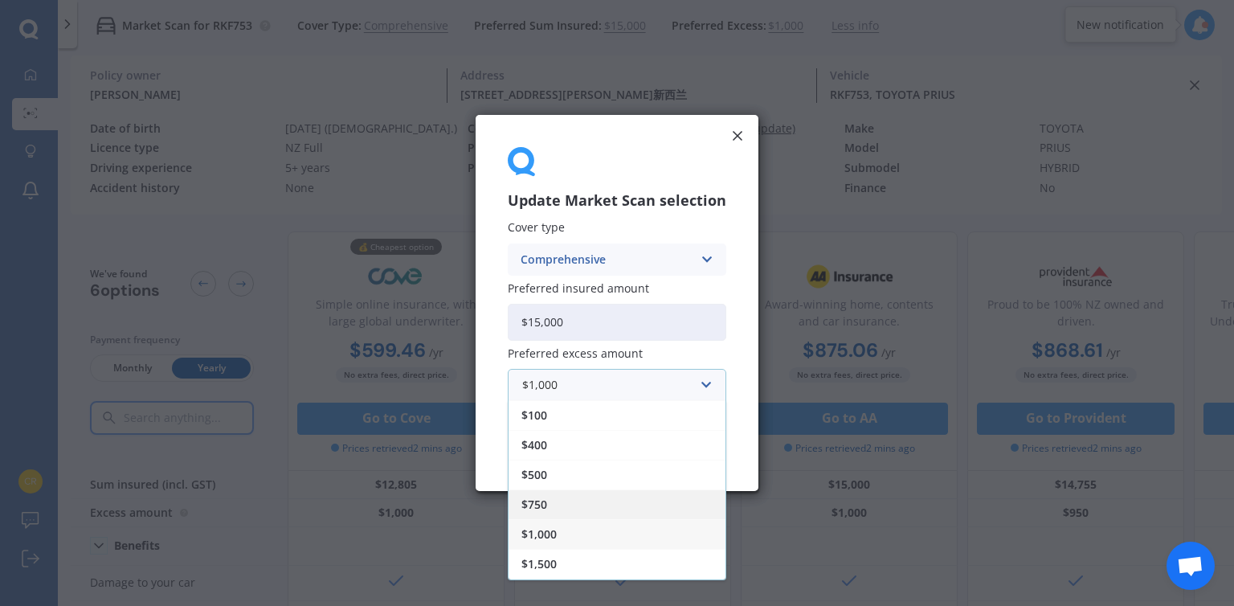
click at [546, 502] on span "$750" at bounding box center [534, 504] width 26 height 11
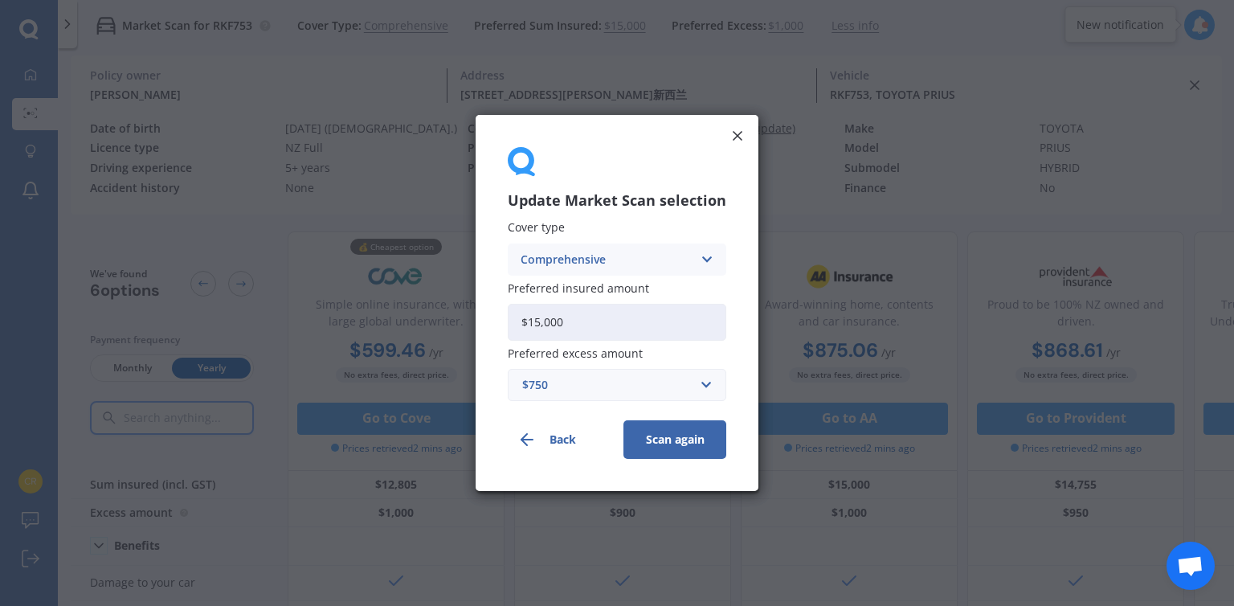
click at [678, 425] on button "Scan again" at bounding box center [674, 439] width 103 height 39
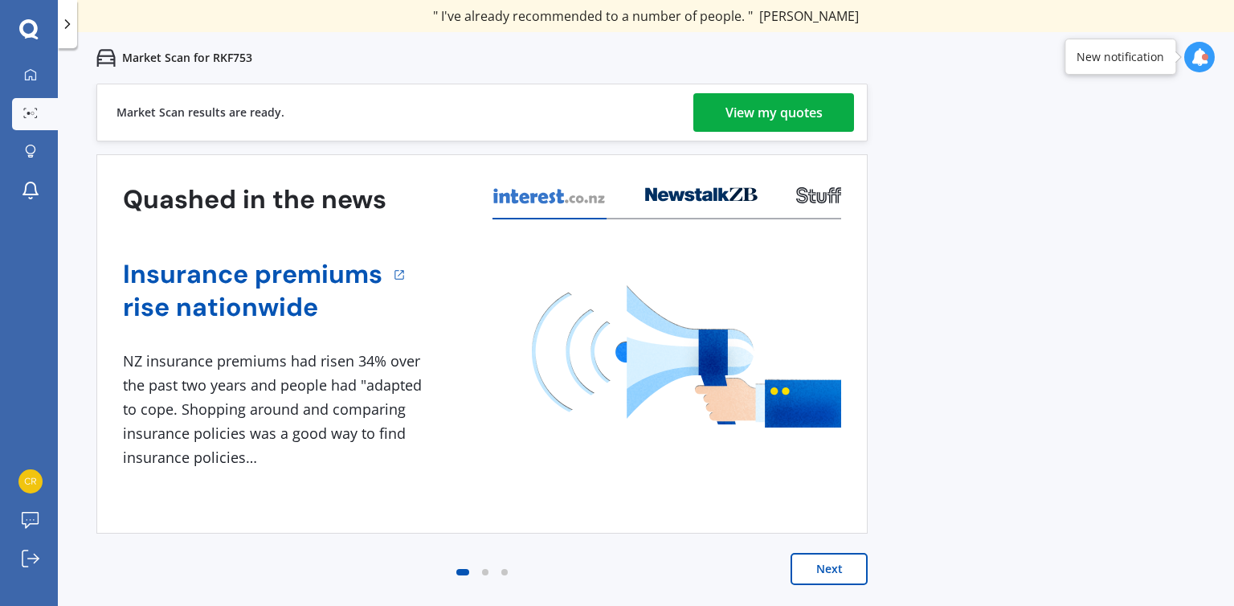
click at [765, 110] on div "View my quotes" at bounding box center [773, 112] width 97 height 39
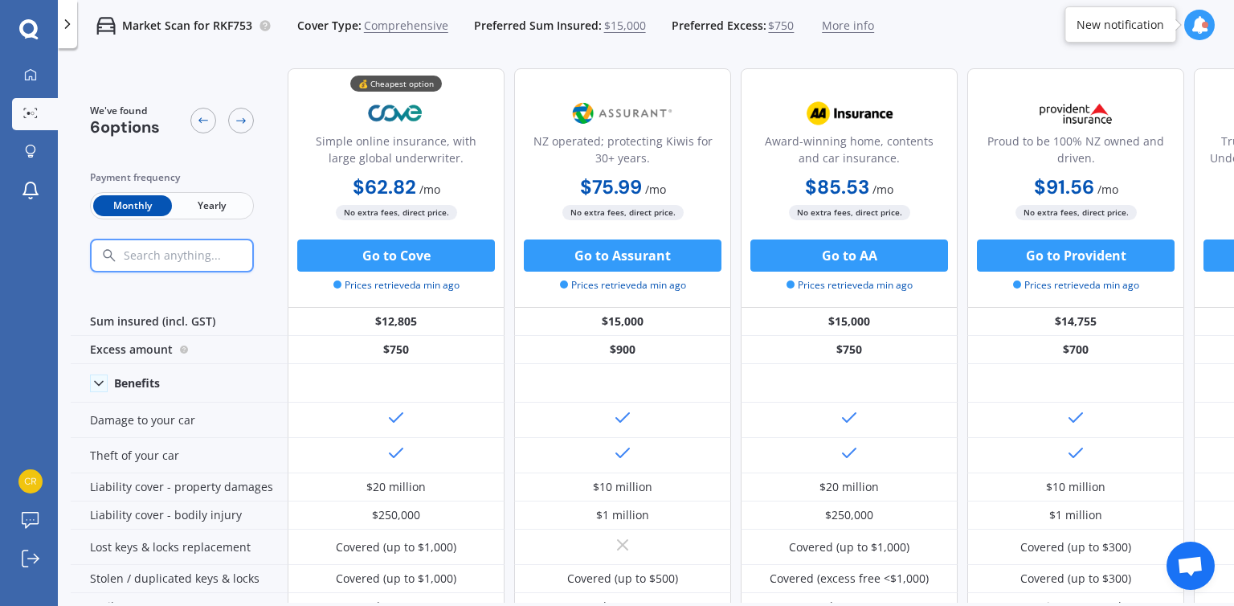
click at [215, 214] on span "Yearly" at bounding box center [211, 205] width 79 height 21
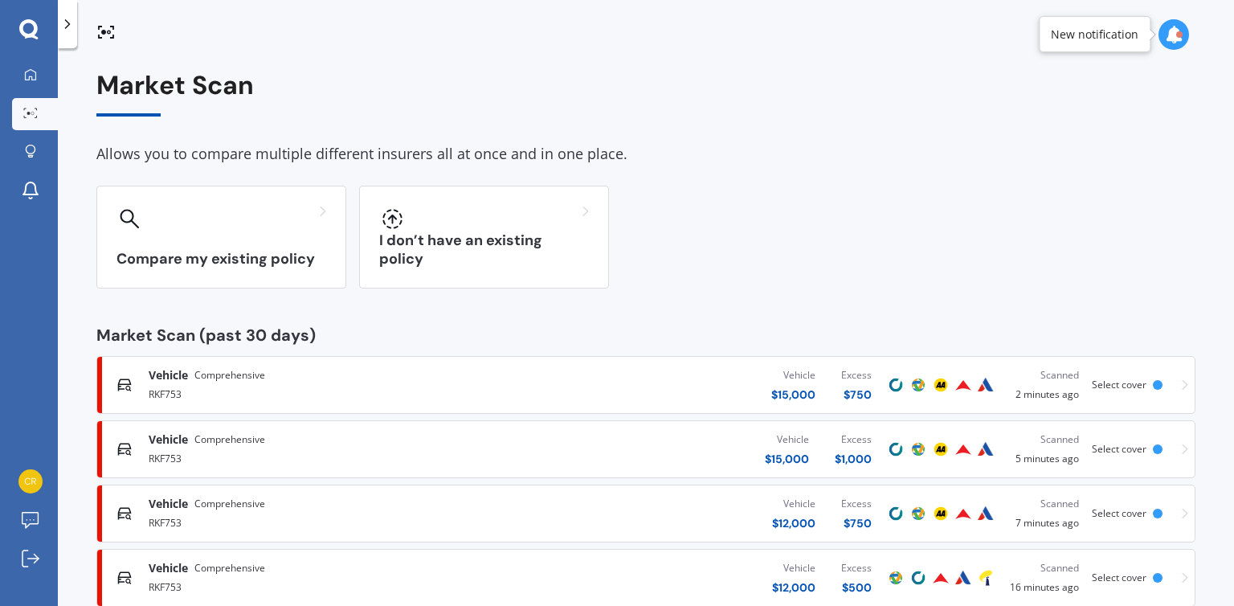
scroll to position [100, 0]
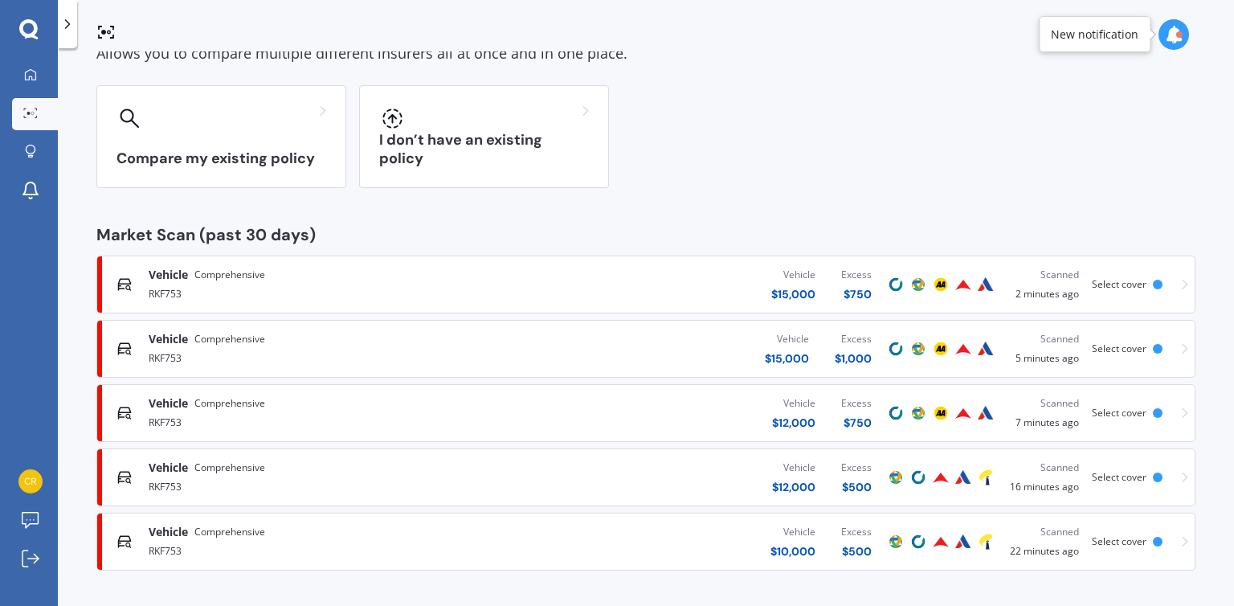
click at [1223, 167] on div "Market Scan Allows you to compare multiple different insurers all at once and i…" at bounding box center [646, 329] width 1176 height 557
click at [707, 534] on div "Vehicle $ 10,000 Excess $ 500" at bounding box center [692, 541] width 384 height 48
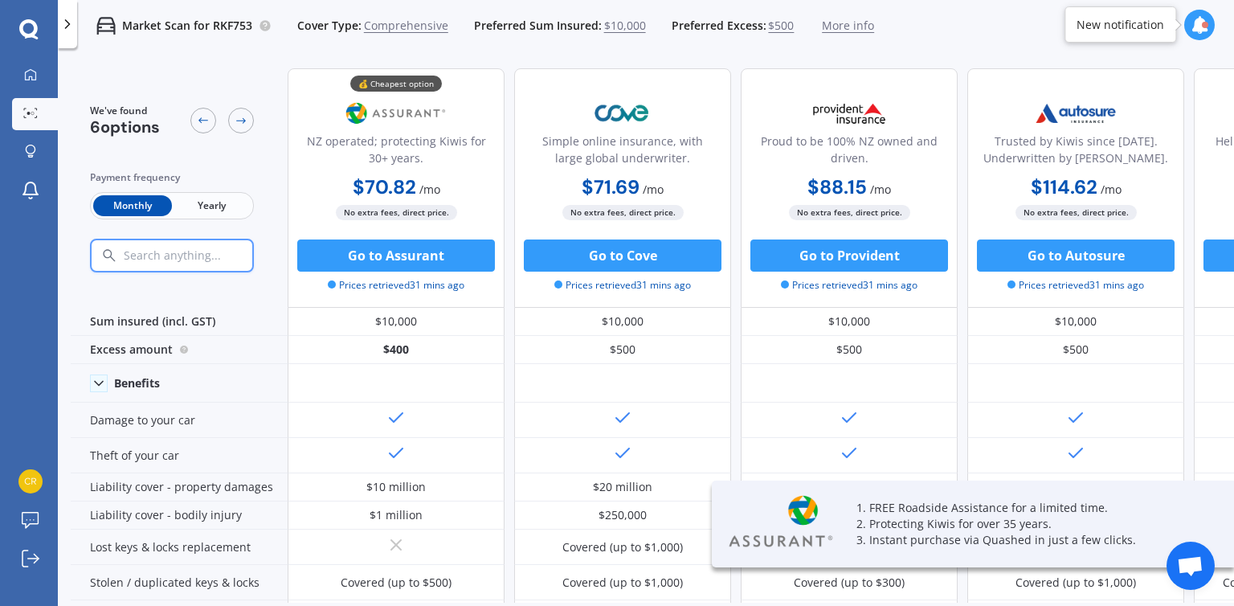
click at [204, 204] on span "Yearly" at bounding box center [211, 205] width 79 height 21
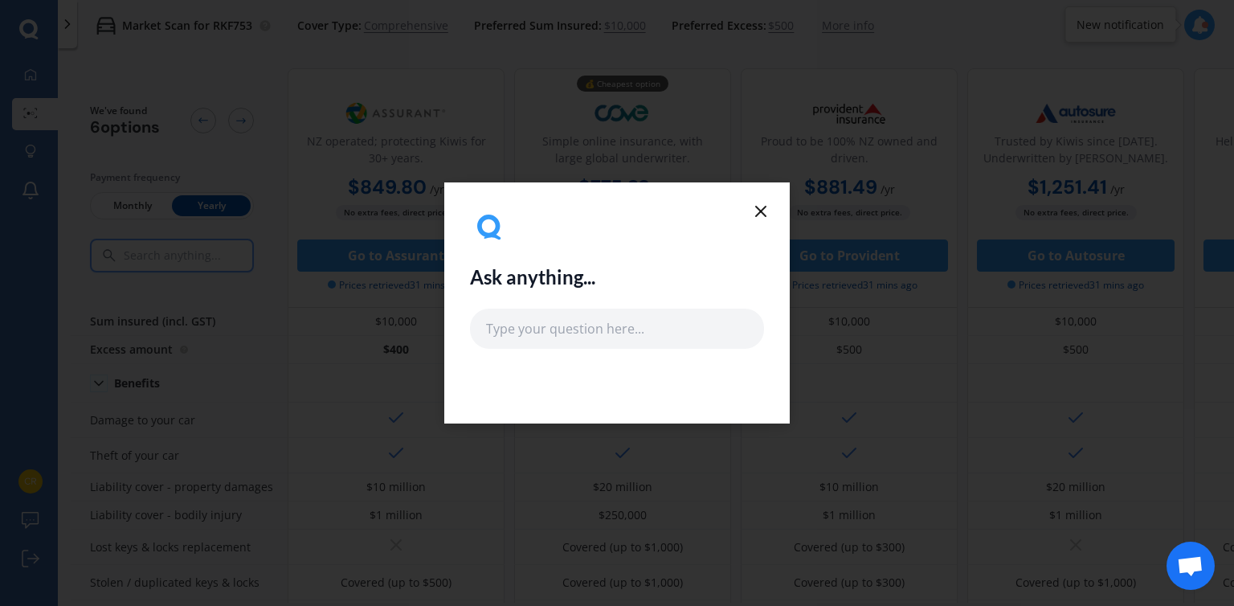
click at [760, 211] on line at bounding box center [761, 211] width 10 height 10
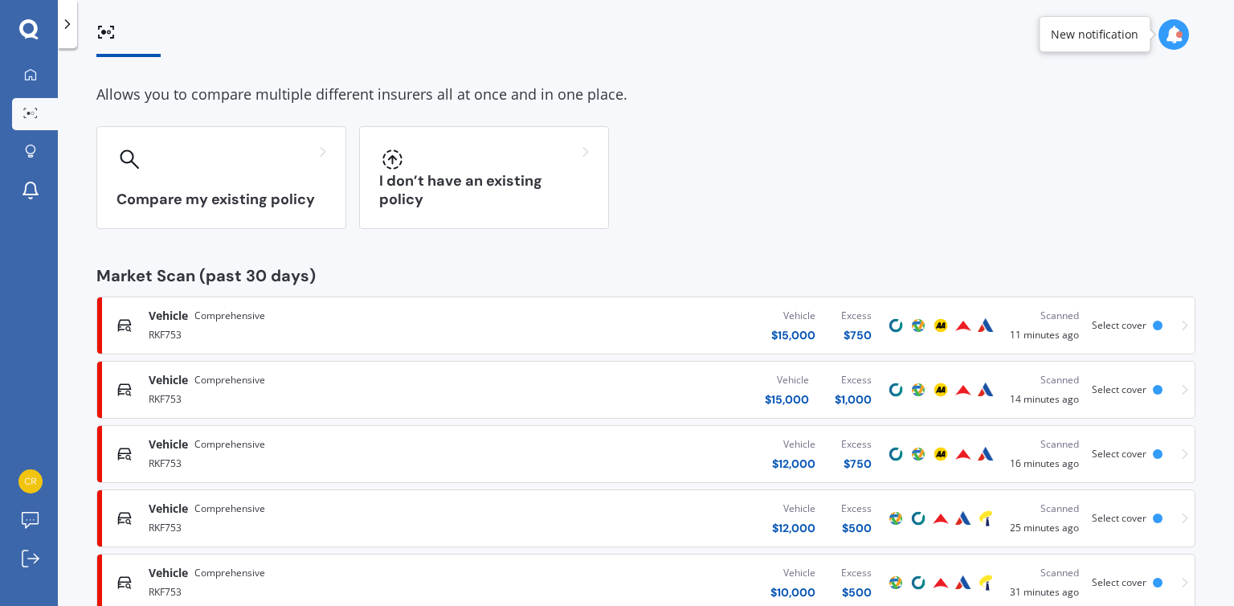
scroll to position [100, 0]
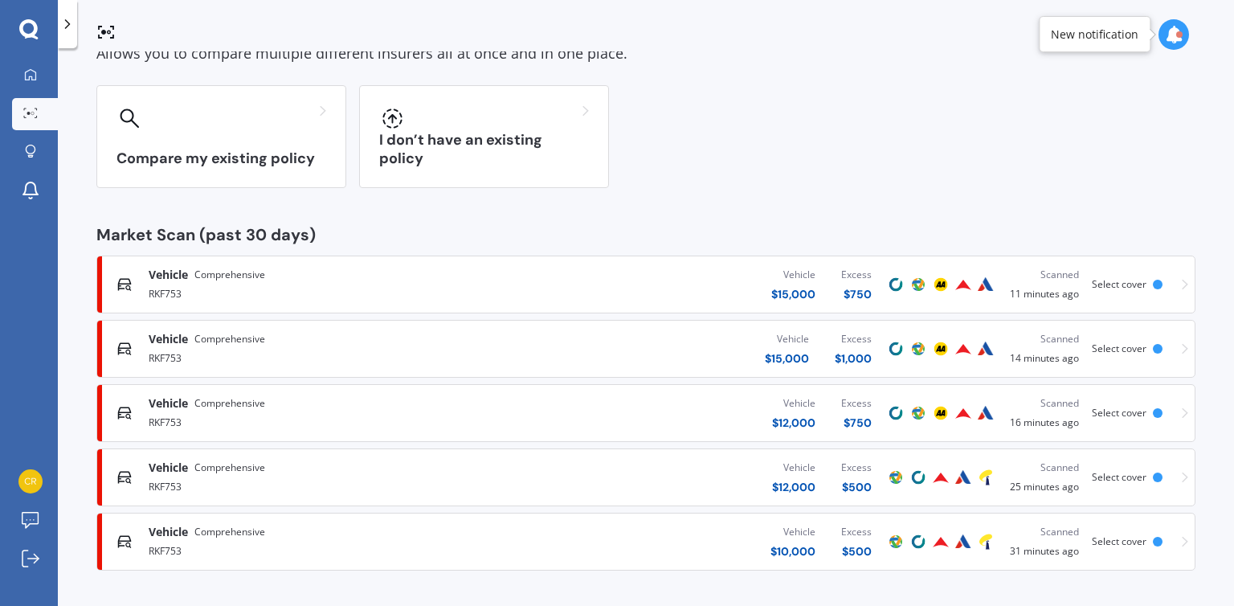
click at [1119, 482] on span "Select cover" at bounding box center [1119, 477] width 55 height 14
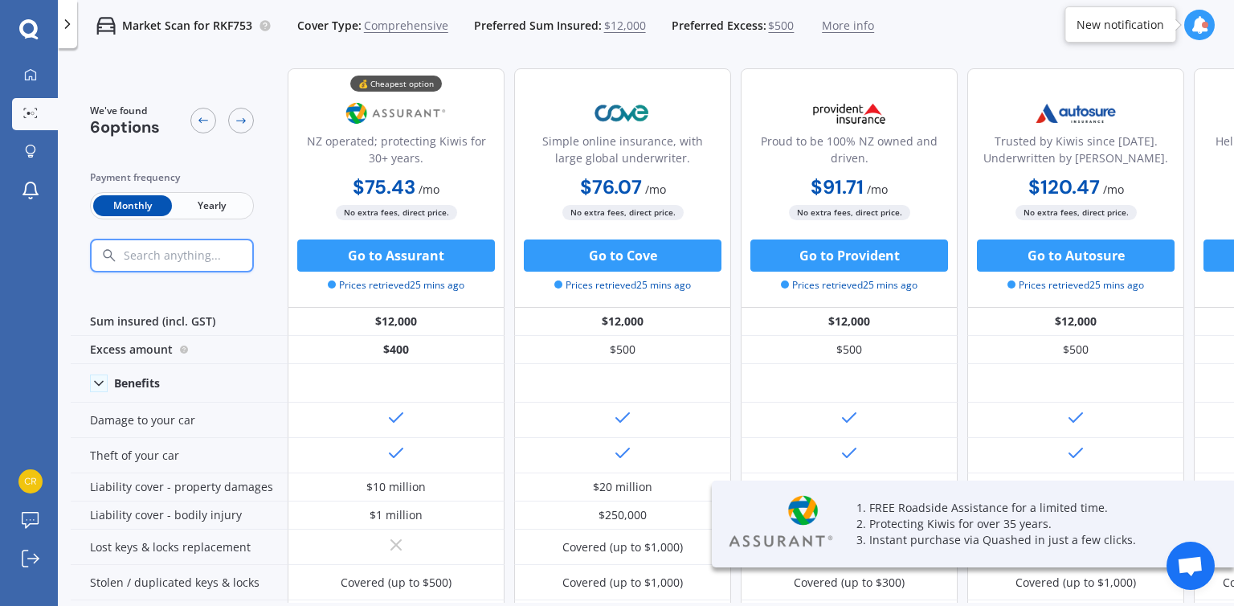
click at [215, 206] on span "Yearly" at bounding box center [211, 205] width 79 height 21
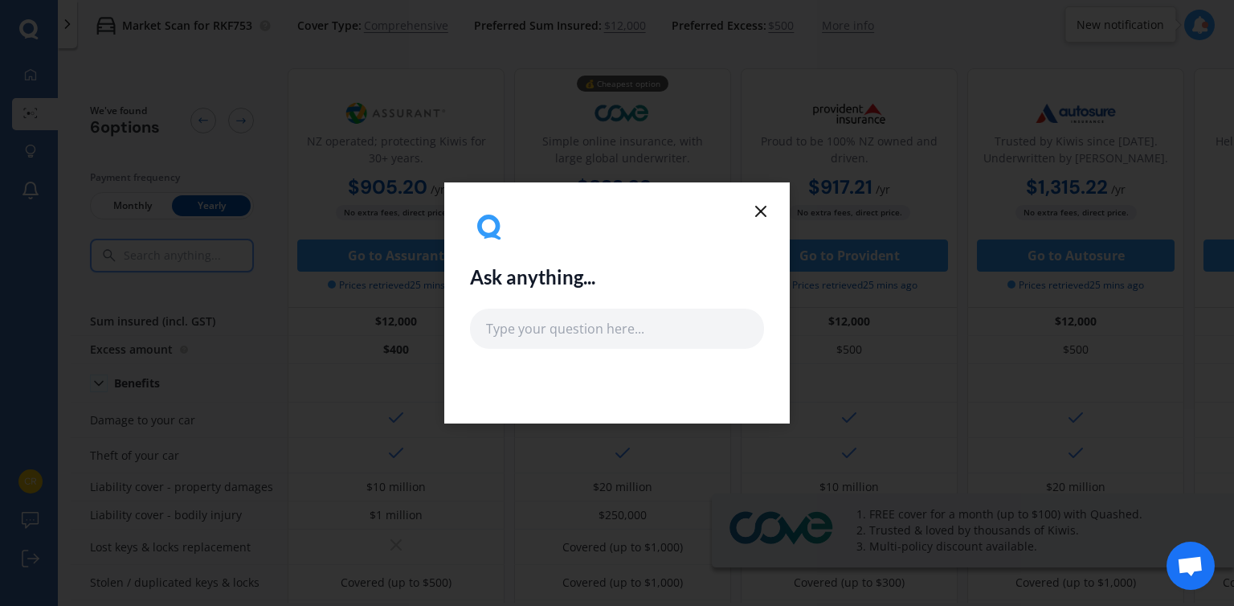
click at [770, 215] on icon at bounding box center [760, 211] width 19 height 19
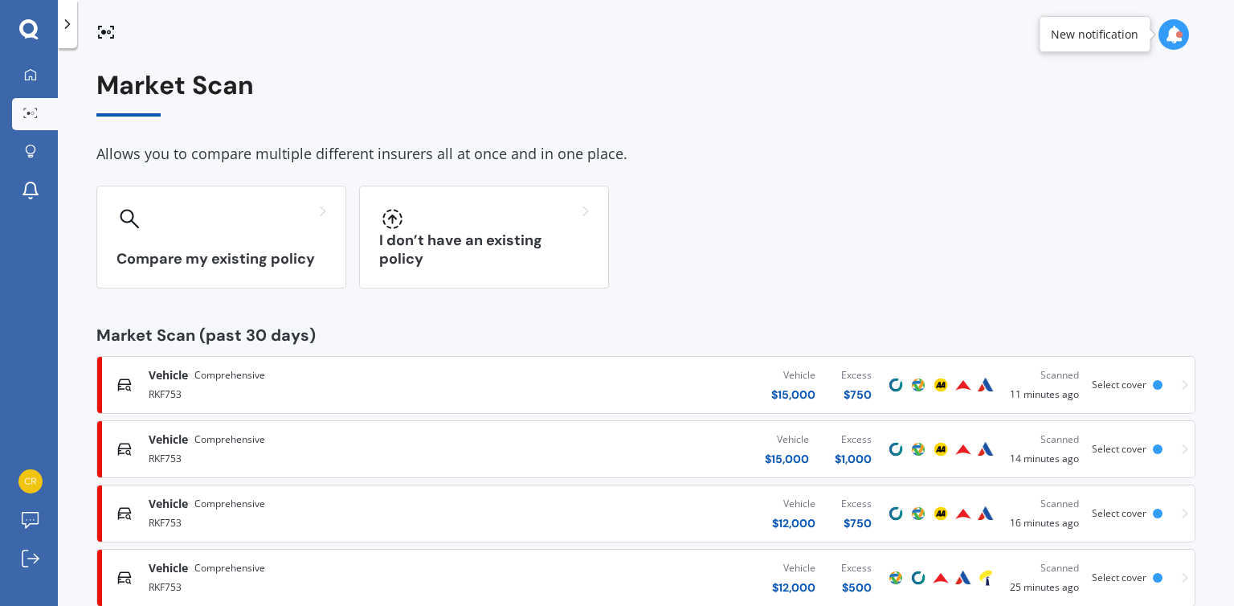
scroll to position [100, 0]
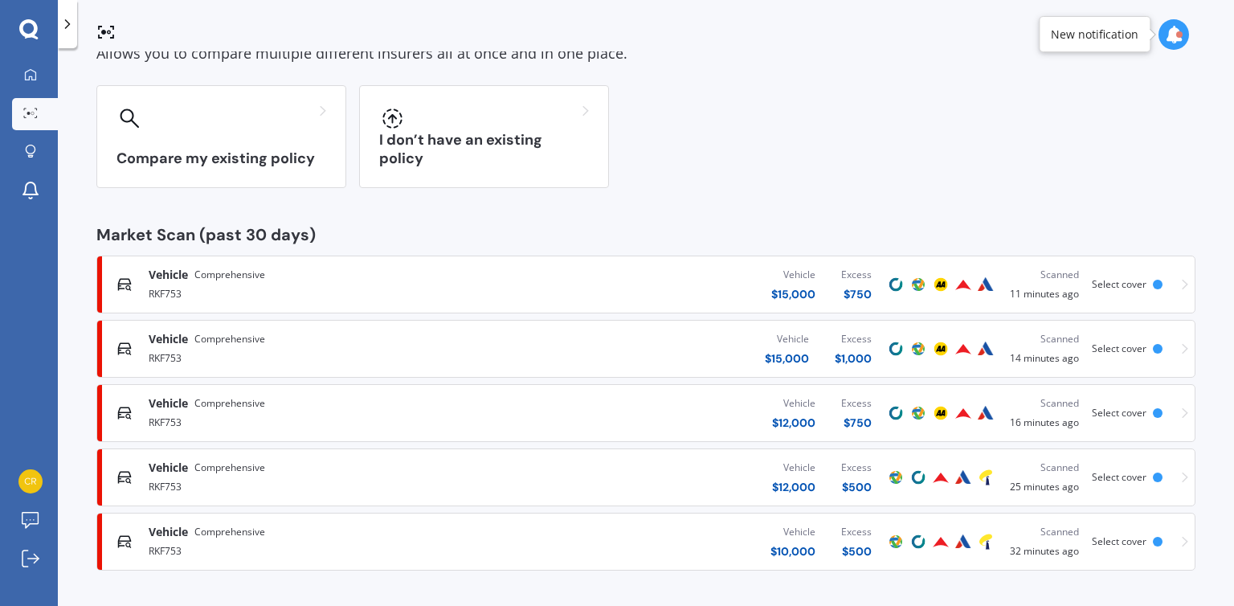
click at [795, 553] on div "$ 10,000" at bounding box center [792, 551] width 45 height 16
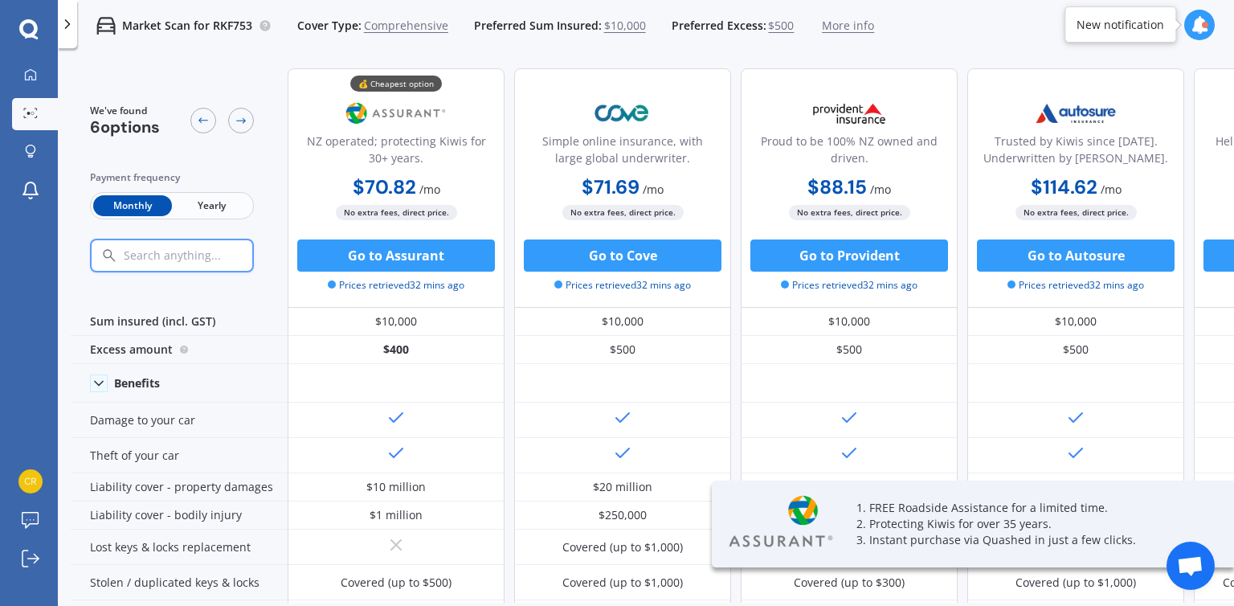
click at [197, 200] on span "Yearly" at bounding box center [211, 205] width 79 height 21
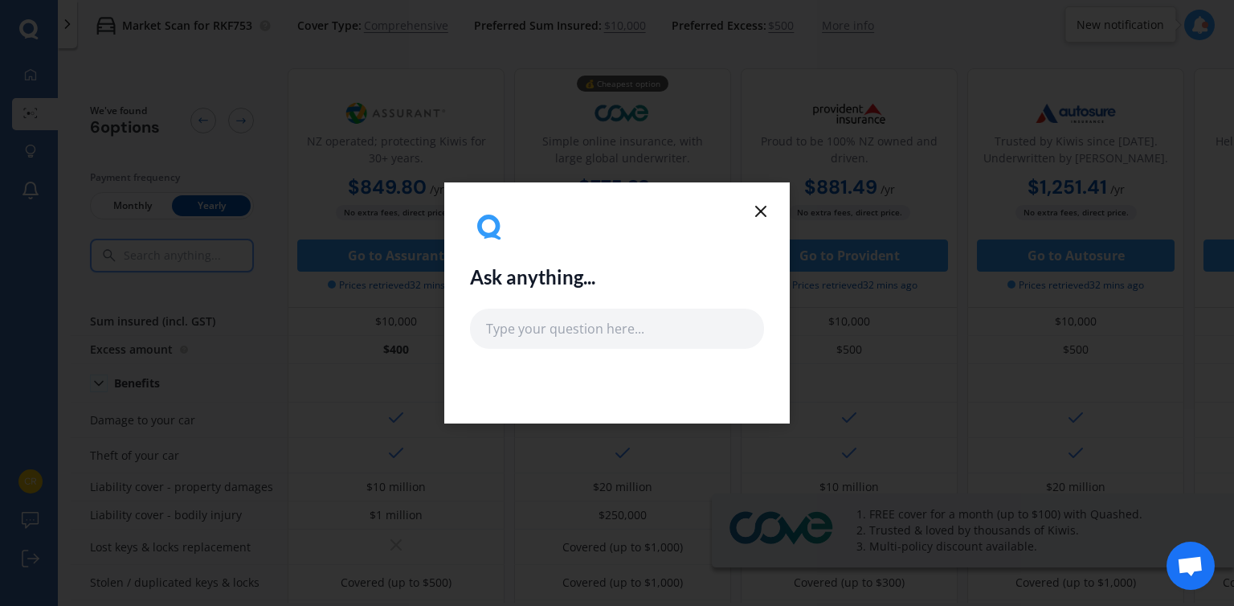
click at [765, 207] on line at bounding box center [761, 211] width 10 height 10
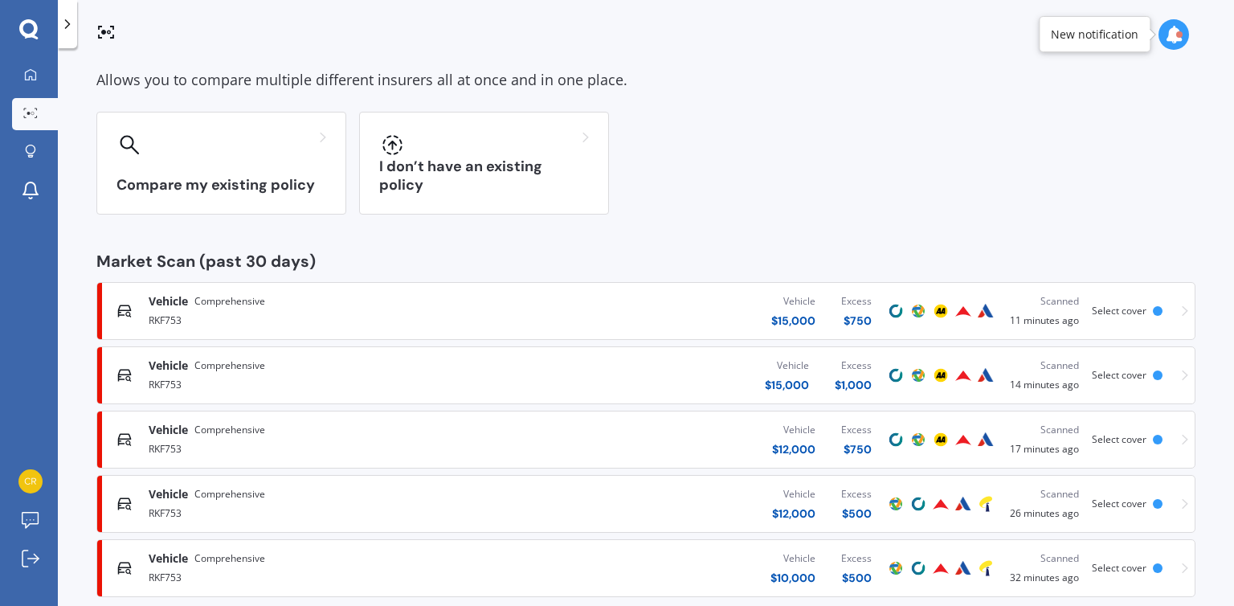
scroll to position [100, 0]
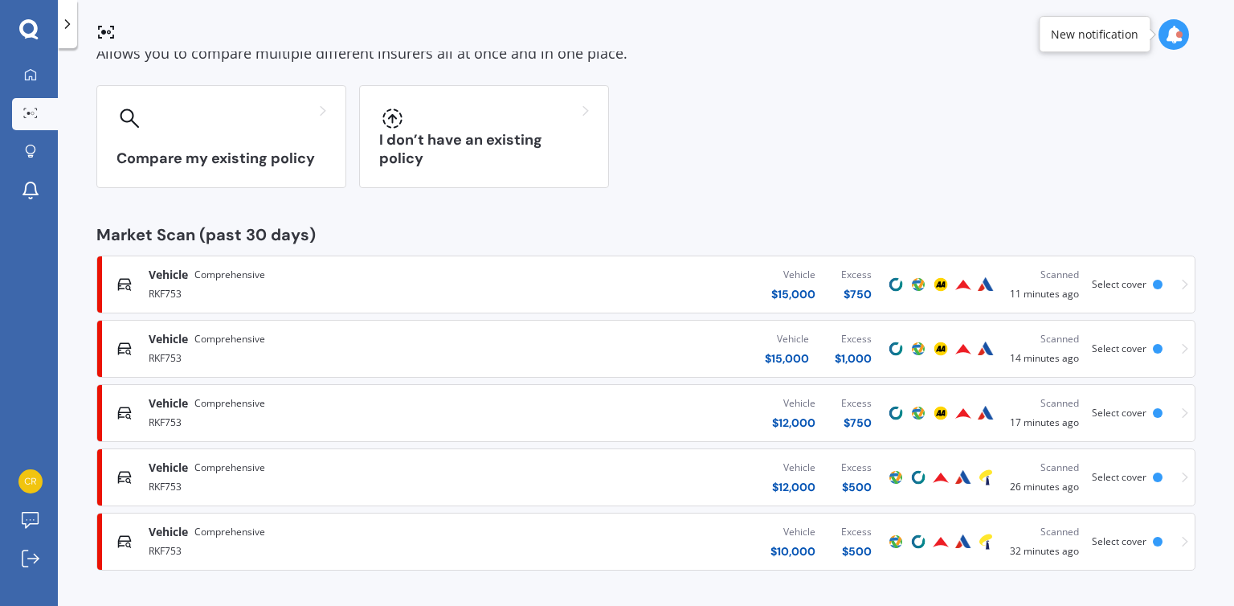
click at [1109, 479] on span "Select cover" at bounding box center [1119, 477] width 55 height 14
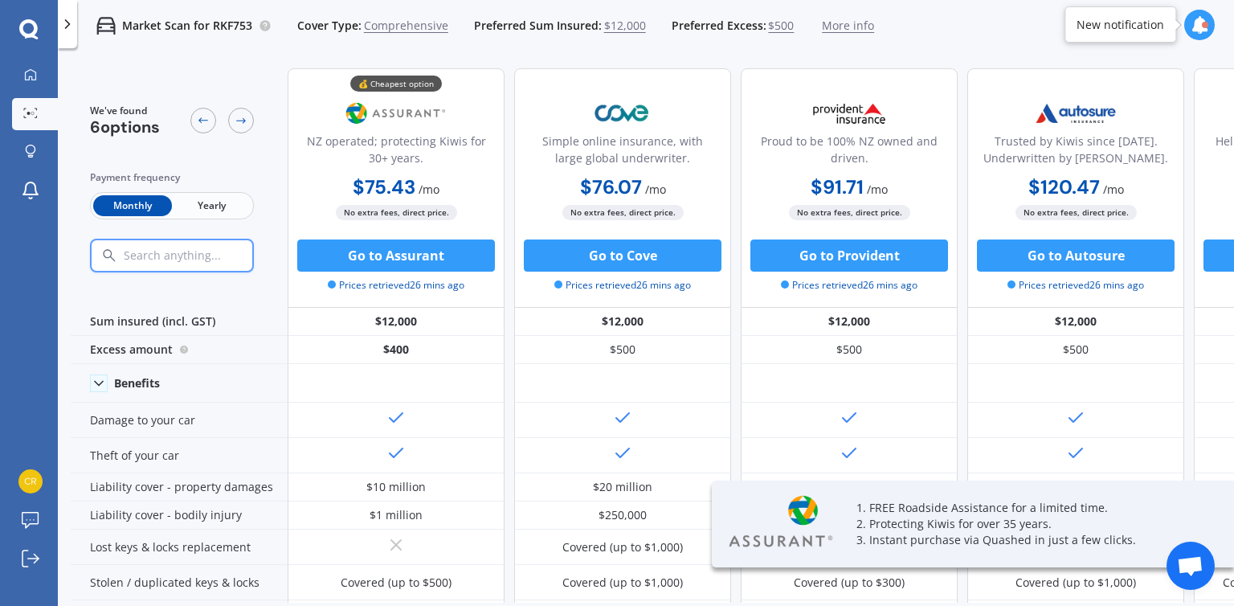
click at [213, 202] on span "Yearly" at bounding box center [211, 205] width 79 height 21
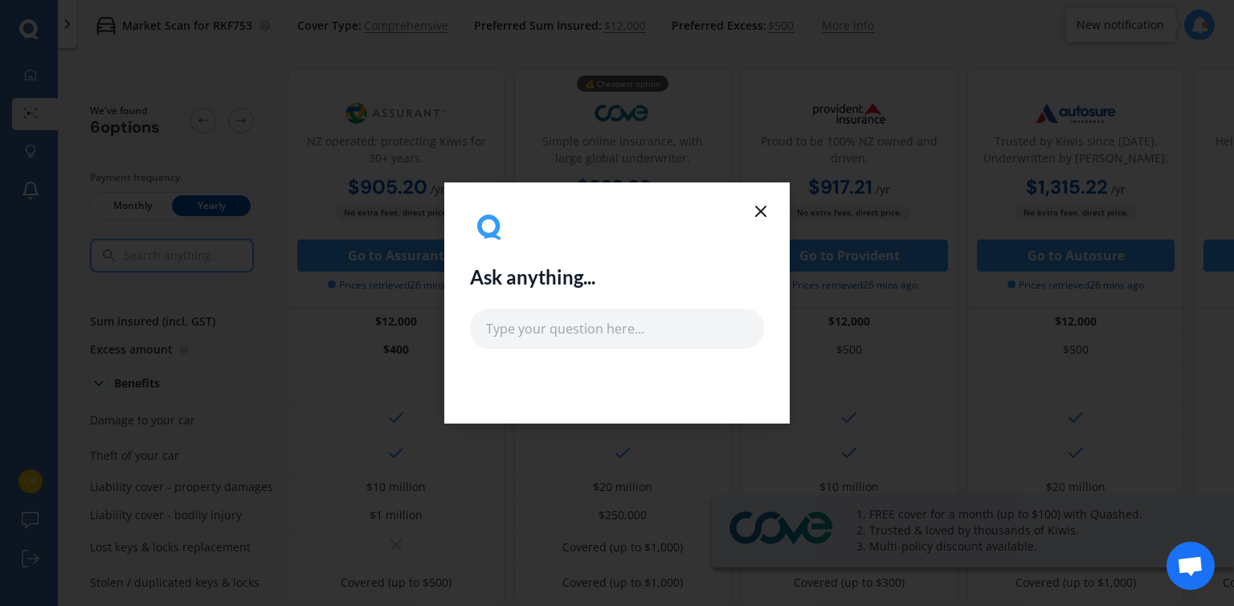
click at [766, 206] on icon at bounding box center [760, 211] width 19 height 19
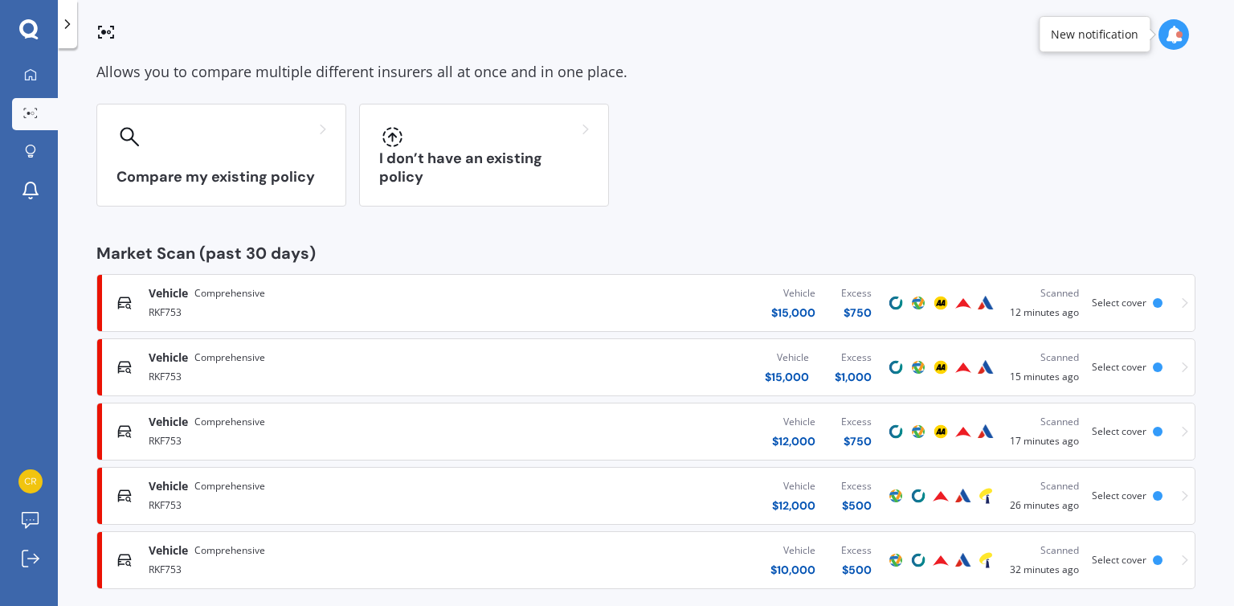
scroll to position [100, 0]
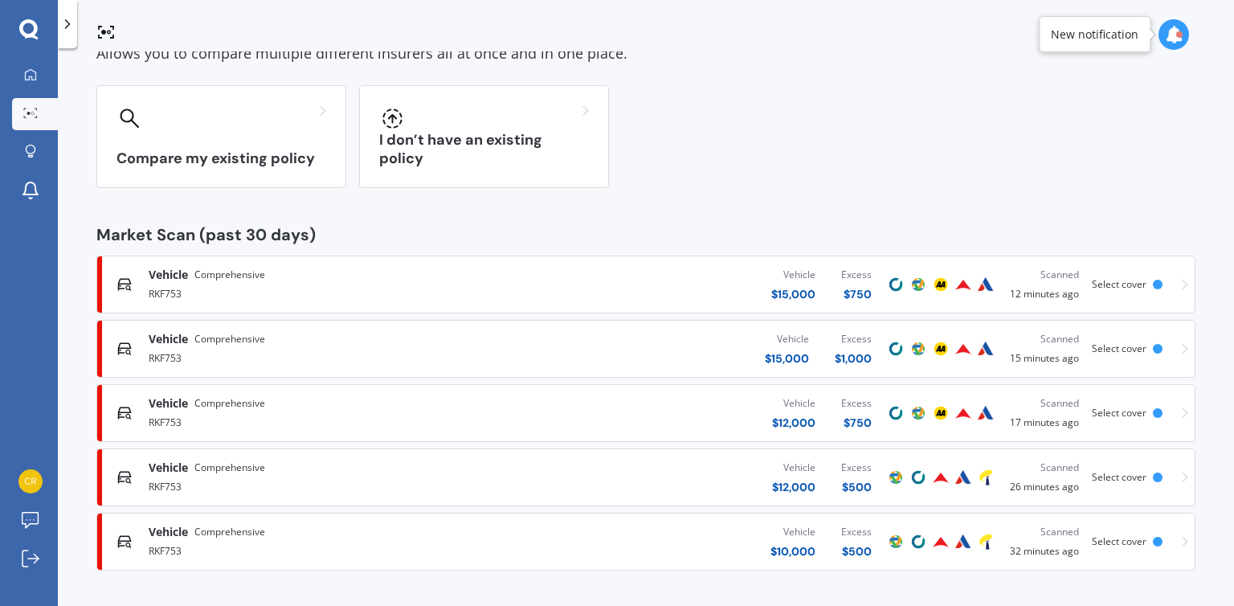
click at [1141, 409] on div "Select cover" at bounding box center [1122, 412] width 61 height 11
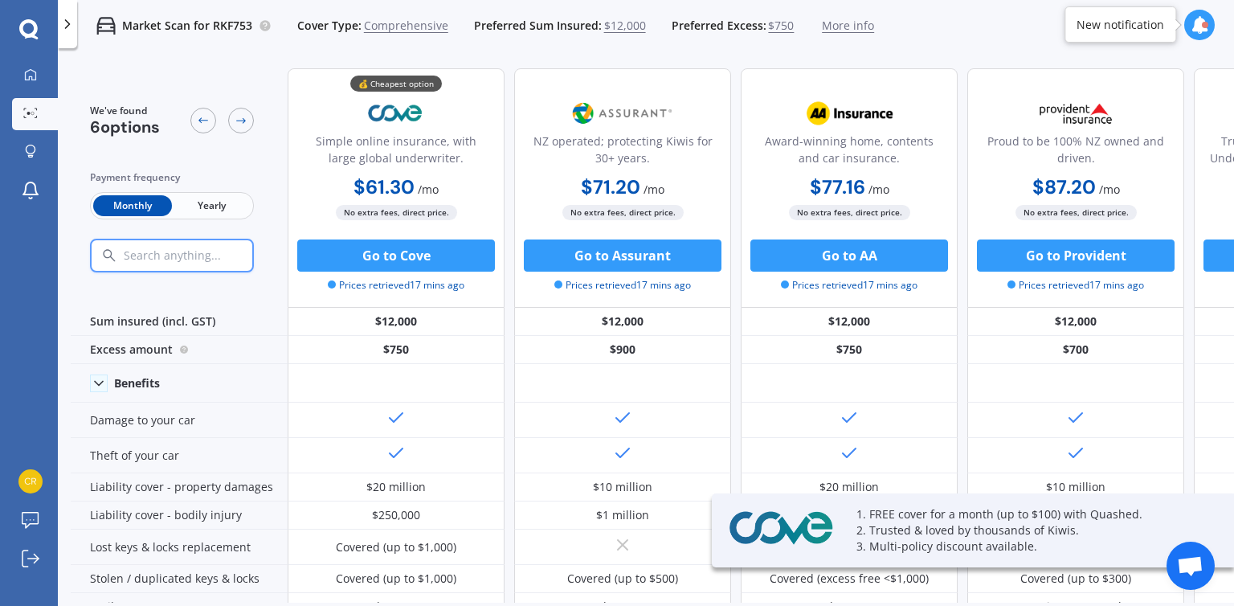
click at [209, 203] on span "Yearly" at bounding box center [211, 205] width 79 height 21
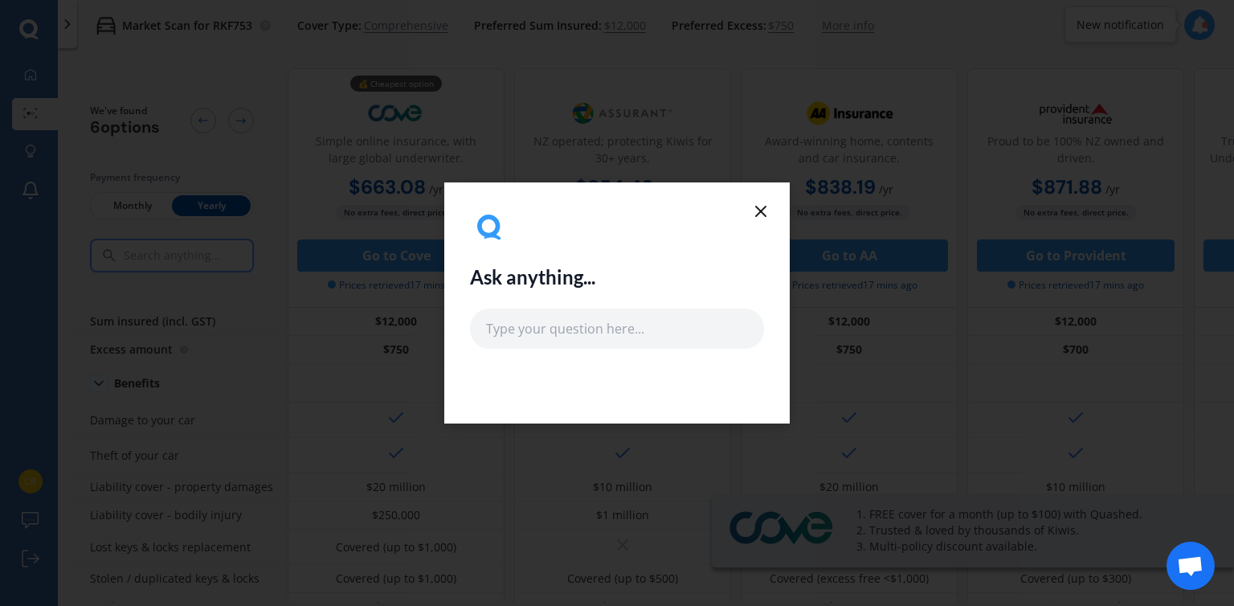
click at [767, 210] on icon at bounding box center [760, 211] width 19 height 19
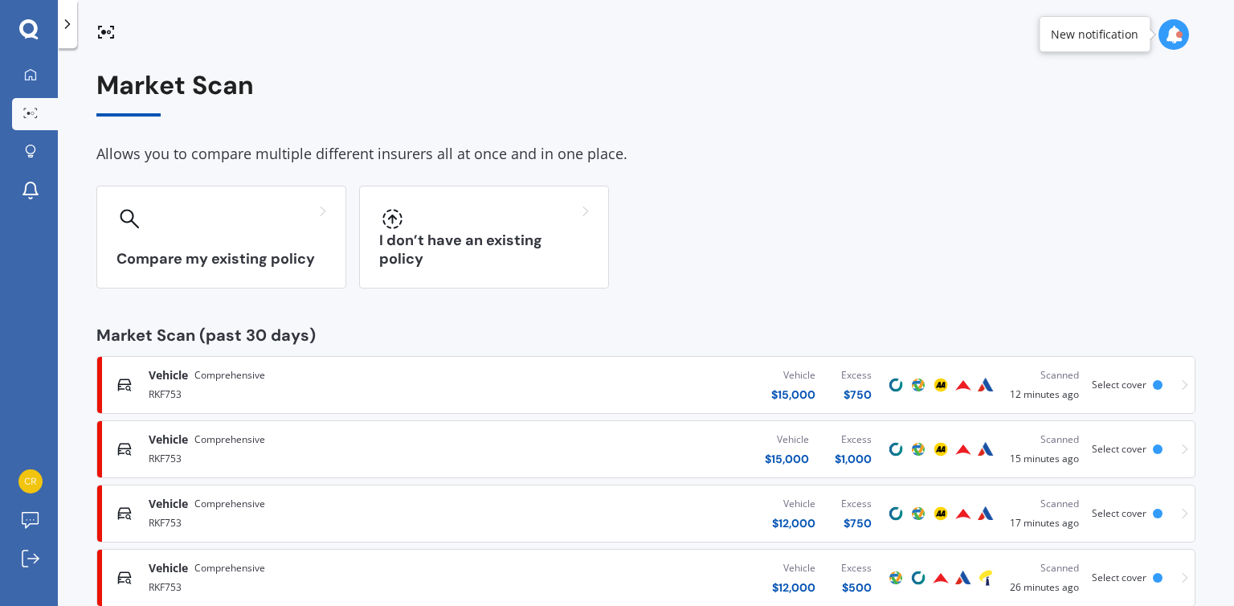
scroll to position [100, 0]
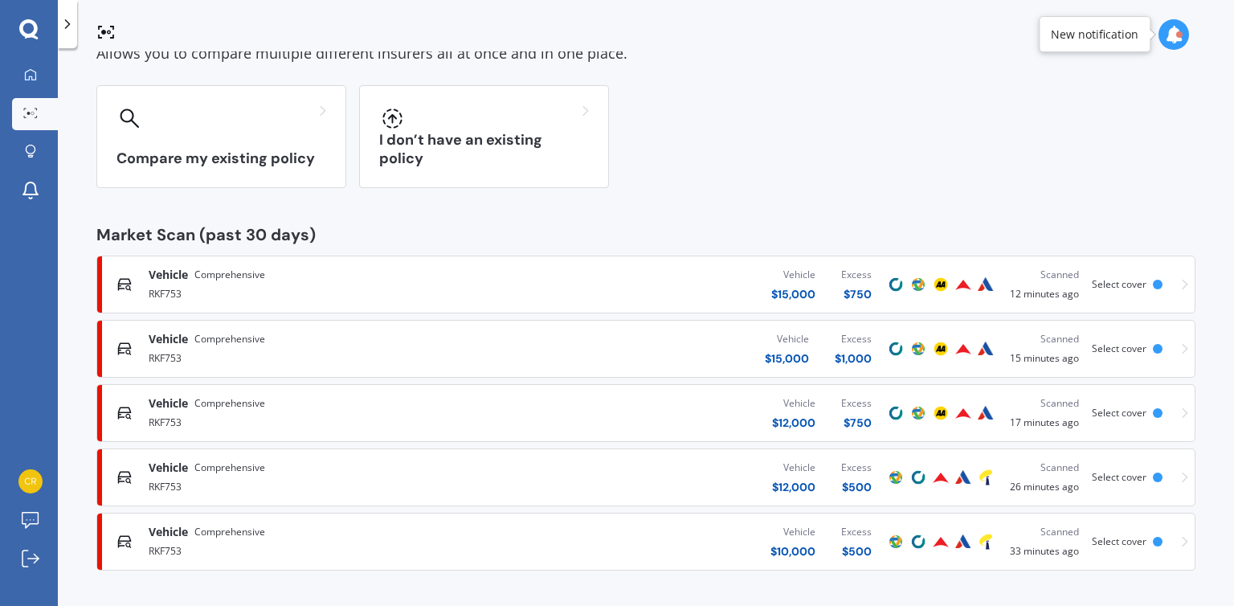
click at [1108, 277] on span "Select cover" at bounding box center [1119, 284] width 55 height 14
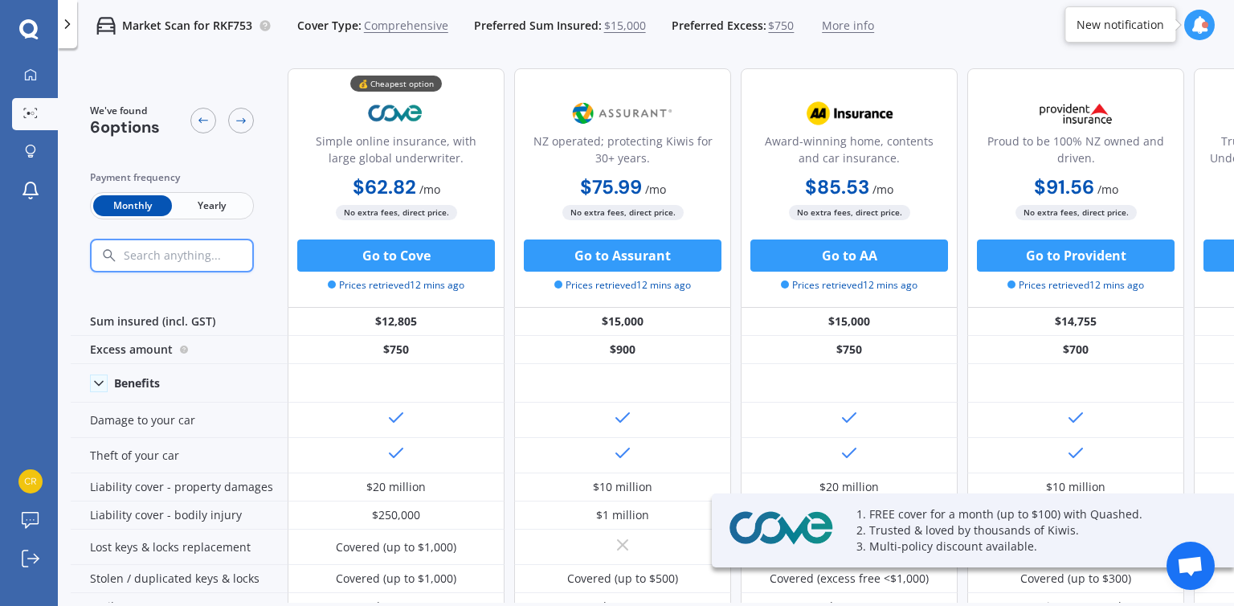
click at [196, 203] on span "Yearly" at bounding box center [211, 205] width 79 height 21
click at [202, 204] on span "Yearly" at bounding box center [211, 205] width 79 height 21
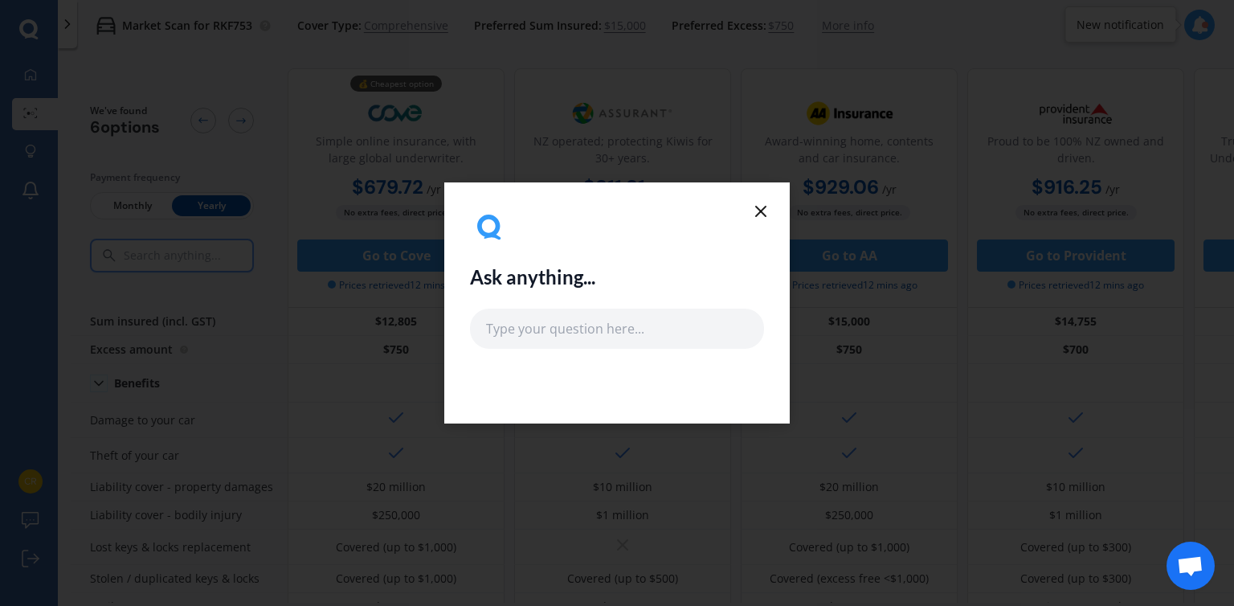
click at [764, 213] on line at bounding box center [761, 211] width 10 height 10
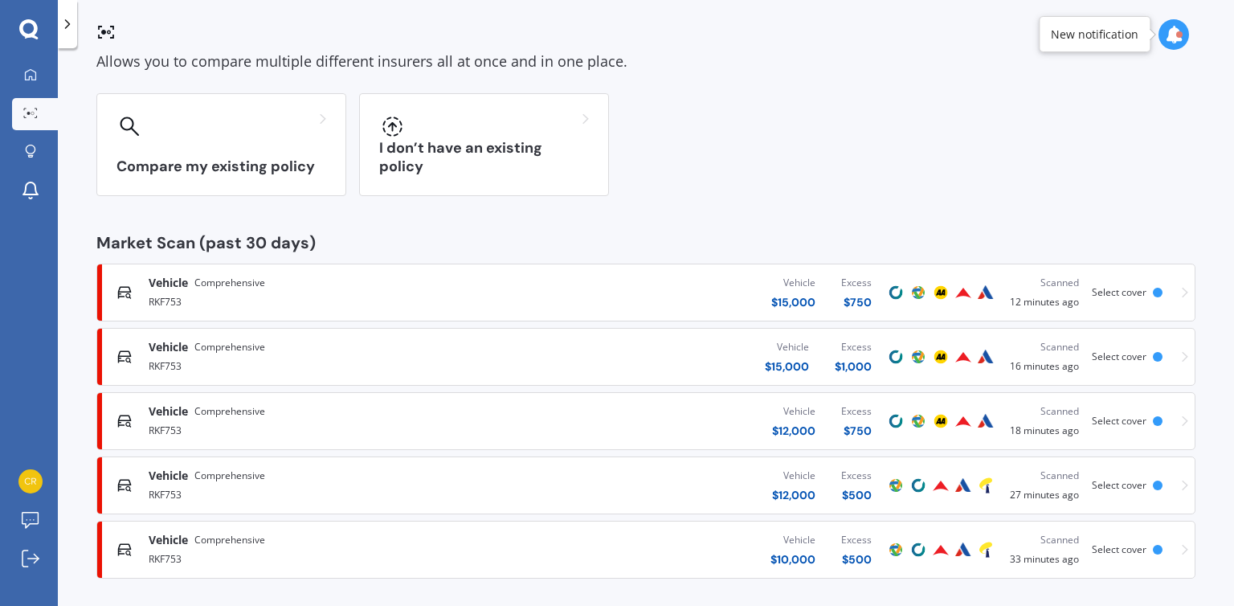
scroll to position [100, 0]
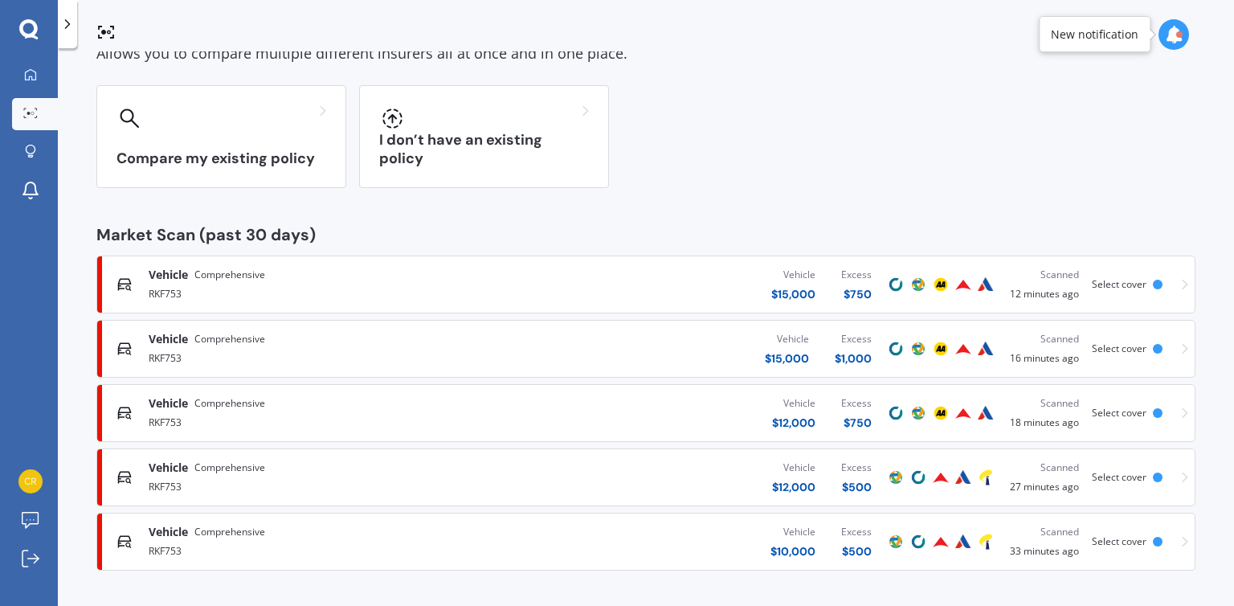
click at [682, 412] on div "Vehicle $ 12,000 Excess $ 750" at bounding box center [692, 413] width 384 height 48
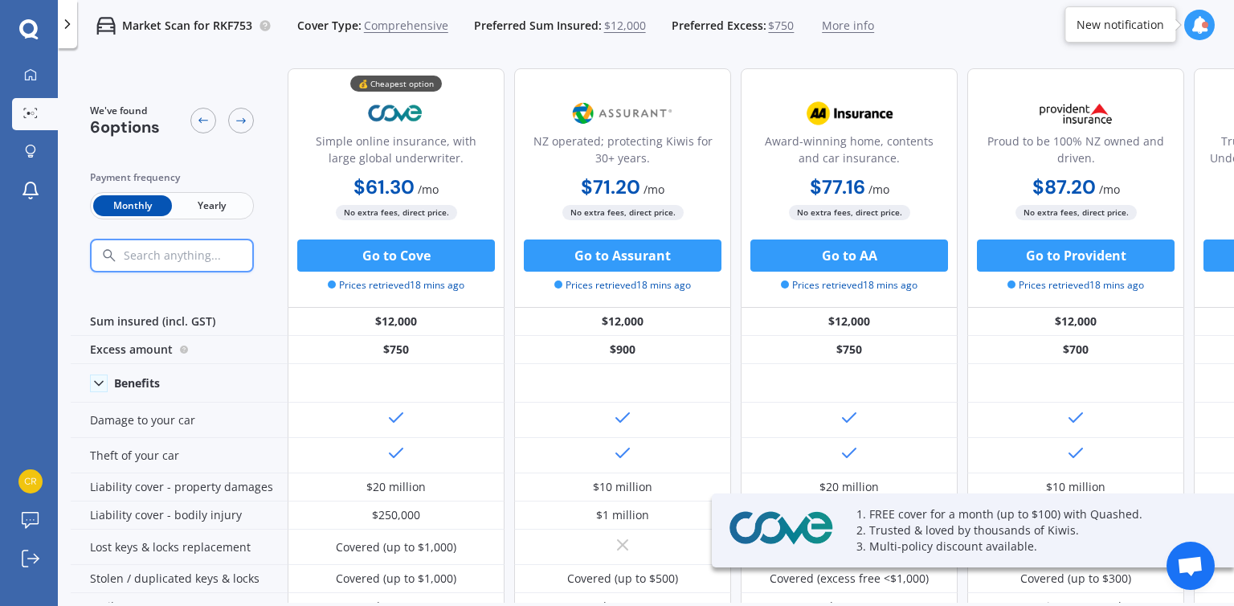
click at [633, 24] on span "$12,000" at bounding box center [625, 26] width 42 height 16
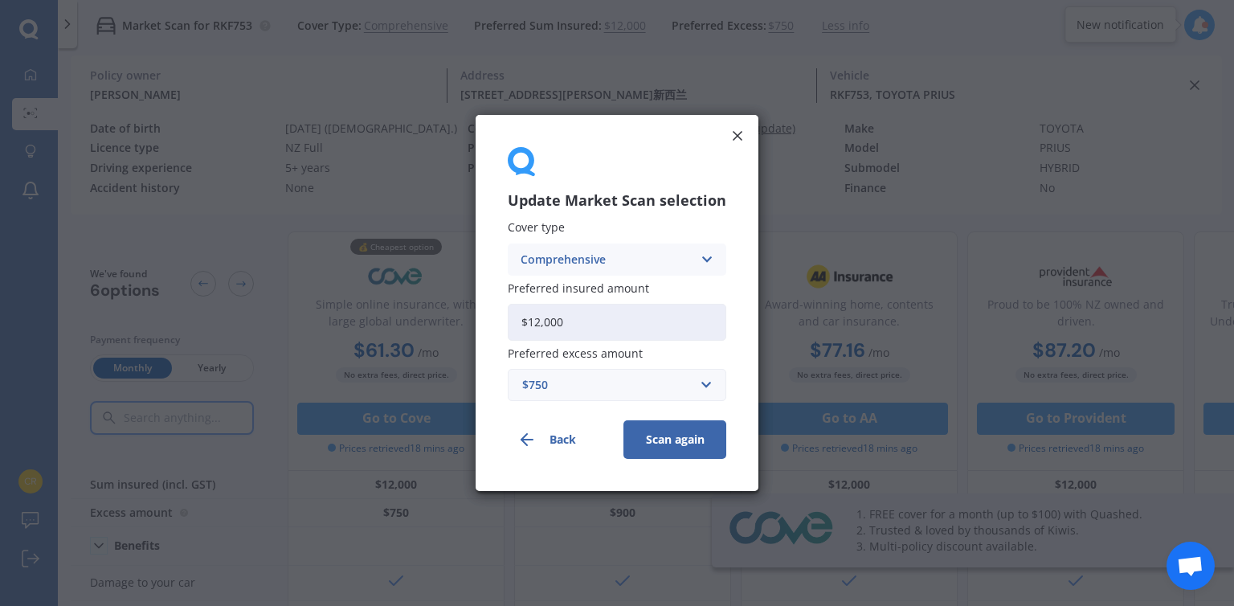
click at [540, 322] on input "$12,000" at bounding box center [617, 322] width 218 height 37
type input "$11,000"
click at [672, 429] on button "Scan again" at bounding box center [674, 439] width 103 height 39
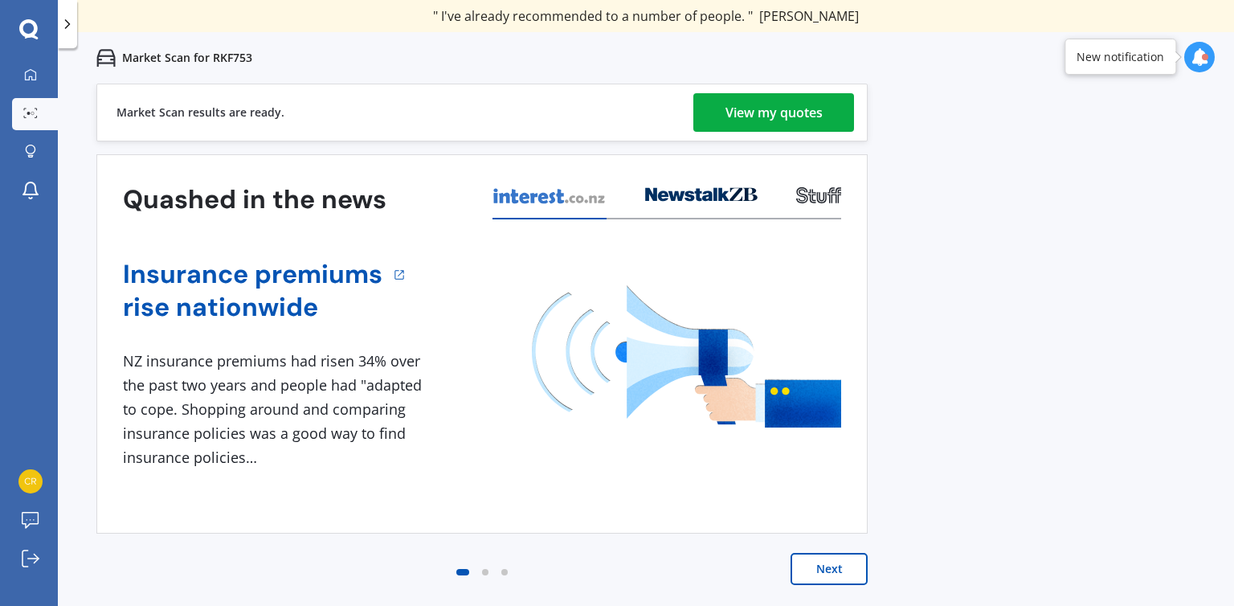
click at [752, 112] on div "View my quotes" at bounding box center [773, 112] width 97 height 39
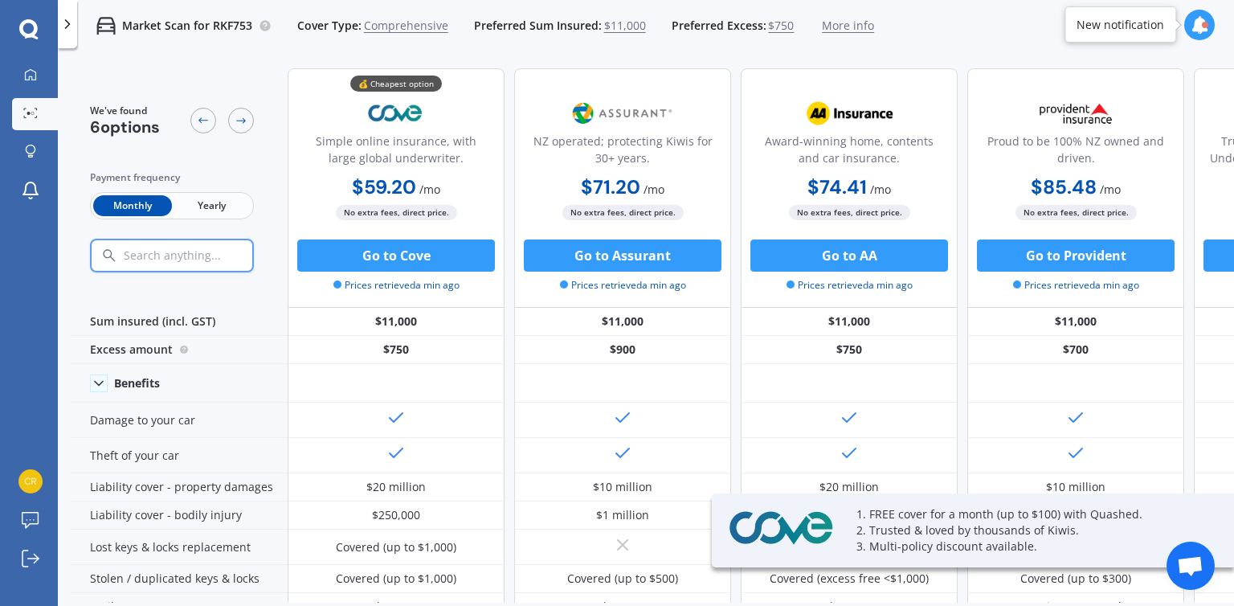
click at [204, 195] on span "Yearly" at bounding box center [211, 205] width 79 height 21
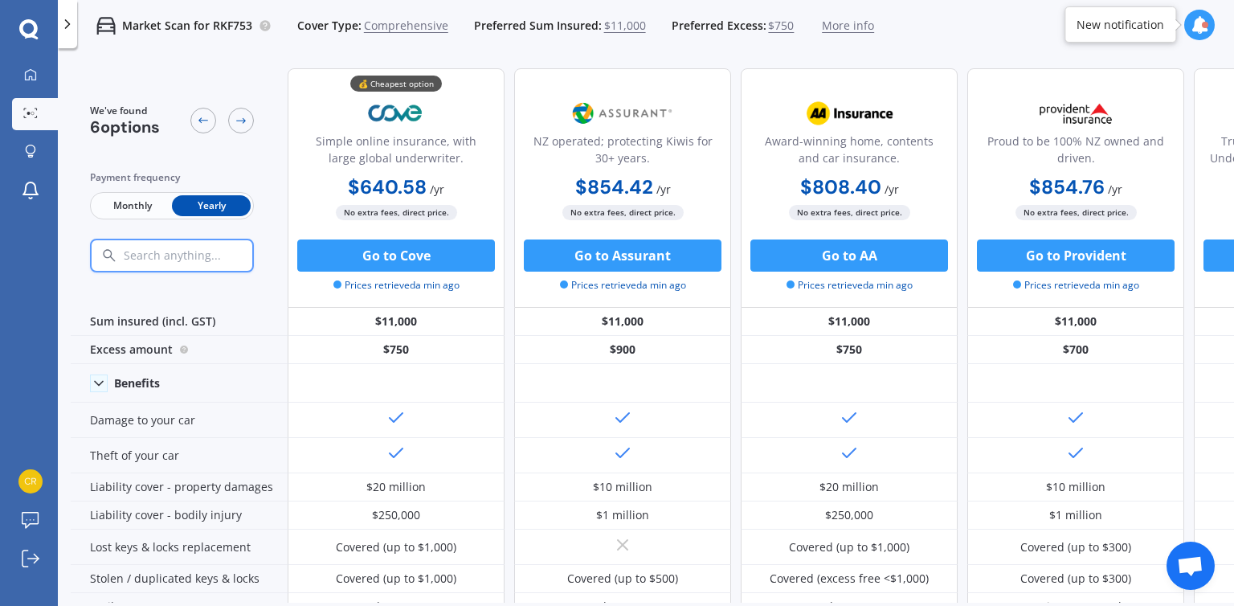
click at [149, 213] on span "Monthly" at bounding box center [132, 205] width 79 height 21
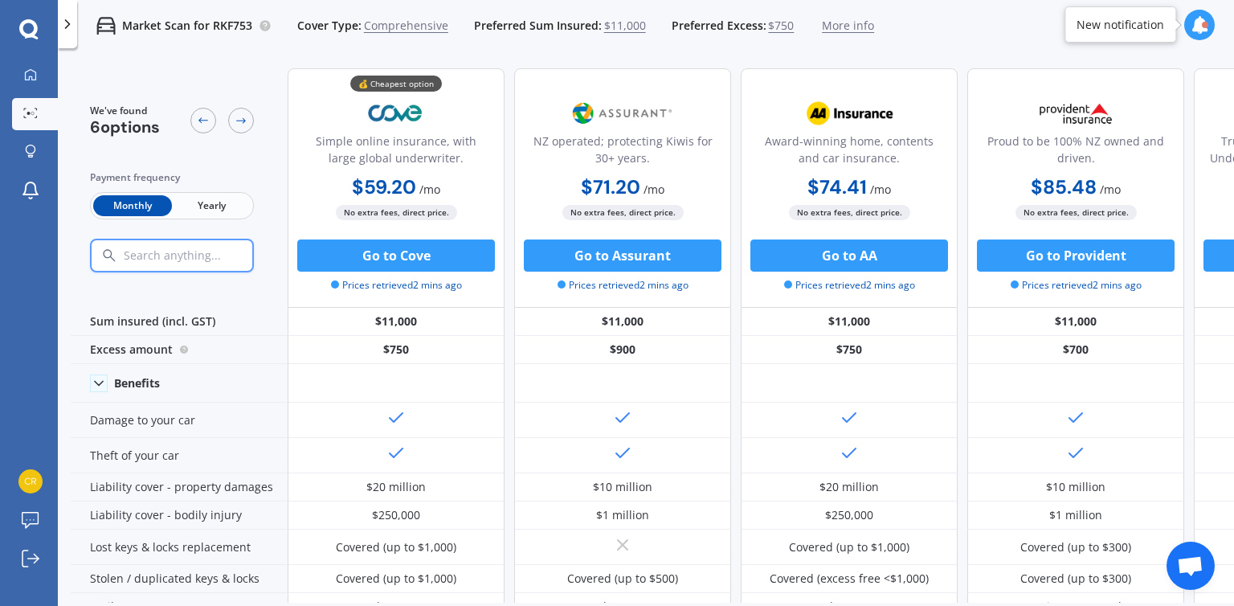
click at [217, 208] on span "Yearly" at bounding box center [211, 205] width 79 height 21
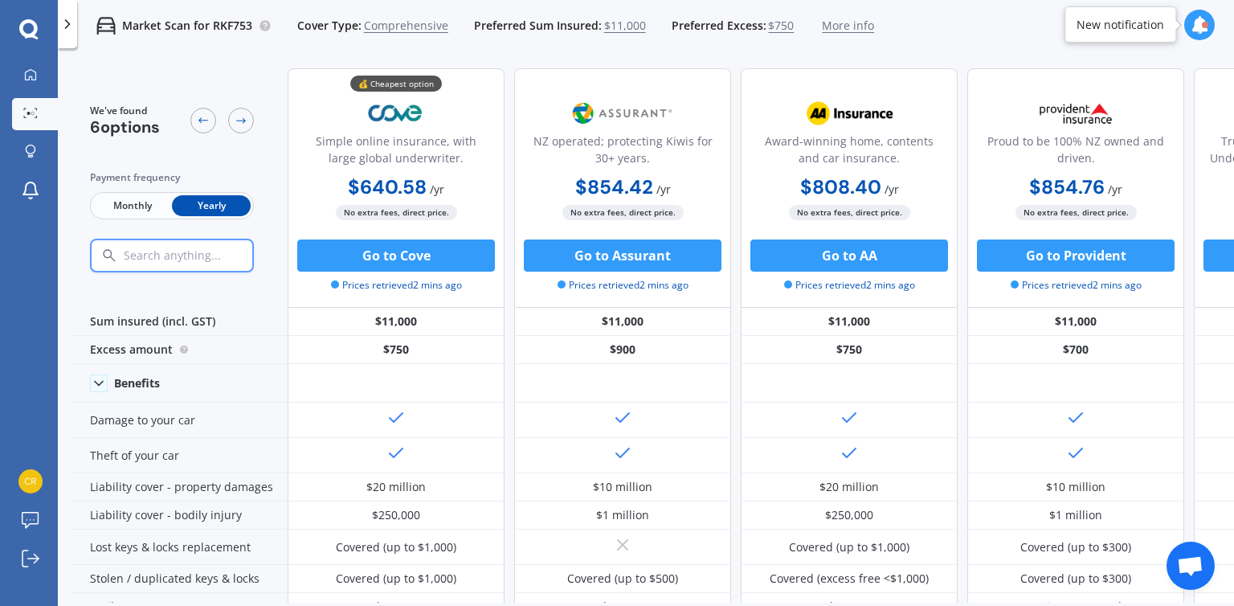
click at [1227, 22] on div "Market Scan for RKF753 Cover Type: Comprehensive Preferred Sum Insured: $11,000…" at bounding box center [646, 25] width 1176 height 51
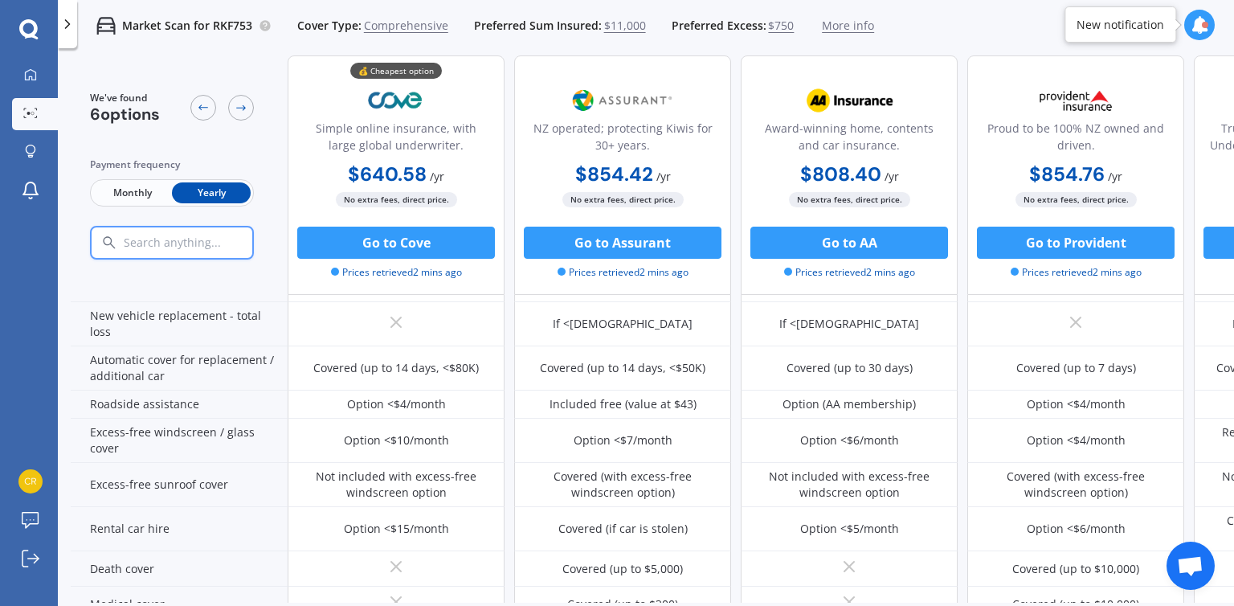
scroll to position [832, 0]
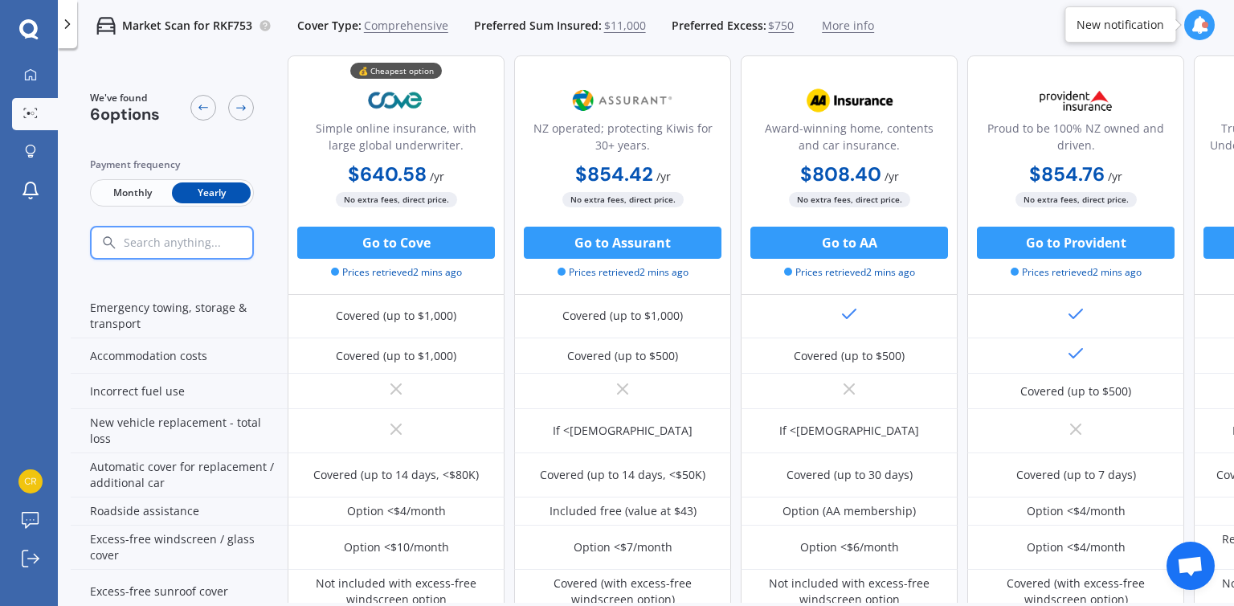
scroll to position [0, 0]
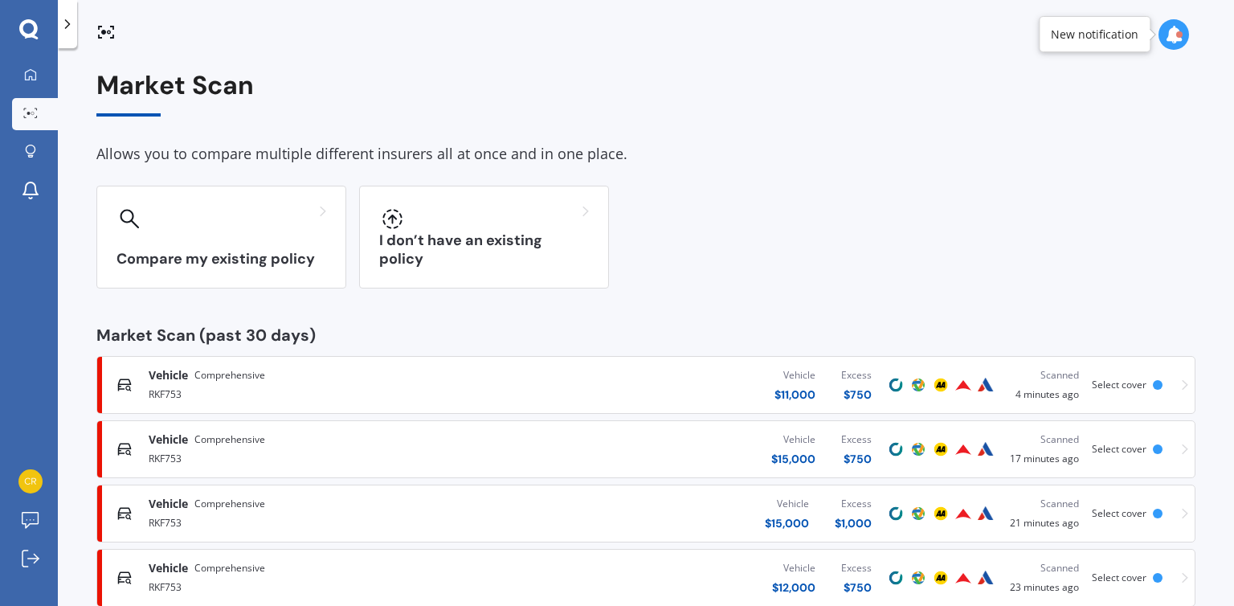
click at [707, 165] on div "Allows you to compare multiple different insurers all at once and in one place." at bounding box center [645, 154] width 1099 height 24
click at [1047, 194] on div "Compare my existing policy I don’t have an existing policy" at bounding box center [645, 237] width 1099 height 103
click at [1215, 557] on div "Market Scan Allows you to compare multiple different insurers all at once and i…" at bounding box center [646, 329] width 1176 height 557
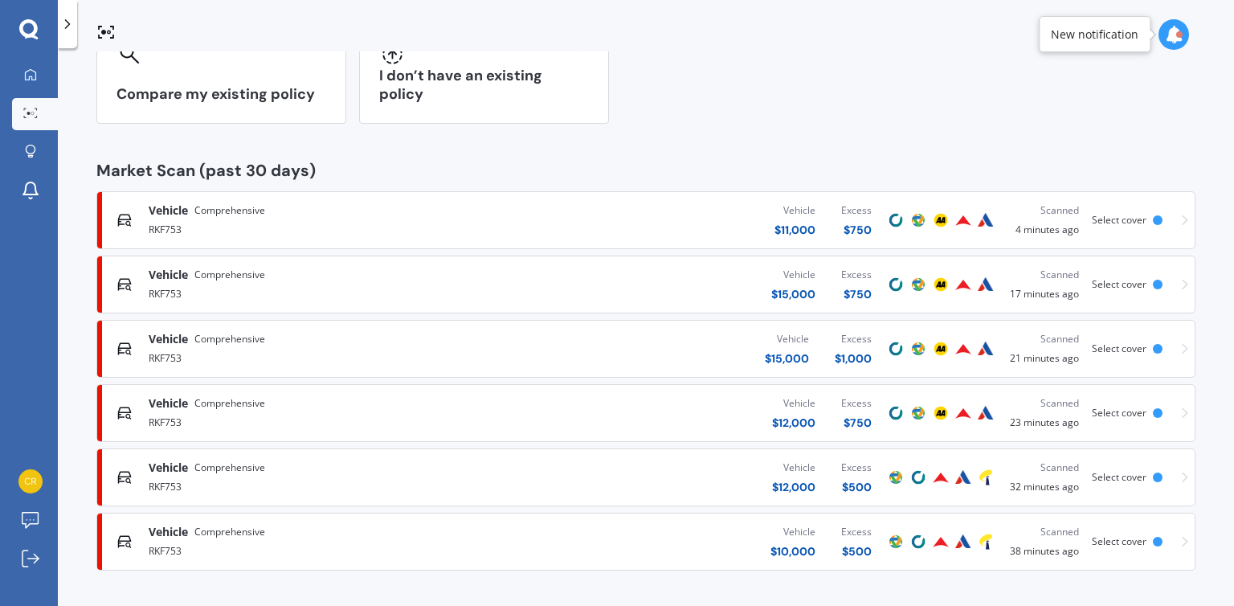
click at [646, 202] on div "Vehicle $ 11,000 Excess $ 750" at bounding box center [692, 220] width 384 height 48
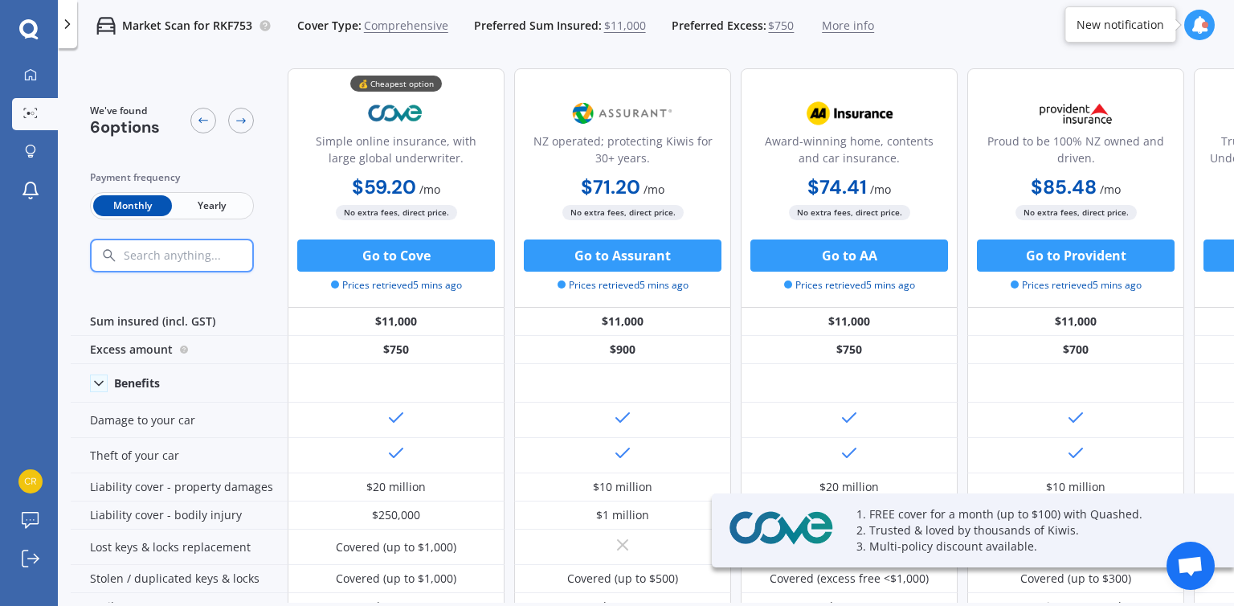
click at [229, 202] on span "Yearly" at bounding box center [211, 205] width 79 height 21
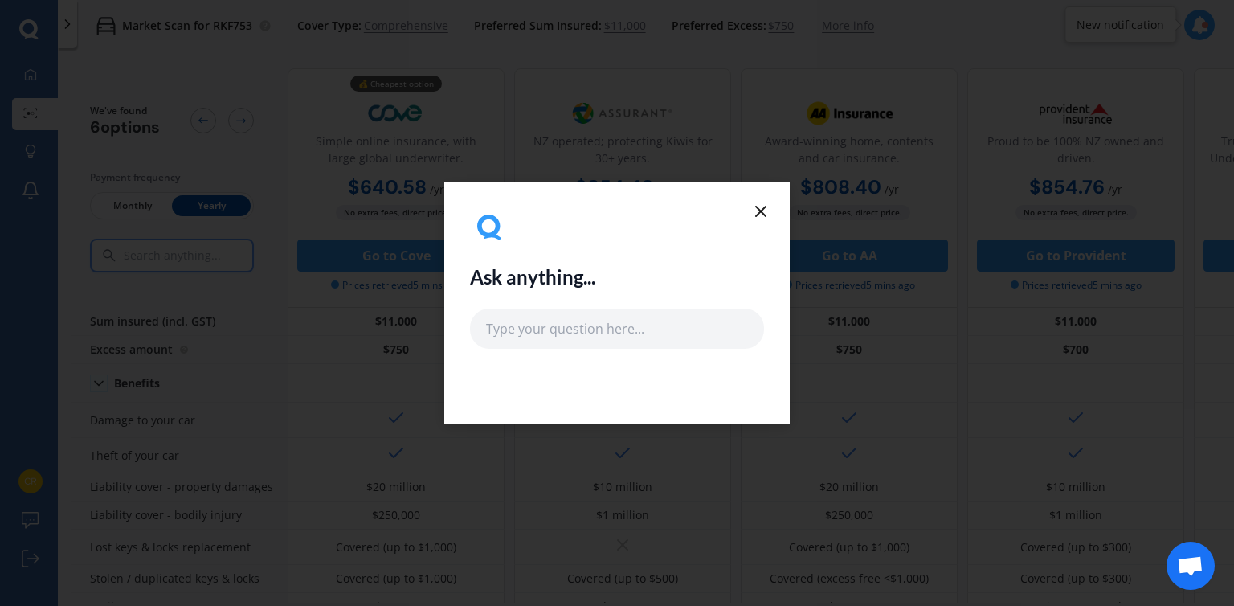
click at [765, 211] on icon at bounding box center [760, 211] width 19 height 19
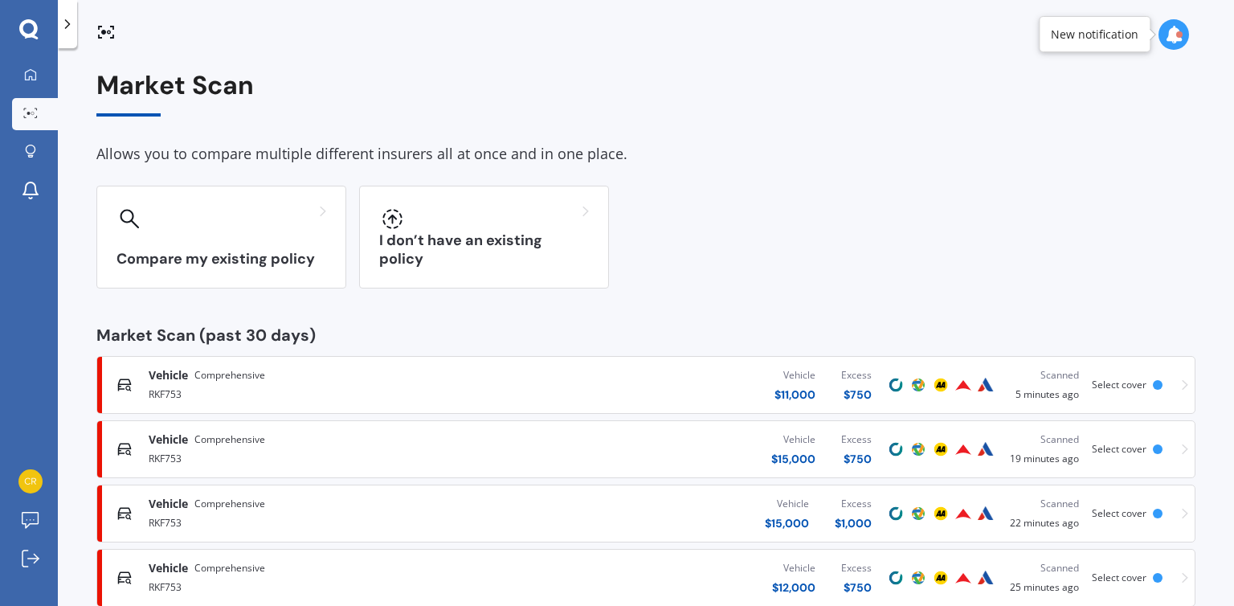
click at [513, 560] on div "Vehicle $ 12,000 Excess $ 750" at bounding box center [692, 577] width 384 height 48
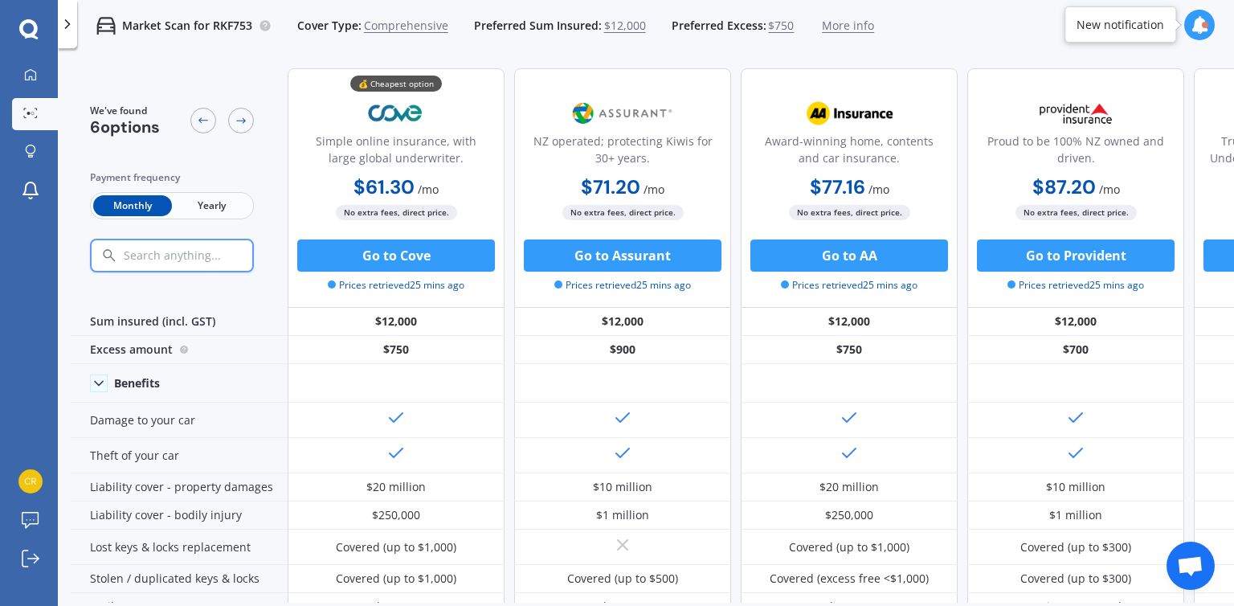
click at [190, 211] on span "Yearly" at bounding box center [211, 205] width 79 height 21
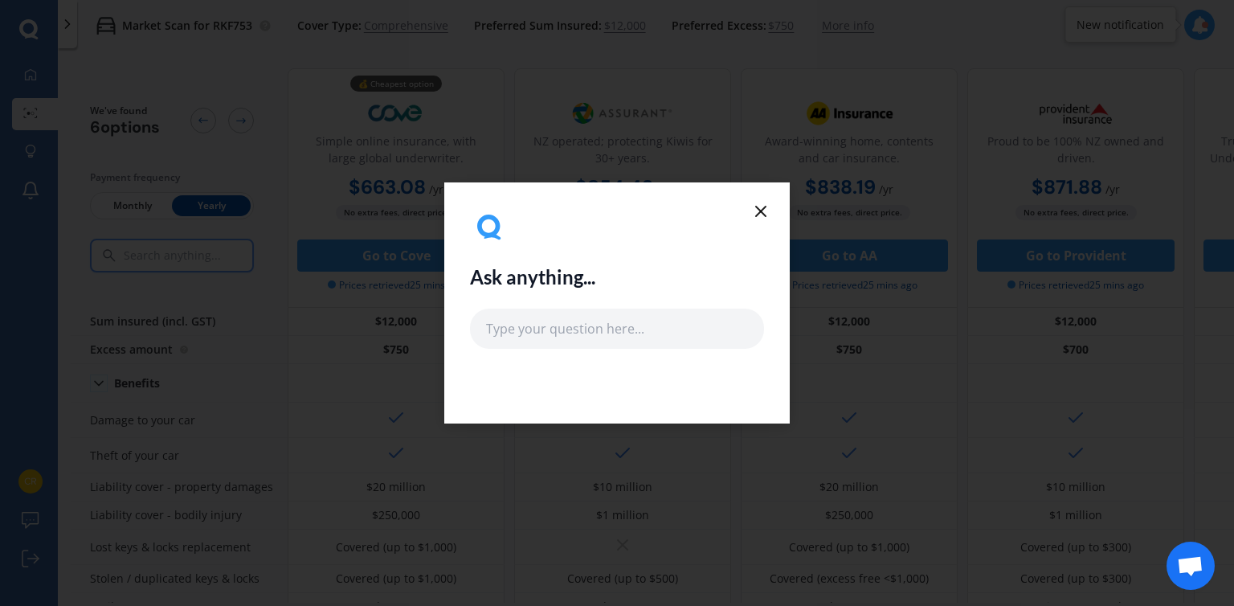
click at [752, 210] on icon at bounding box center [760, 211] width 19 height 19
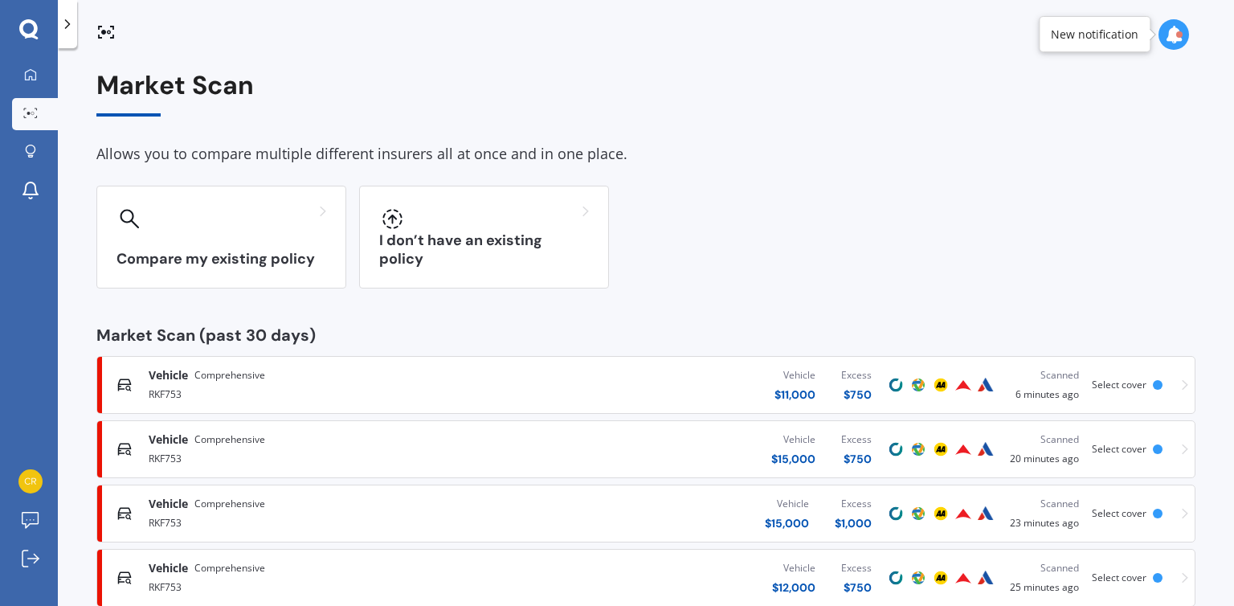
click at [752, 210] on div "Compare my existing policy I don’t have an existing policy" at bounding box center [645, 237] width 1099 height 103
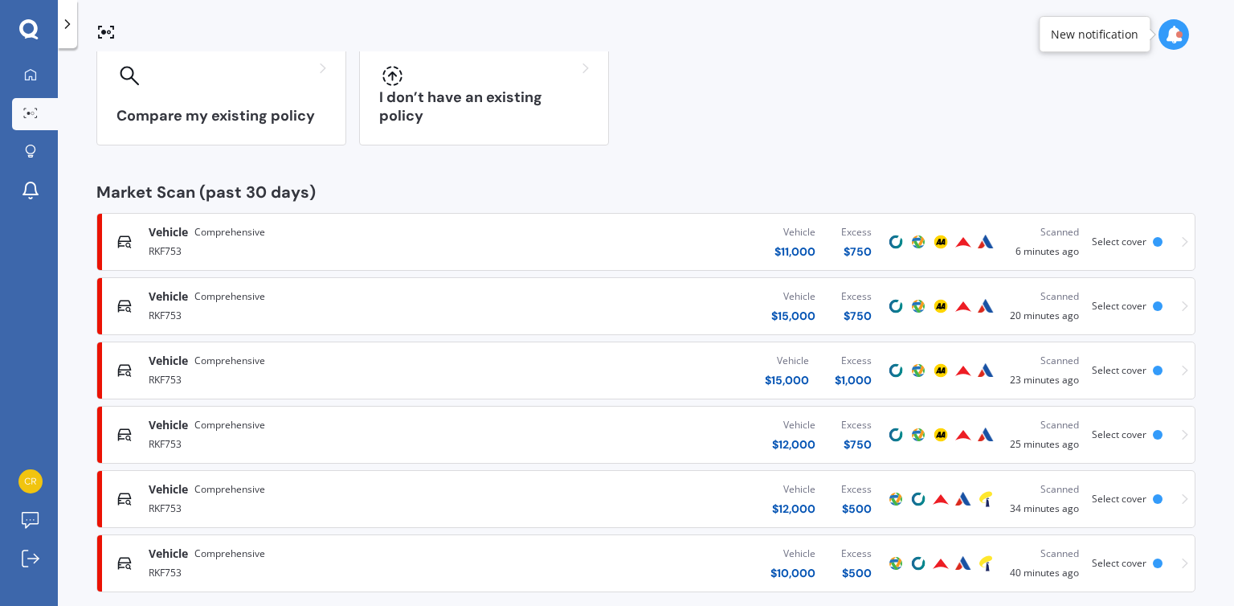
scroll to position [165, 0]
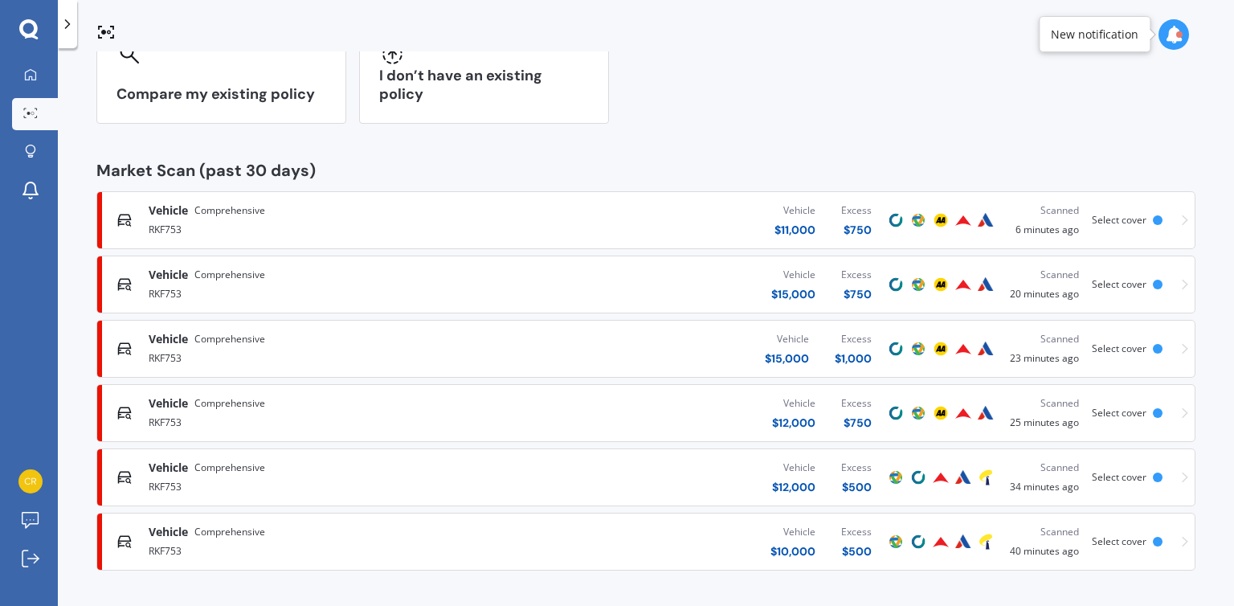
click at [771, 287] on div "$ 15,000" at bounding box center [793, 294] width 44 height 16
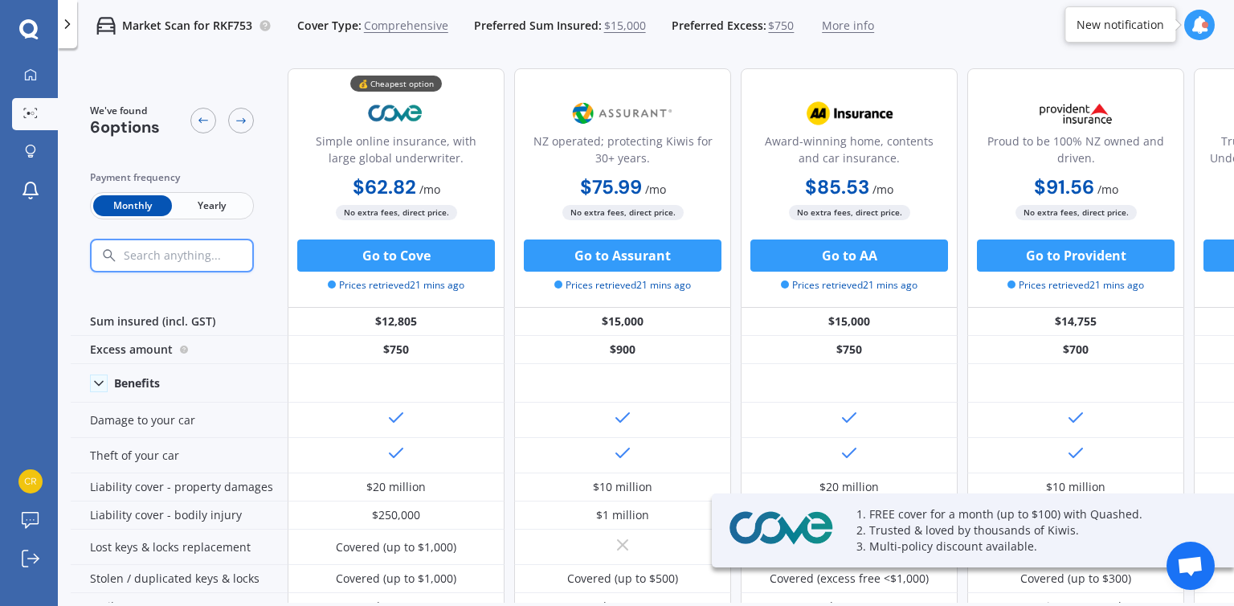
click at [194, 208] on span "Yearly" at bounding box center [211, 205] width 79 height 21
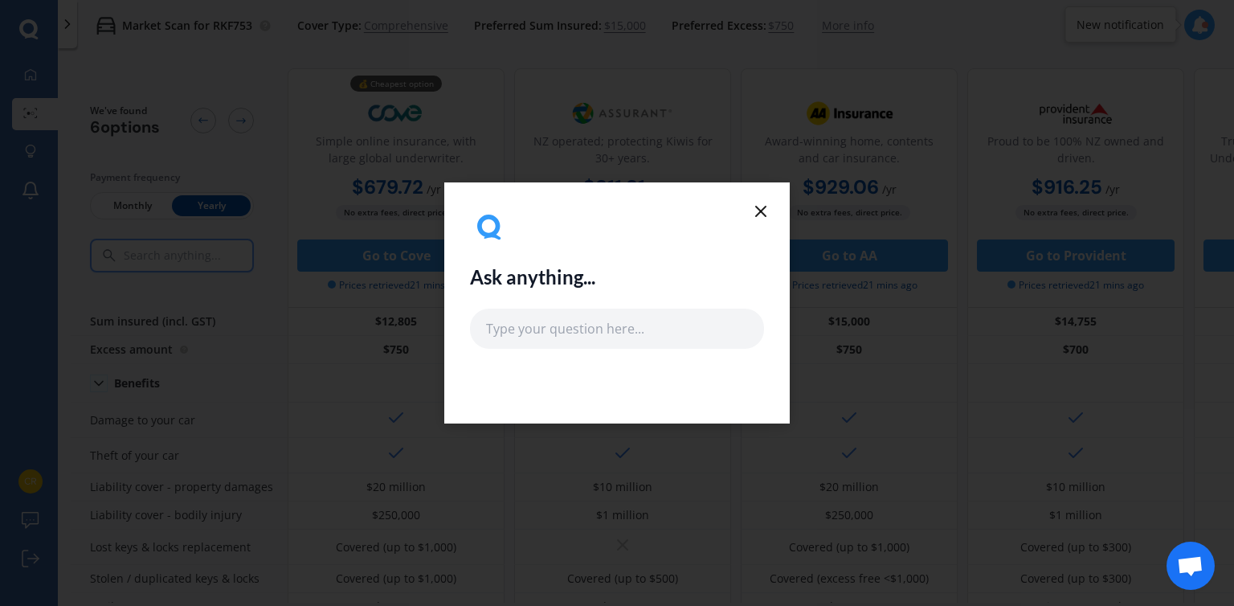
click at [757, 216] on icon at bounding box center [760, 211] width 19 height 19
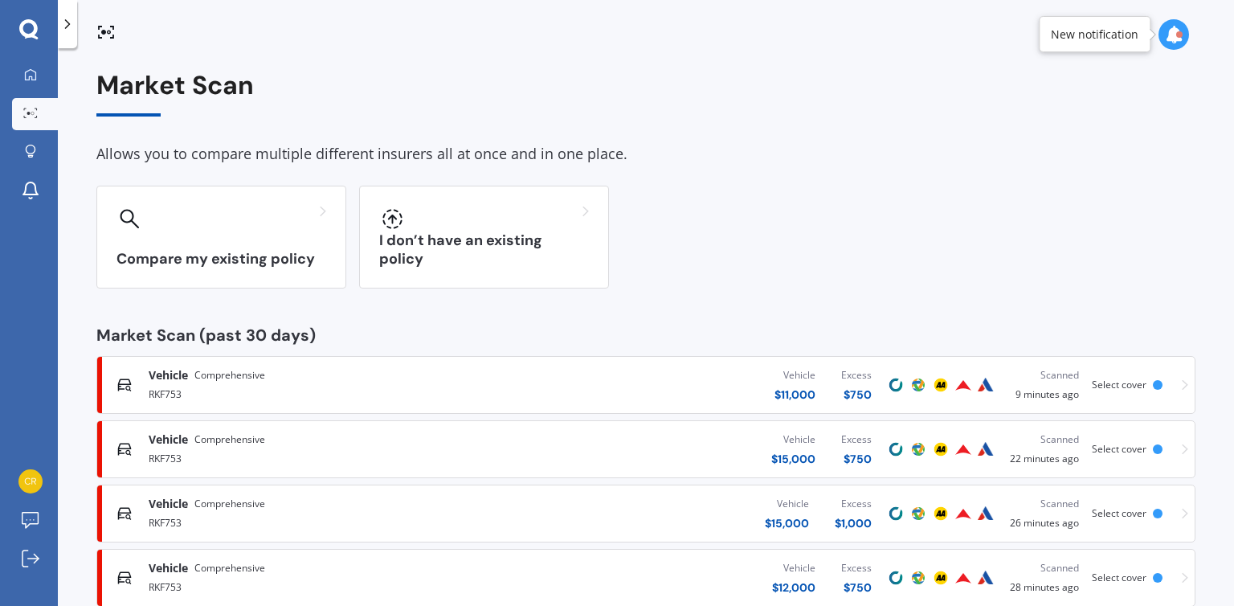
scroll to position [165, 0]
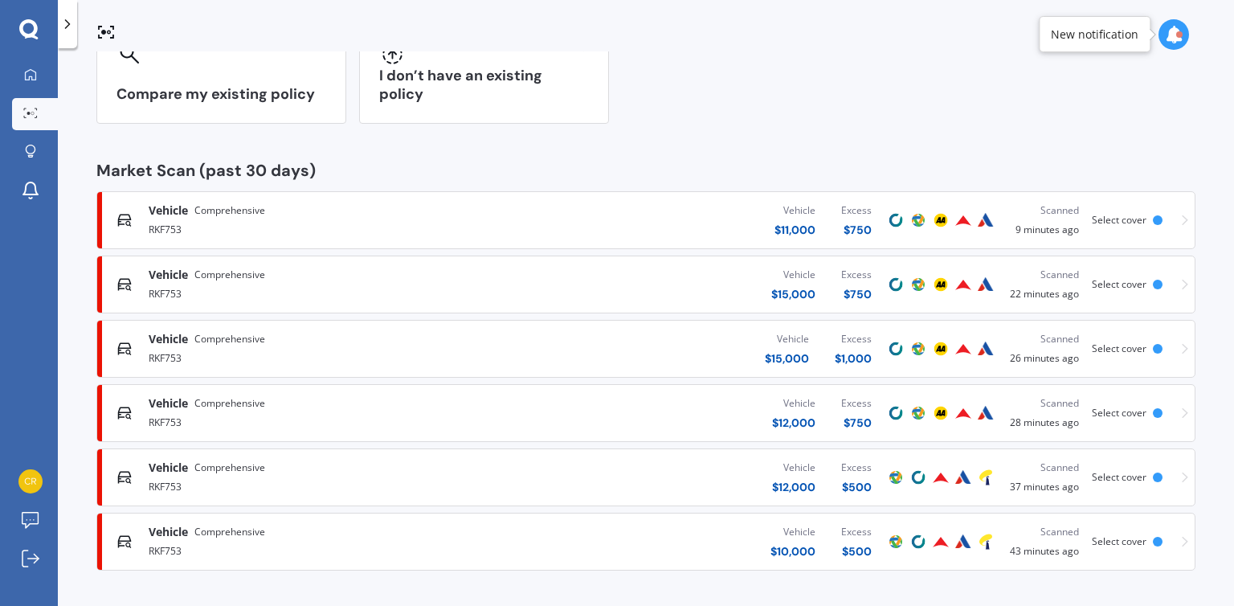
click at [257, 536] on span "Comprehensive" at bounding box center [229, 532] width 71 height 16
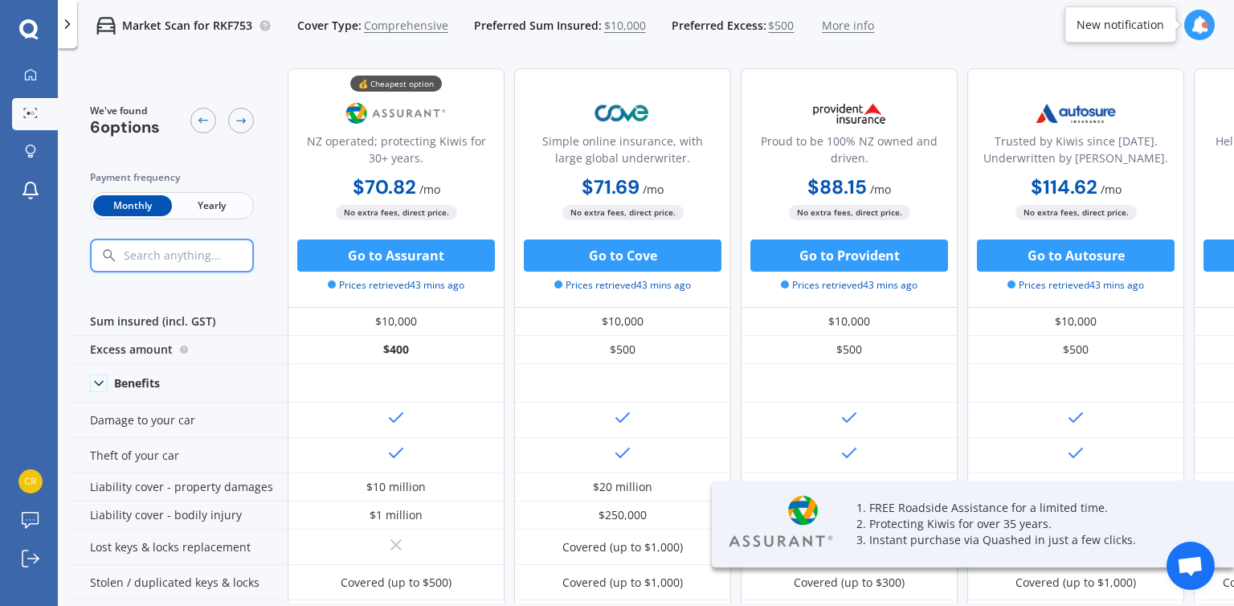
click at [197, 199] on span "Yearly" at bounding box center [211, 205] width 79 height 21
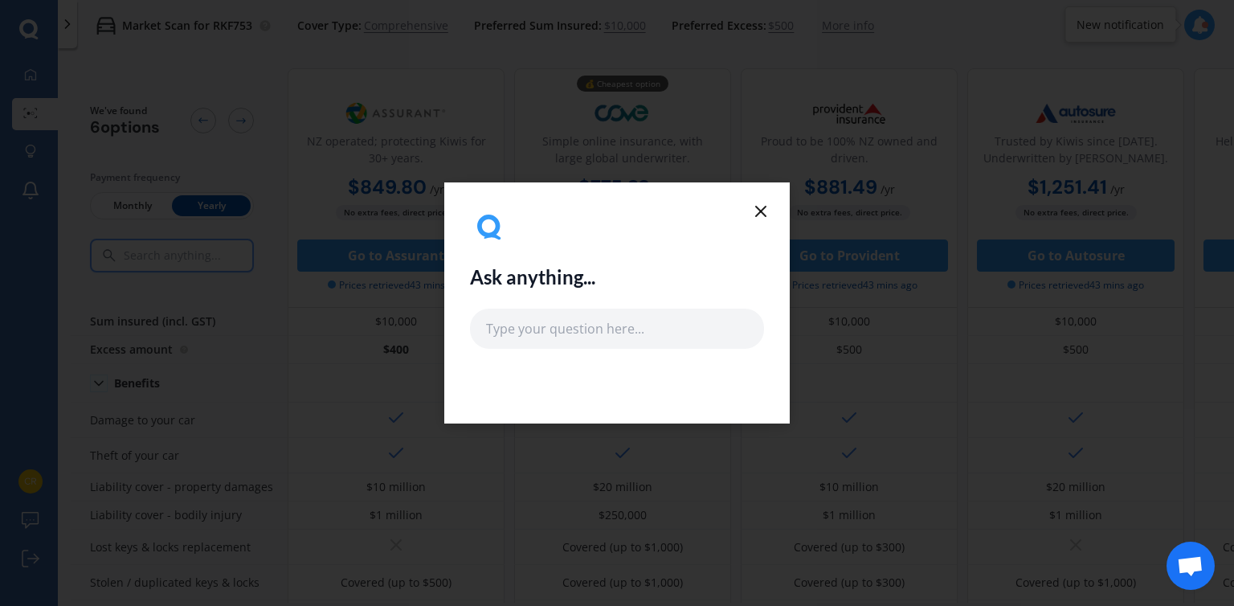
click at [761, 209] on icon at bounding box center [760, 211] width 19 height 19
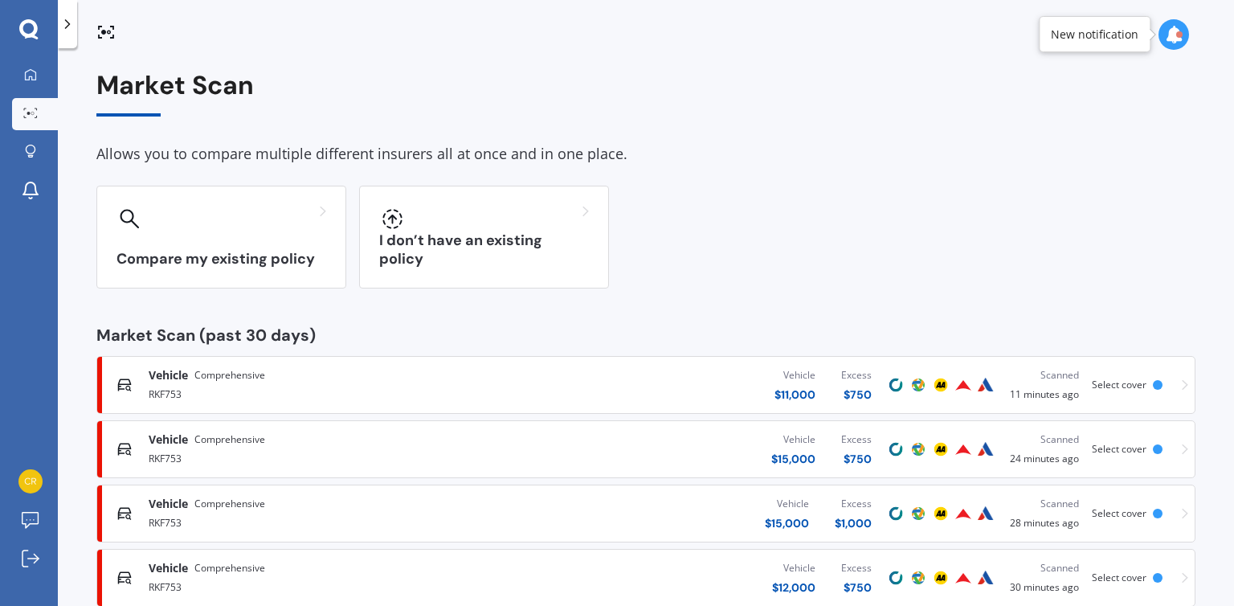
click at [426, 373] on div "Vehicle Comprehensive" at bounding box center [325, 375] width 352 height 16
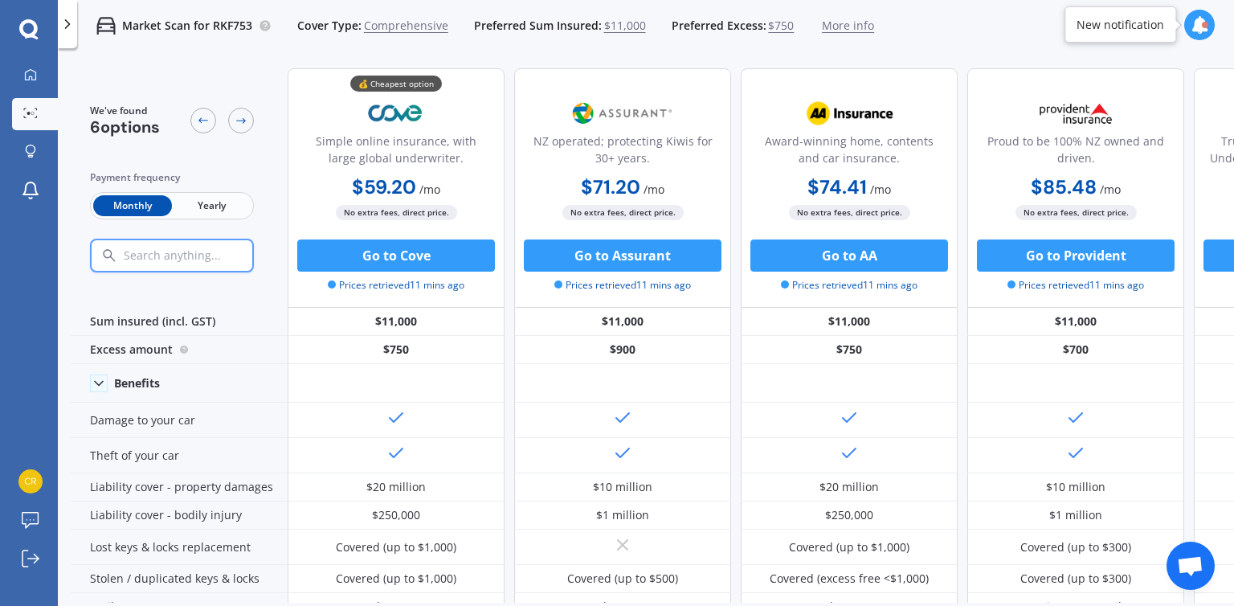
click at [236, 202] on span "Yearly" at bounding box center [211, 205] width 79 height 21
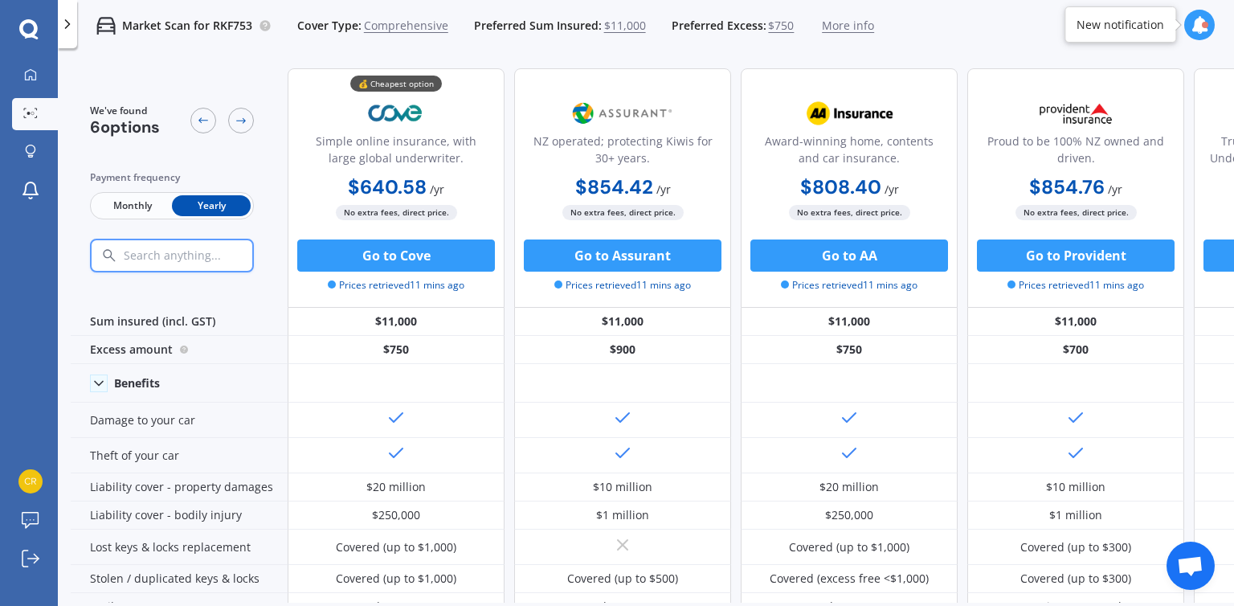
scroll to position [469, 0]
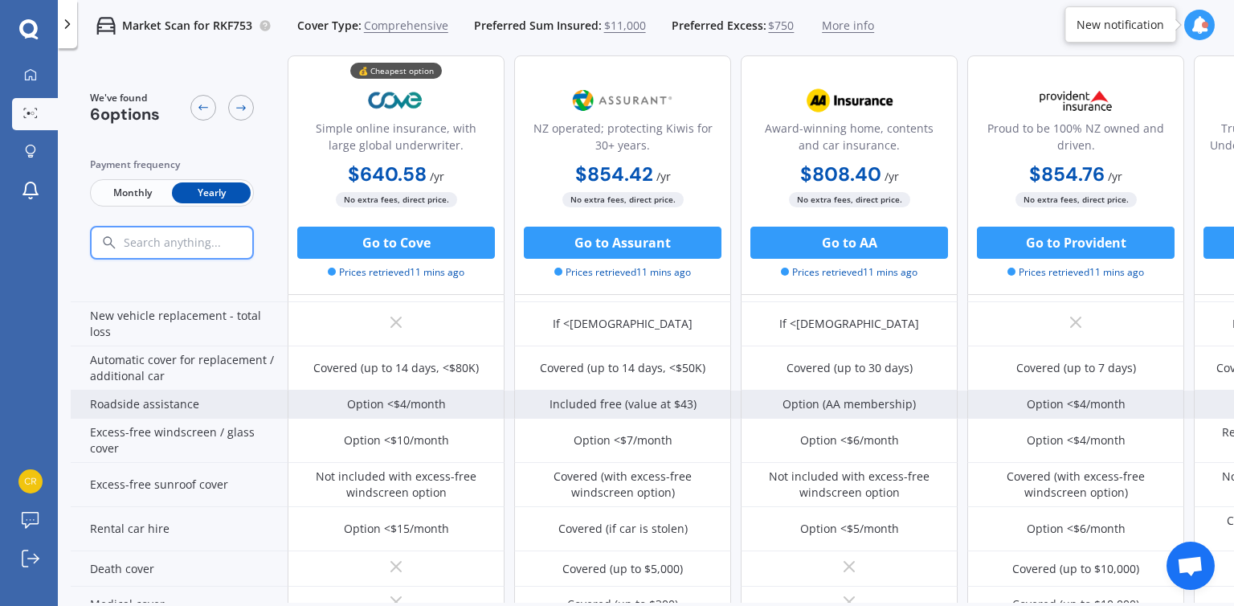
click at [199, 399] on div "Roadside assistance" at bounding box center [179, 404] width 217 height 28
copy div "Roadside assistance"
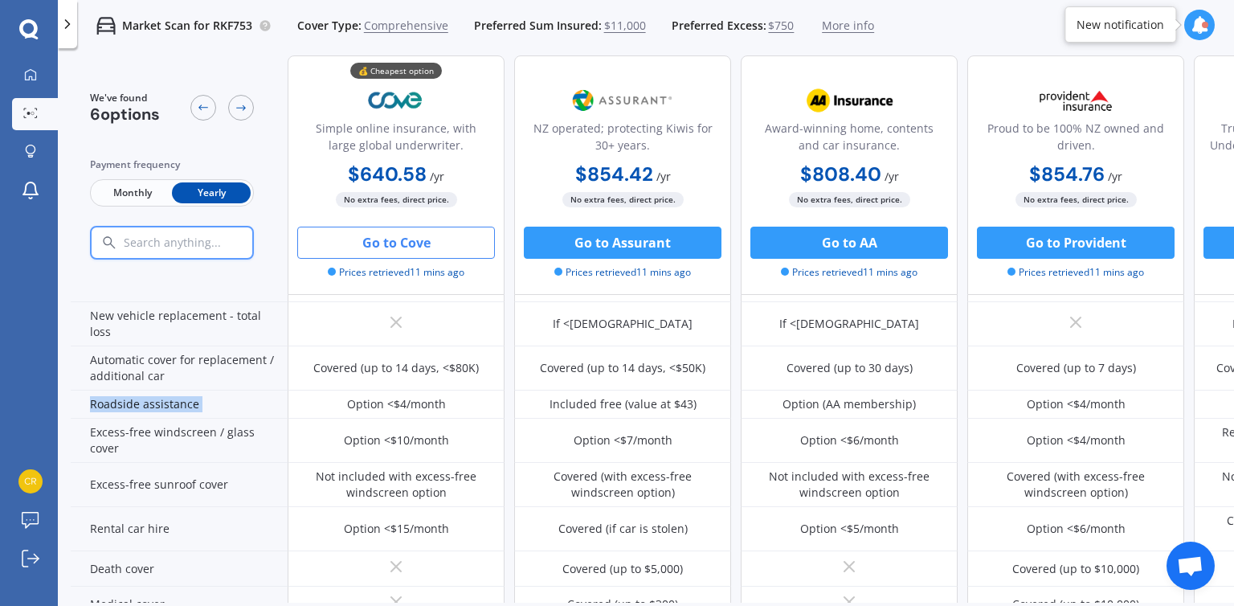
click at [419, 255] on button "Go to Cove" at bounding box center [396, 243] width 198 height 32
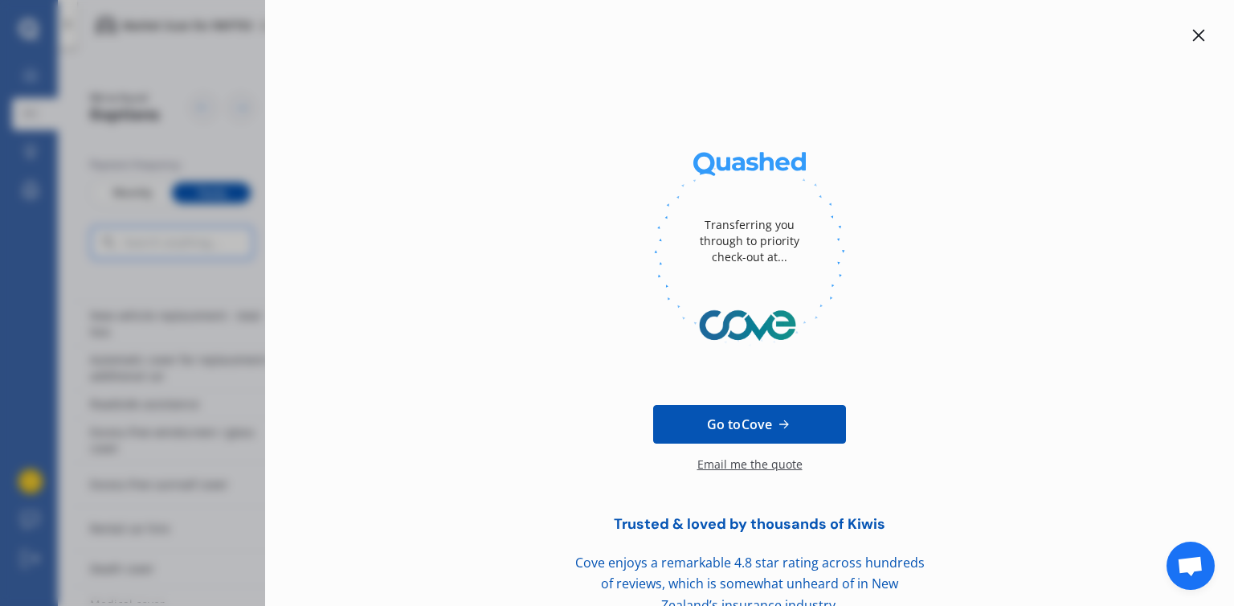
click at [738, 463] on div "Email me the quote" at bounding box center [749, 472] width 105 height 32
click at [1052, 390] on div "Go to Cove Requested! You’ll receive your quote from Cove soon." at bounding box center [749, 438] width 917 height 154
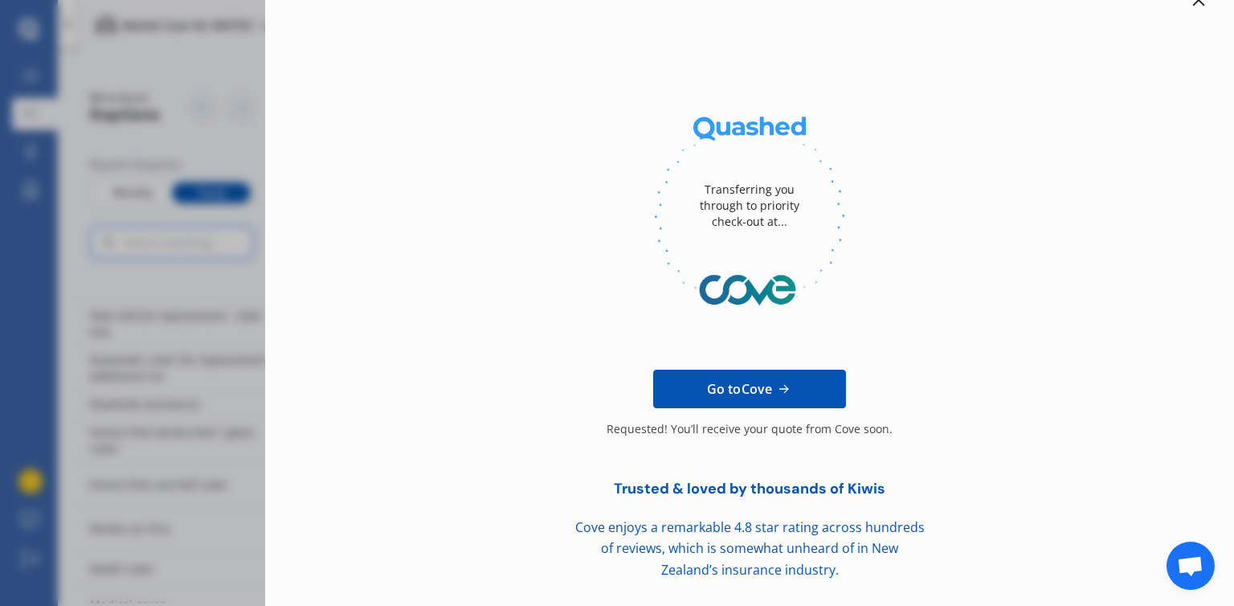
click at [758, 389] on span "Go to Cove" at bounding box center [739, 388] width 65 height 19
